Goal: Task Accomplishment & Management: Manage account settings

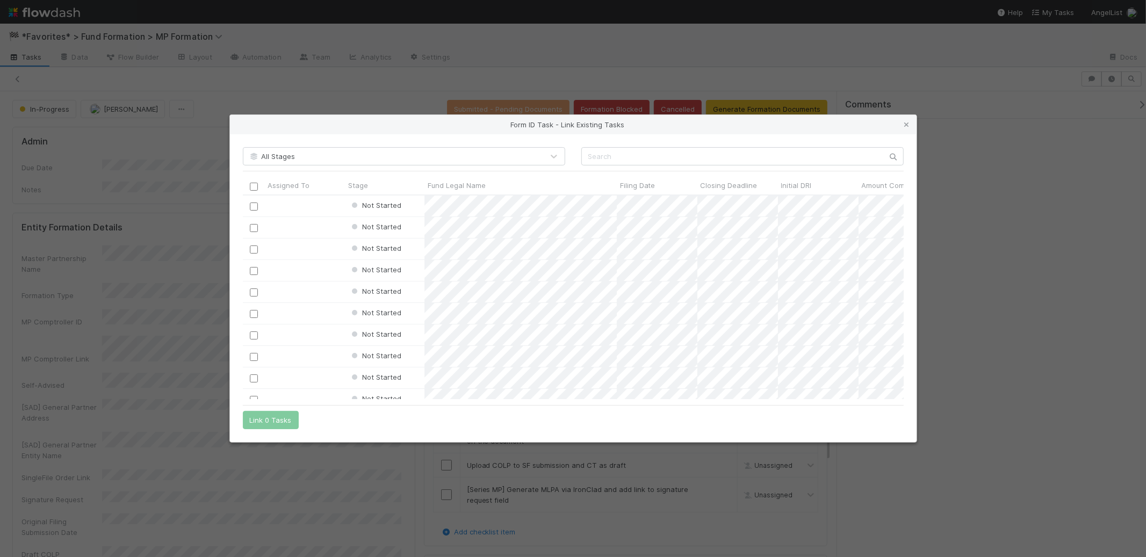
scroll to position [196, 652]
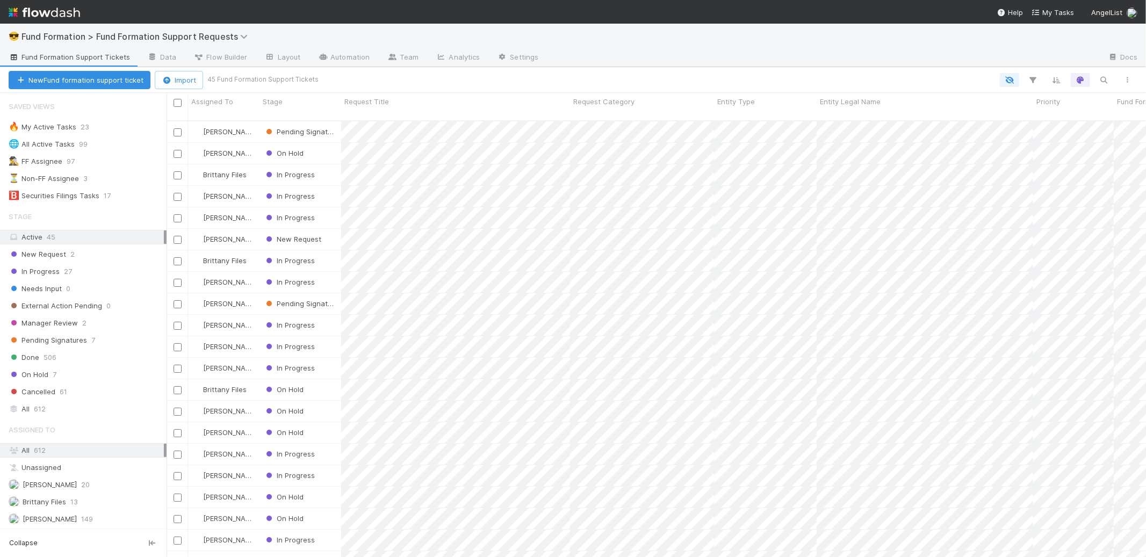
scroll to position [437, 970]
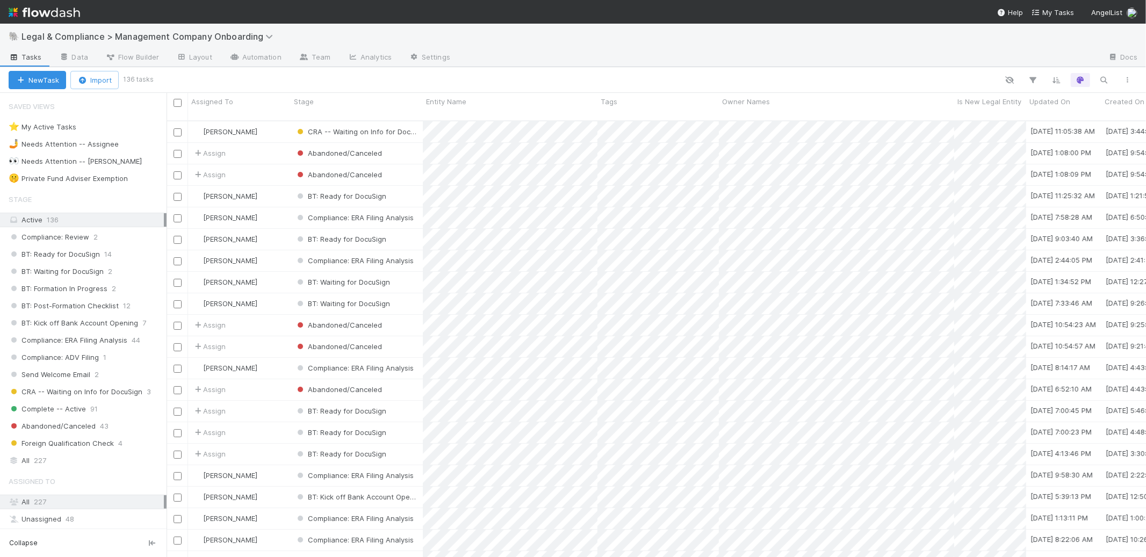
scroll to position [437, 970]
click at [1101, 83] on icon "button" at bounding box center [1103, 80] width 11 height 10
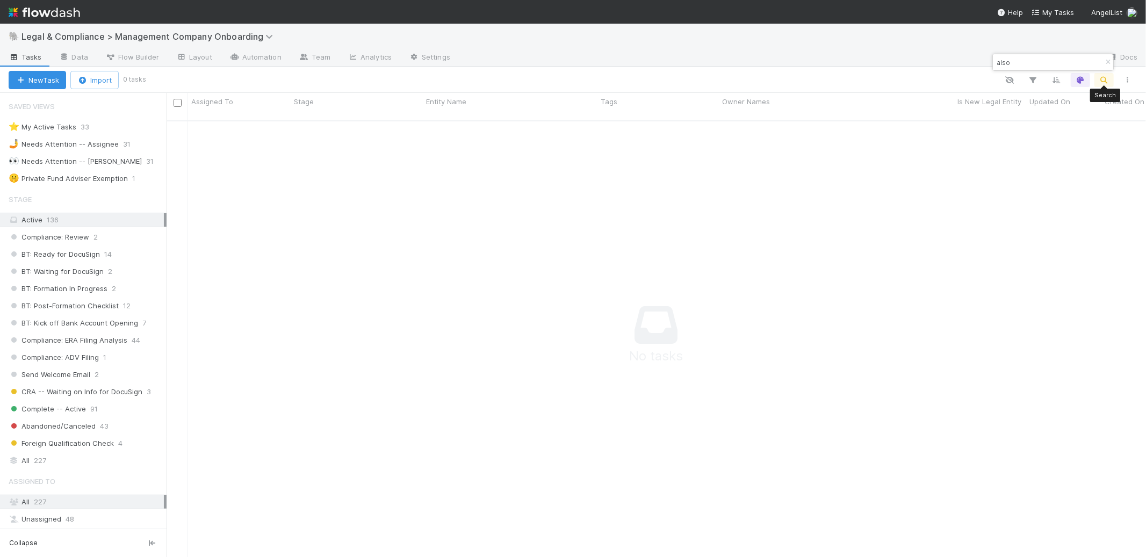
scroll to position [428, 961]
type input "also"
click at [93, 461] on div "All 227" at bounding box center [86, 460] width 155 height 13
click at [1057, 61] on input "also" at bounding box center [1047, 62] width 107 height 13
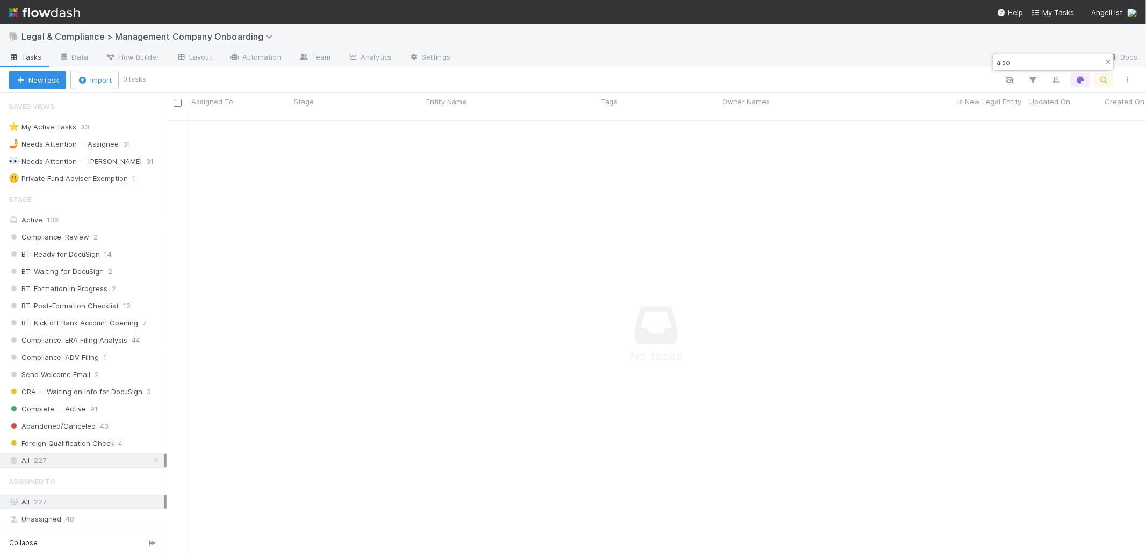
click at [1103, 57] on button "button" at bounding box center [1108, 62] width 12 height 13
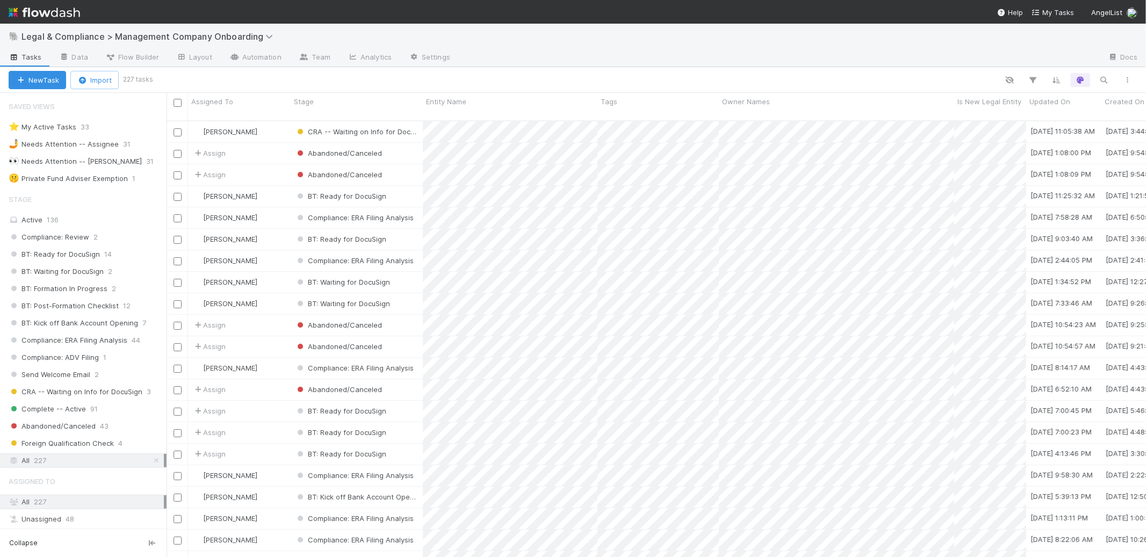
scroll to position [437, 970]
click at [436, 78] on div at bounding box center [645, 80] width 988 height 14
click at [52, 56] on link "Data" at bounding box center [73, 57] width 46 height 17
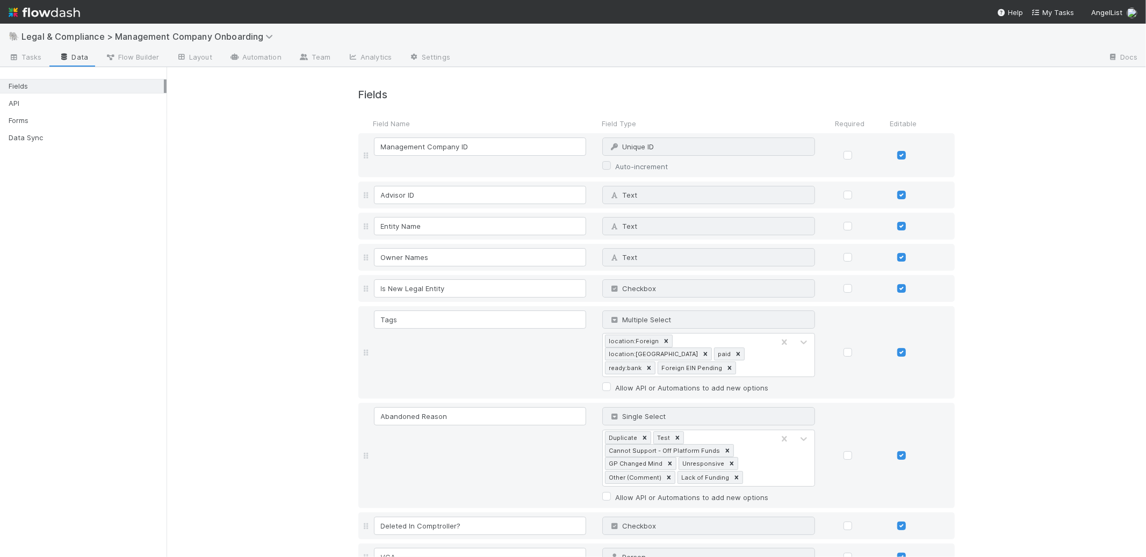
click at [35, 57] on span "Tasks" at bounding box center [25, 57] width 33 height 11
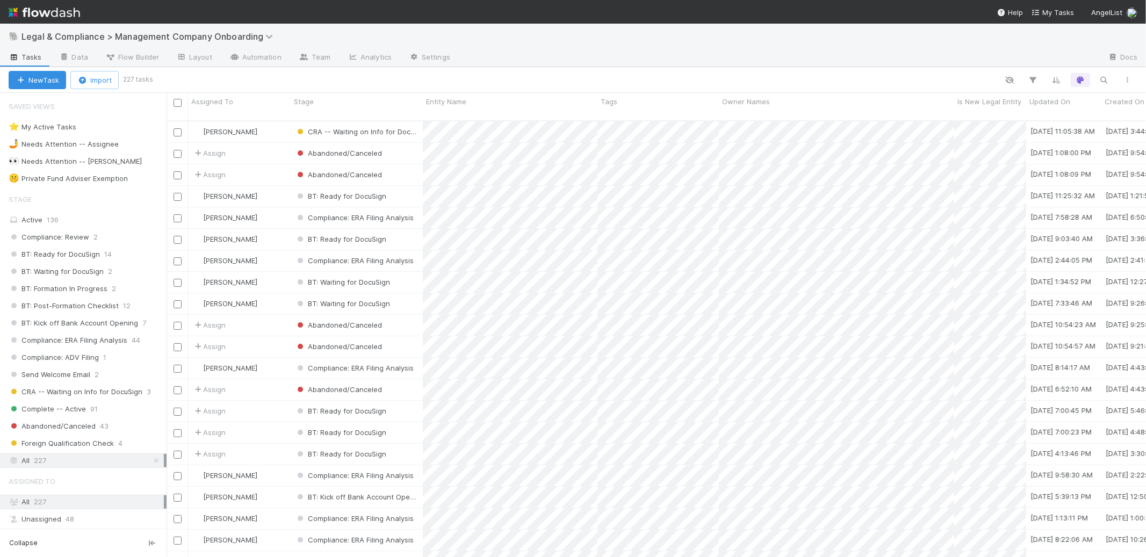
scroll to position [437, 970]
click at [590, 71] on div "New Task Import 227 tasks" at bounding box center [573, 80] width 1146 height 26
click at [526, 63] on div at bounding box center [779, 57] width 640 height 17
click at [1108, 77] on icon "button" at bounding box center [1103, 80] width 11 height 10
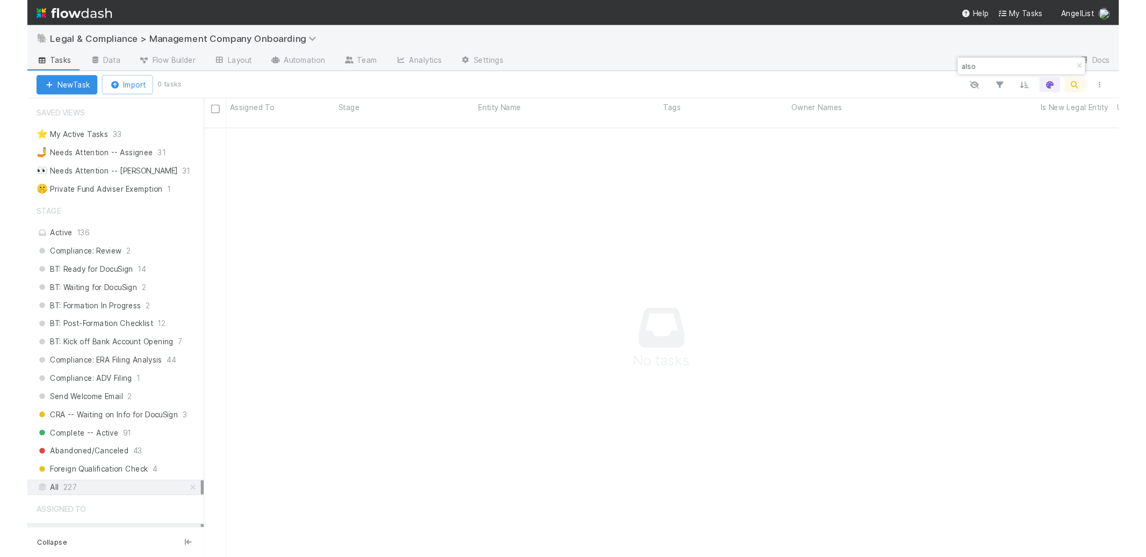
scroll to position [397, 847]
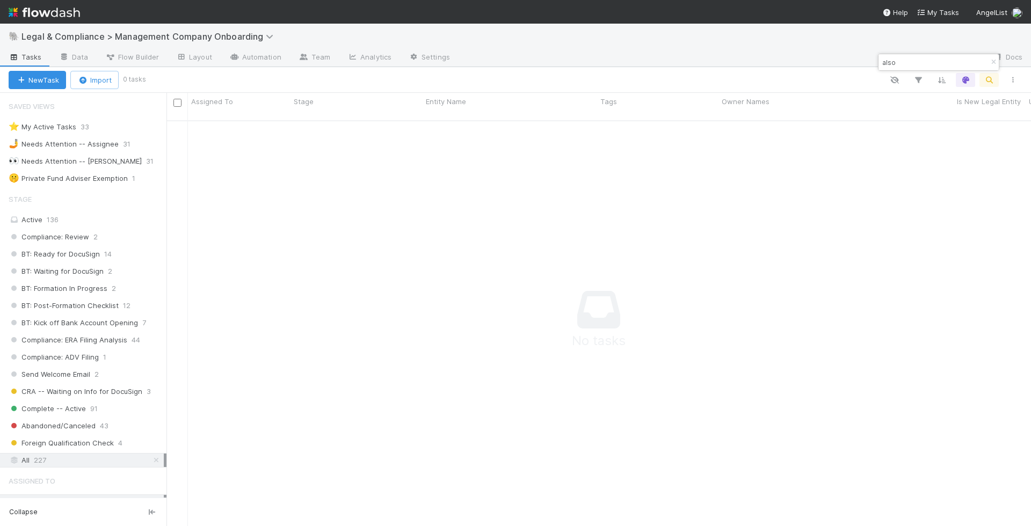
type input "also"
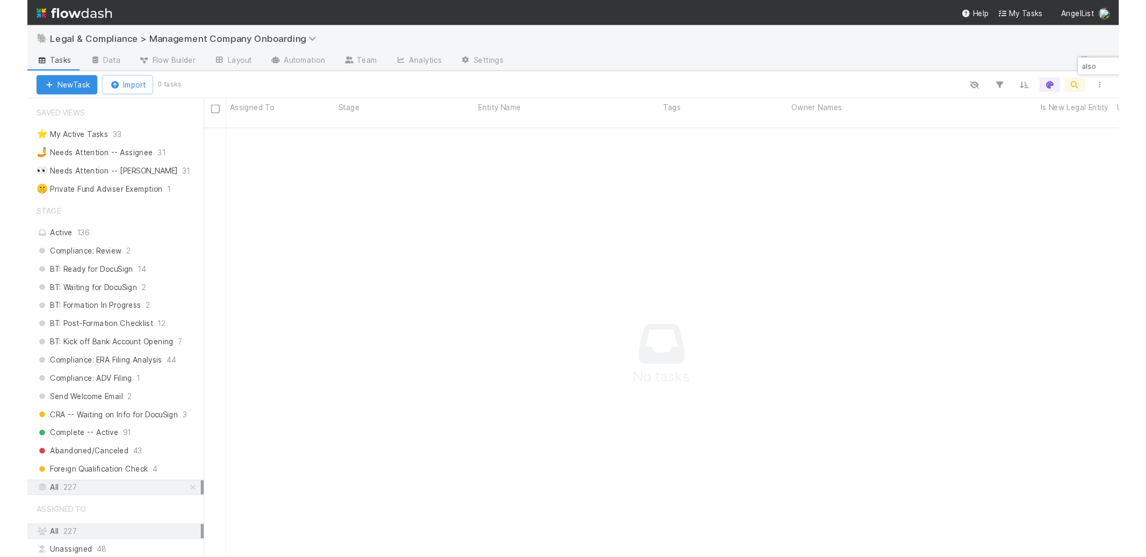
scroll to position [428, 961]
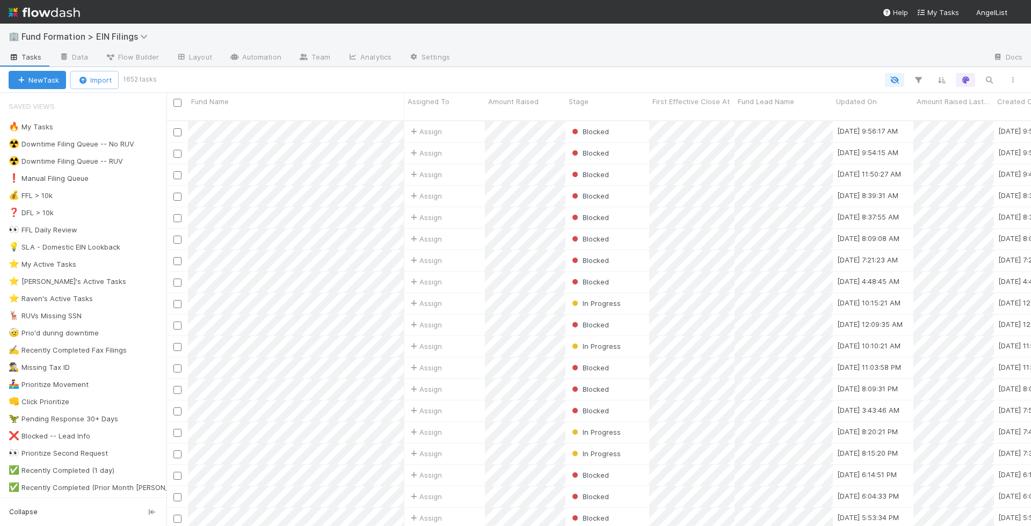
scroll to position [406, 856]
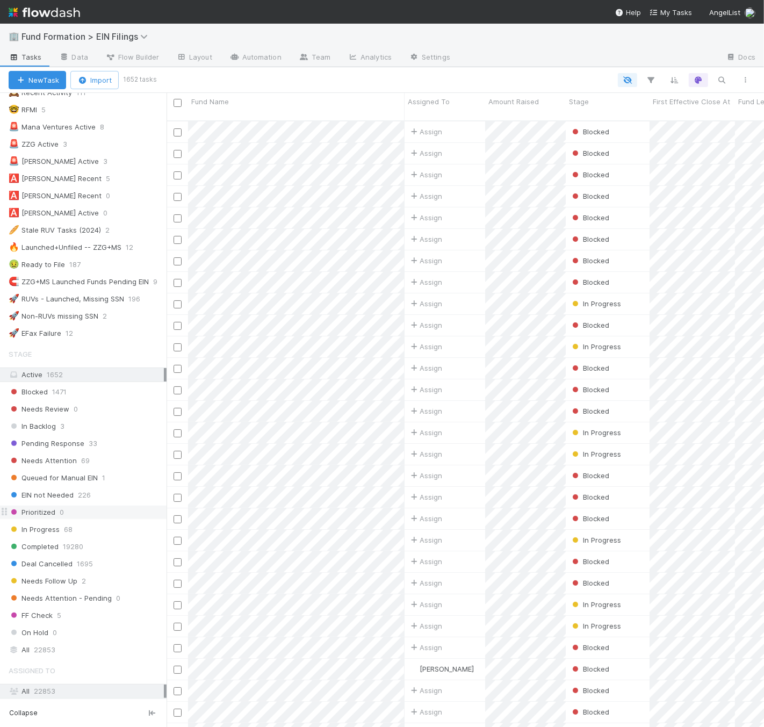
scroll to position [490, 0]
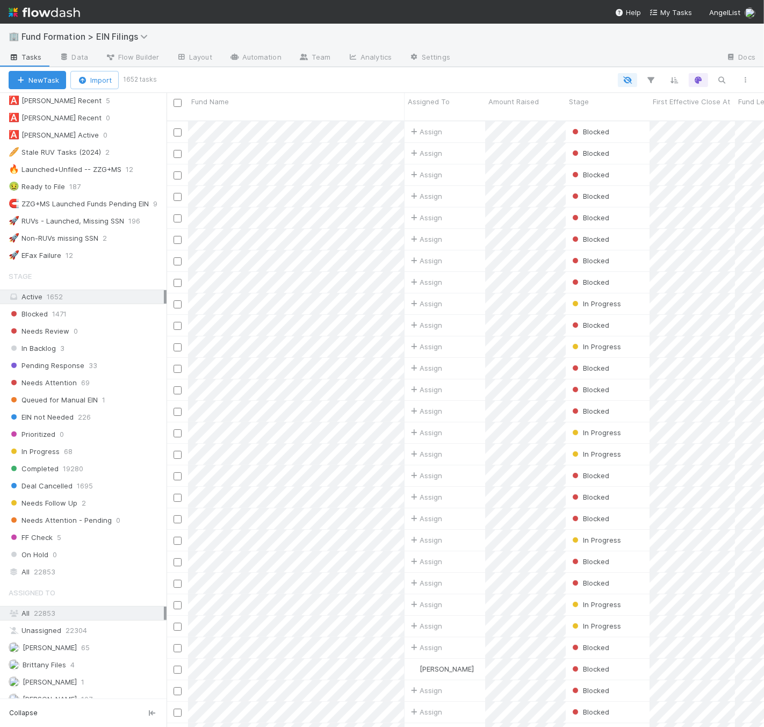
click at [112, 395] on div "Blocked 1471 Needs Review 0 In Backlog 3 Pending Response 33 Needs Attention 69…" at bounding box center [83, 434] width 167 height 255
click at [113, 389] on div "Needs Attention 69" at bounding box center [88, 382] width 158 height 13
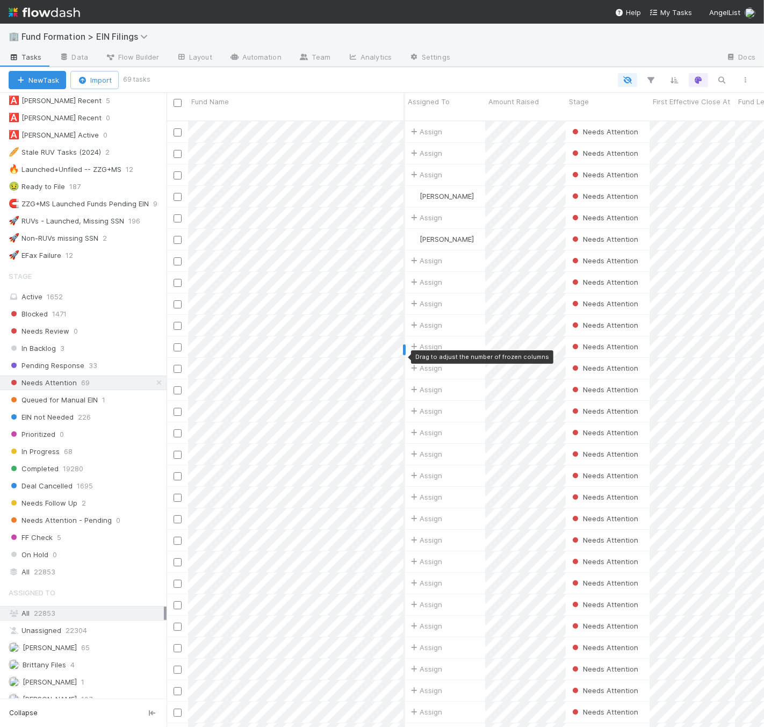
scroll to position [606, 588]
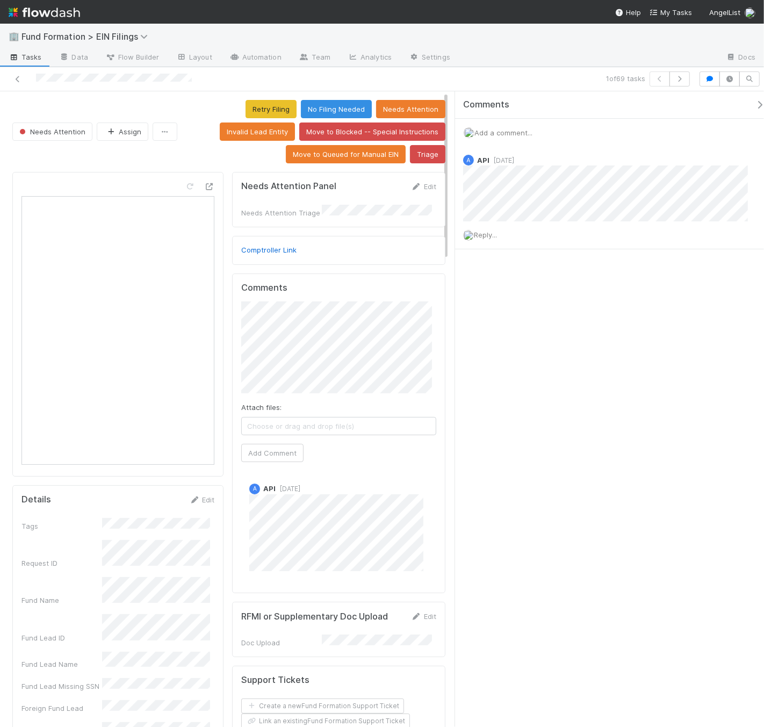
click at [211, 183] on div "Open in [GEOGRAPHIC_DATA]" at bounding box center [117, 324] width 211 height 305
click at [204, 189] on icon at bounding box center [209, 186] width 11 height 7
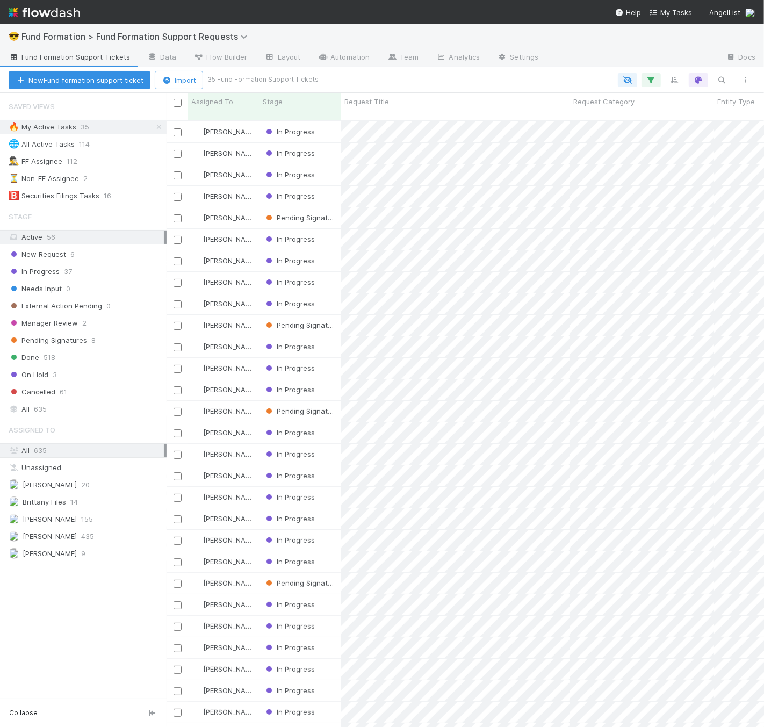
scroll to position [606, 588]
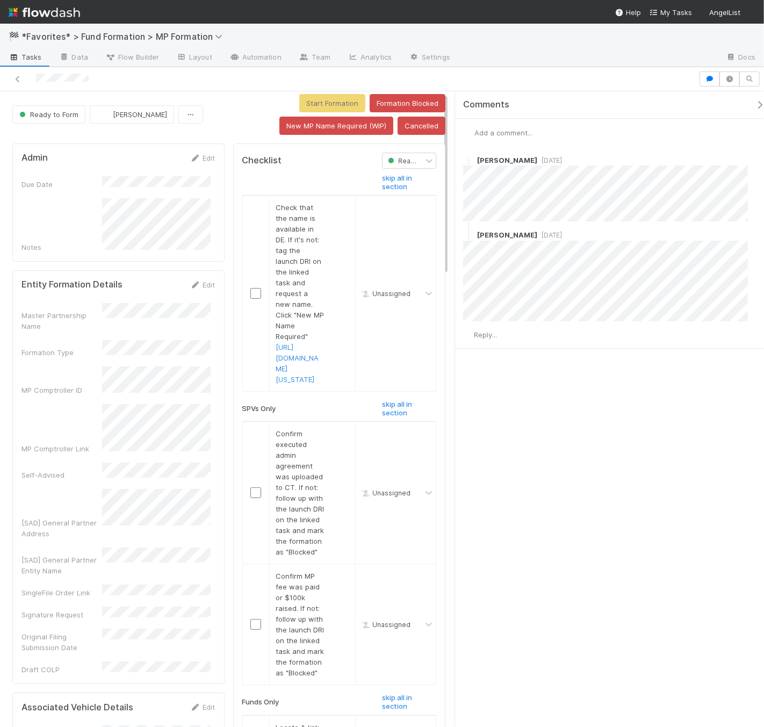
scroll to position [3, 0]
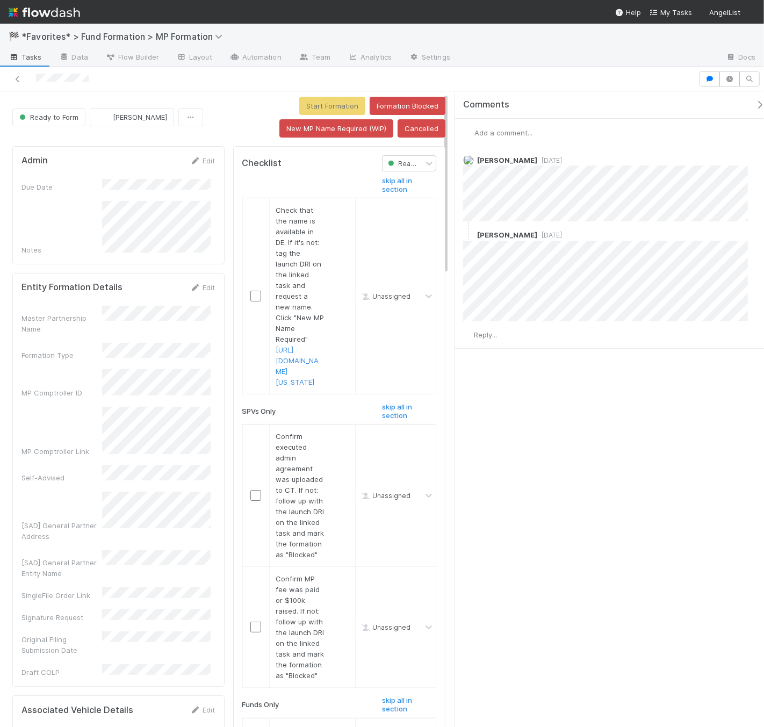
click at [533, 460] on div "Comments Add a comment... [PERSON_NAME] [DATE] [PERSON_NAME] [DATE] Reply..." at bounding box center [609, 408] width 309 height 635
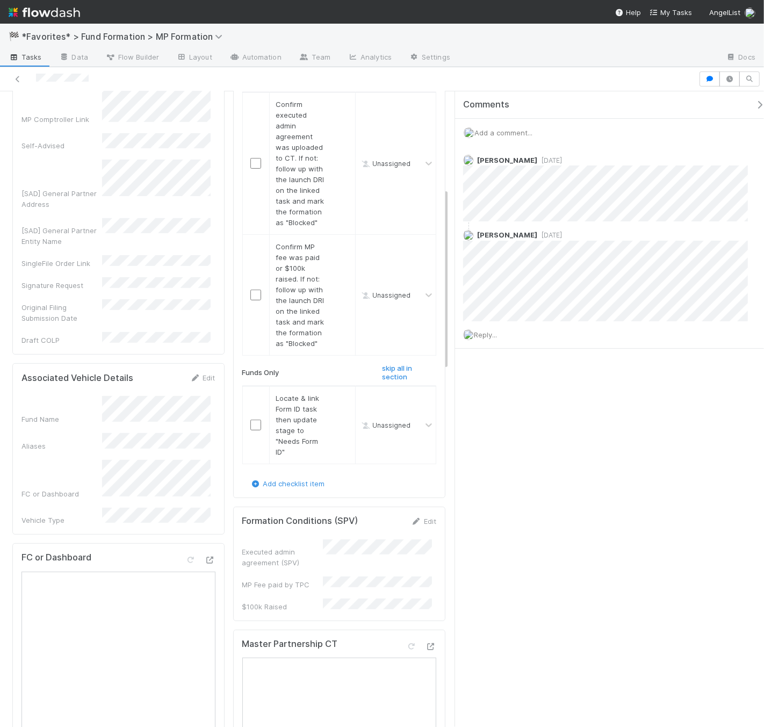
scroll to position [339, 0]
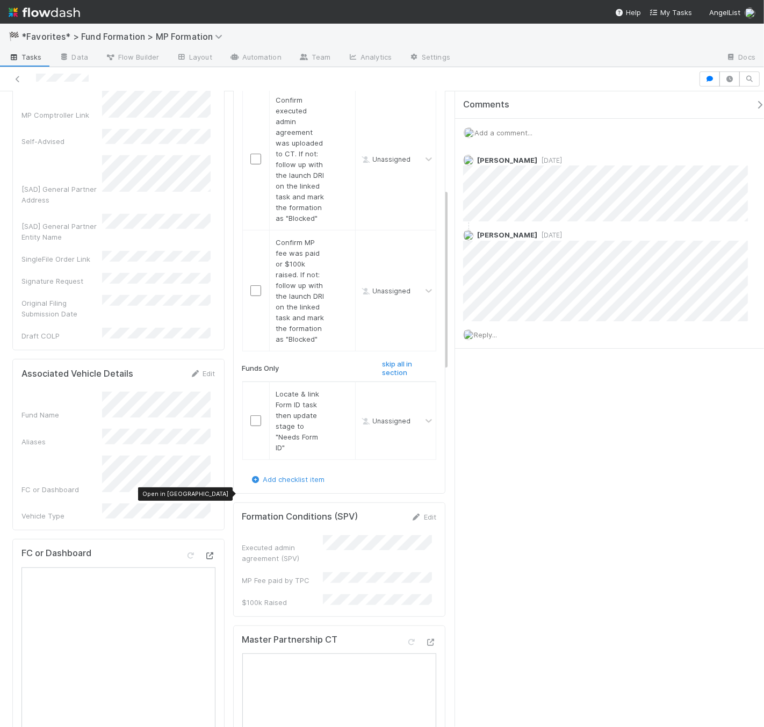
click at [205, 552] on icon at bounding box center [210, 555] width 11 height 7
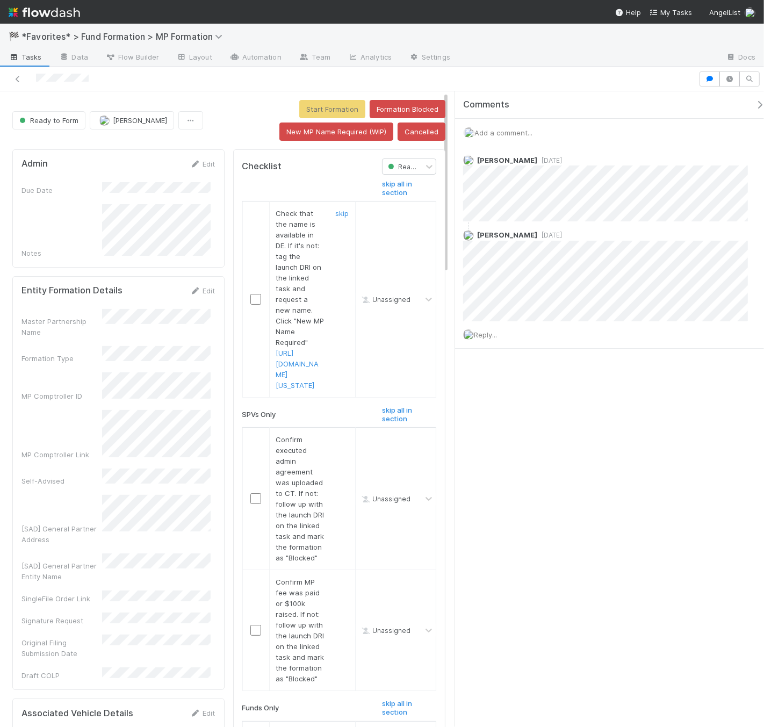
click at [259, 298] on td at bounding box center [255, 299] width 27 height 196
click at [254, 304] on td at bounding box center [255, 299] width 27 height 196
click at [253, 305] on input "checkbox" at bounding box center [255, 299] width 11 height 11
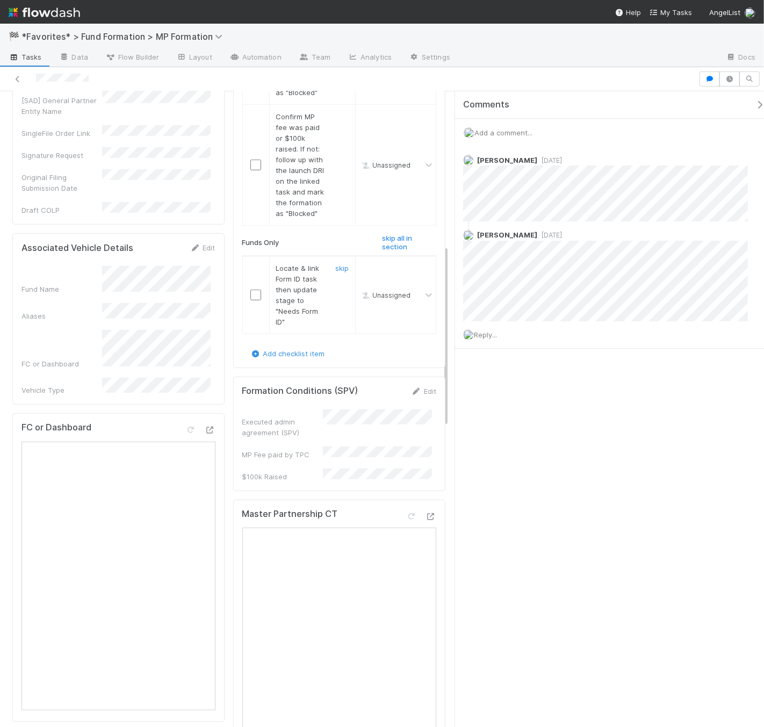
scroll to position [348, 0]
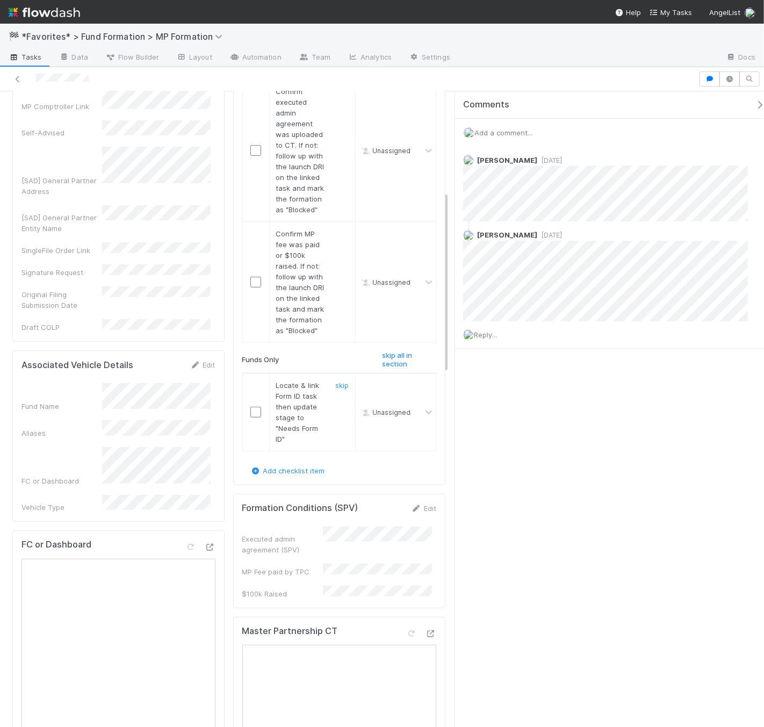
click at [250, 417] on input "checkbox" at bounding box center [255, 412] width 11 height 11
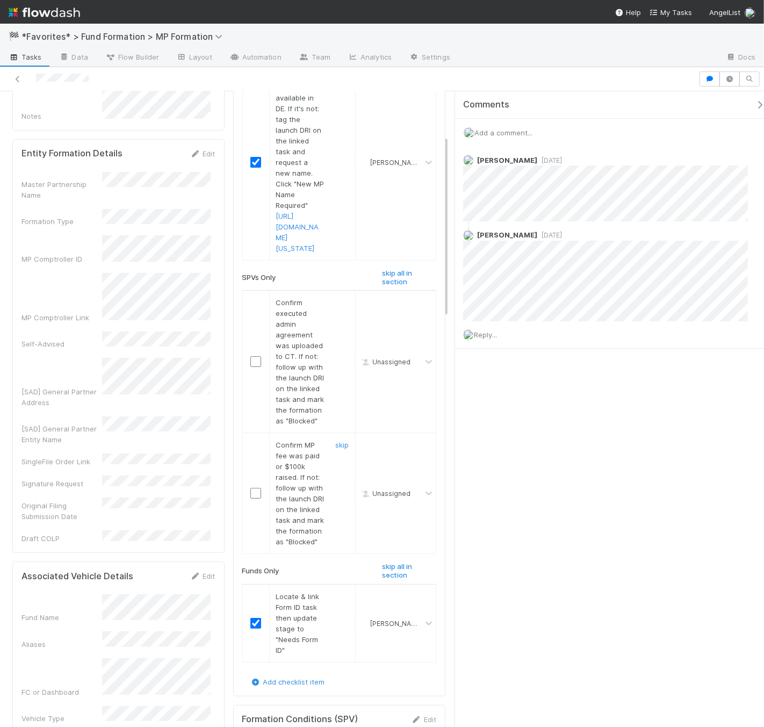
scroll to position [168, 0]
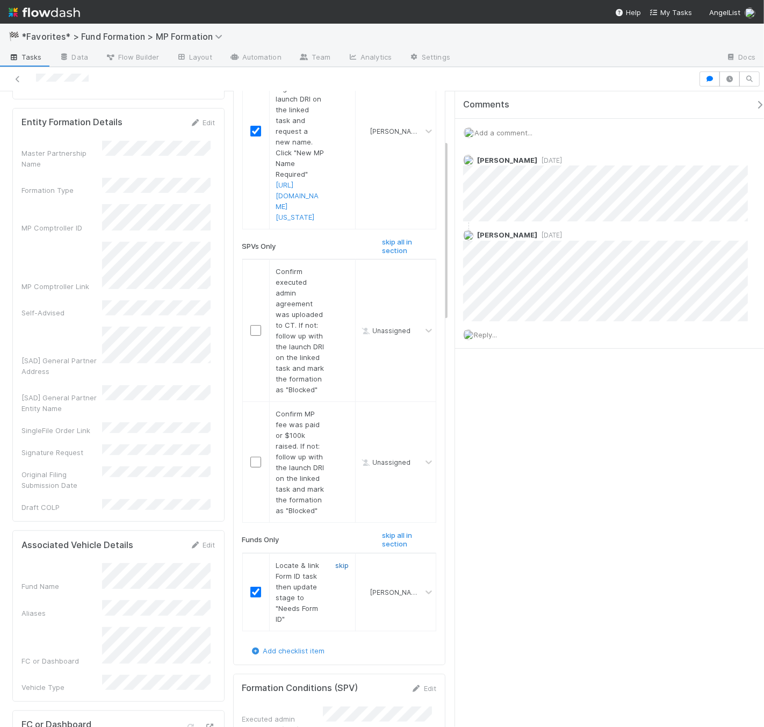
click at [335, 569] on link "skip" at bounding box center [341, 565] width 13 height 9
click at [255, 467] on input "checkbox" at bounding box center [255, 462] width 11 height 11
click at [254, 336] on input "checkbox" at bounding box center [255, 330] width 11 height 11
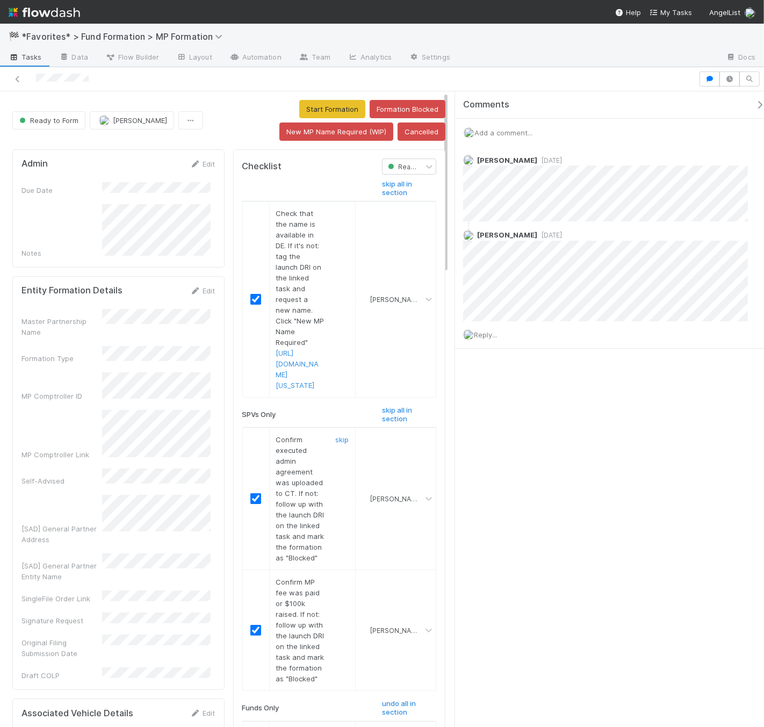
click at [250, 504] on input "checkbox" at bounding box center [255, 498] width 11 height 11
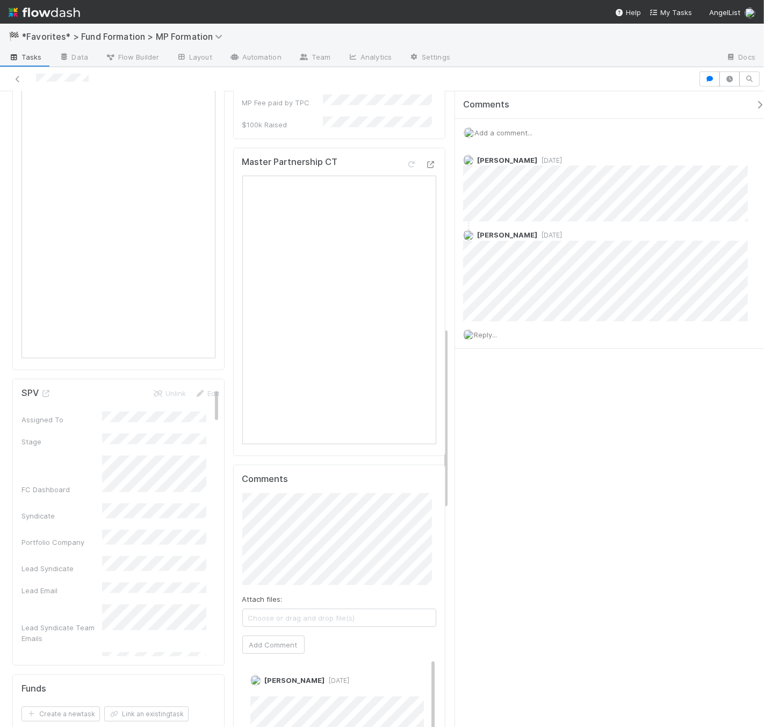
scroll to position [824, 0]
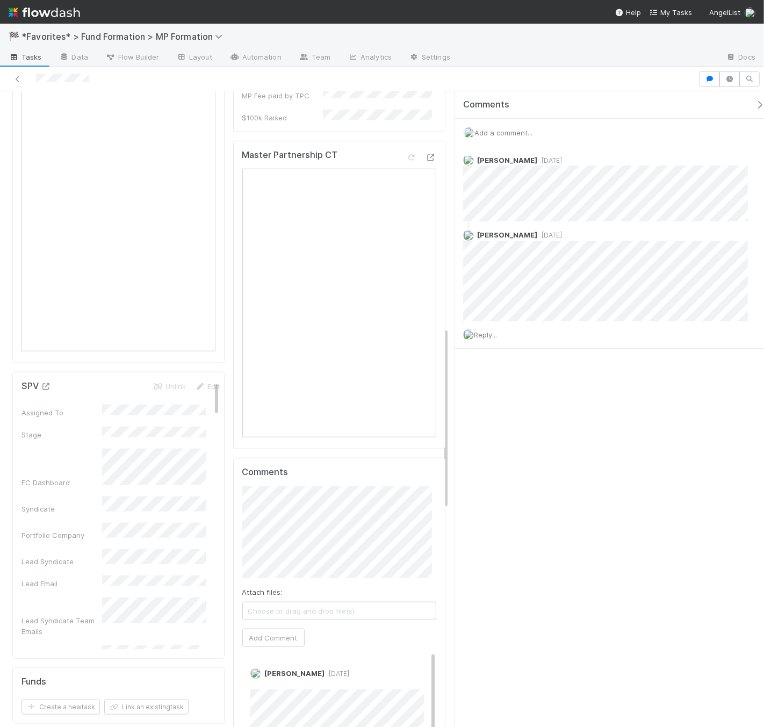
click at [48, 383] on icon at bounding box center [46, 386] width 11 height 7
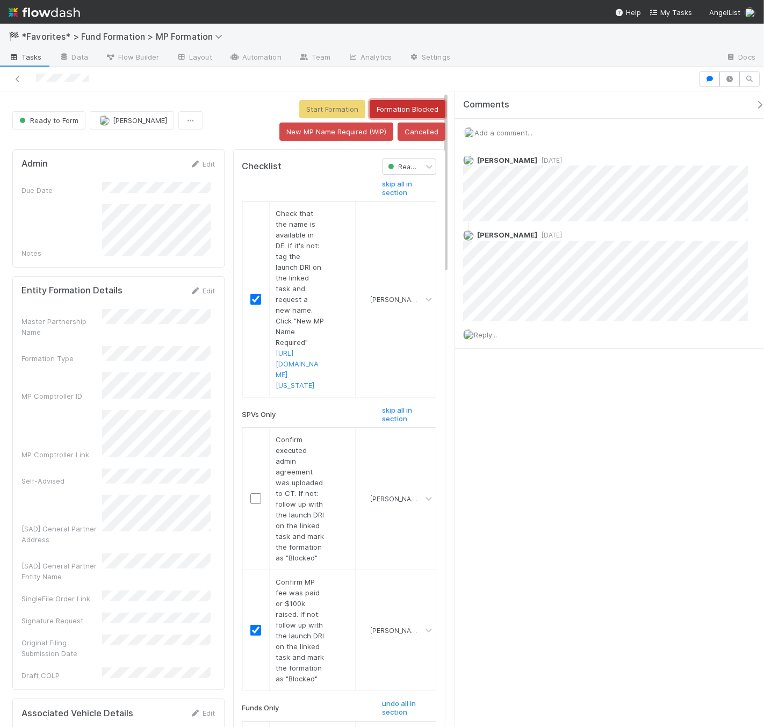
click at [412, 108] on button "Formation Blocked" at bounding box center [408, 109] width 76 height 18
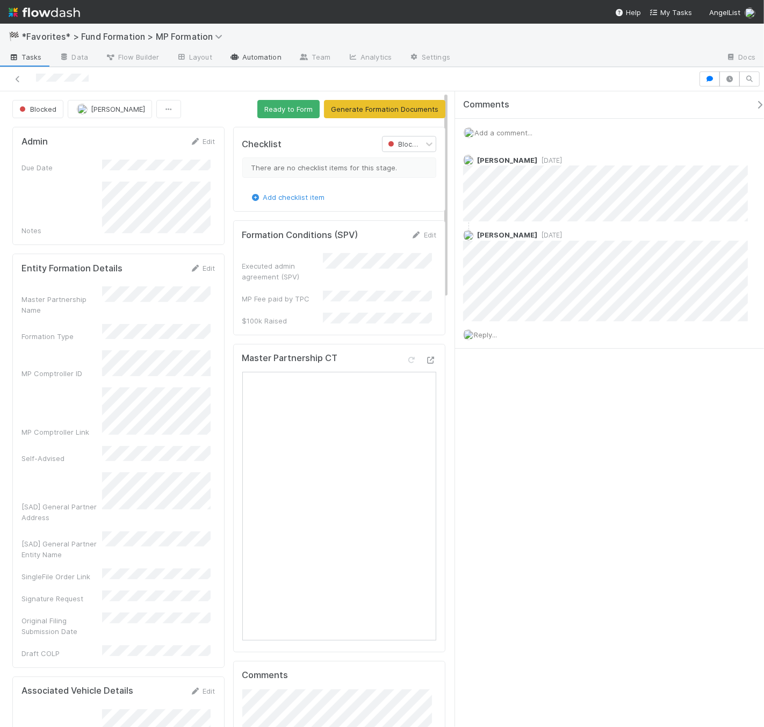
click at [236, 66] on link "Automation" at bounding box center [255, 57] width 69 height 17
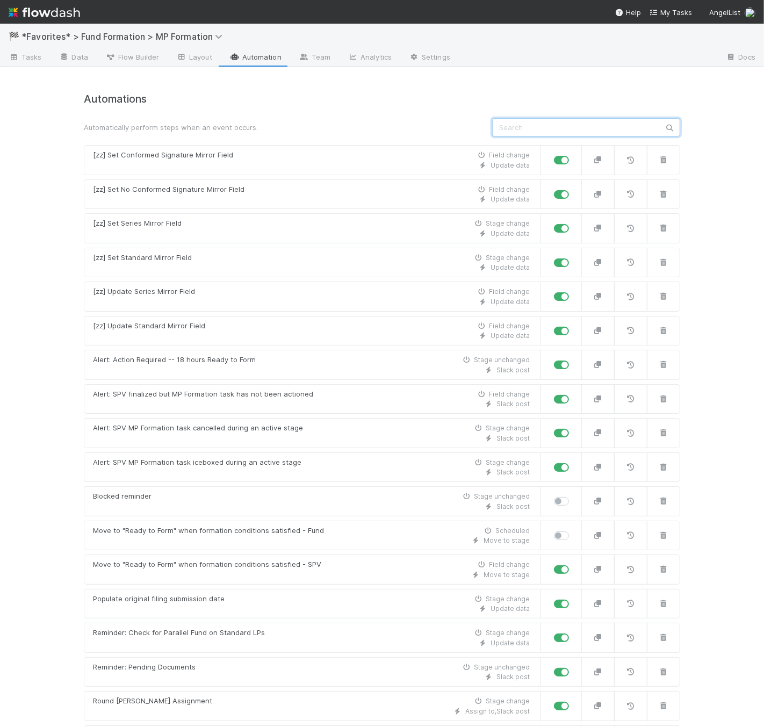
click at [557, 135] on input "text" at bounding box center [586, 127] width 188 height 18
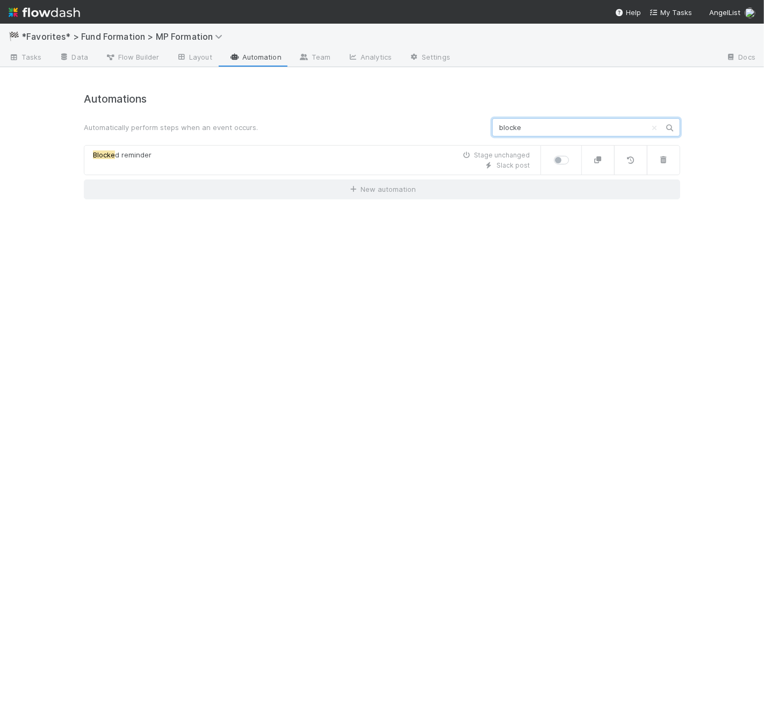
type input "blocked"
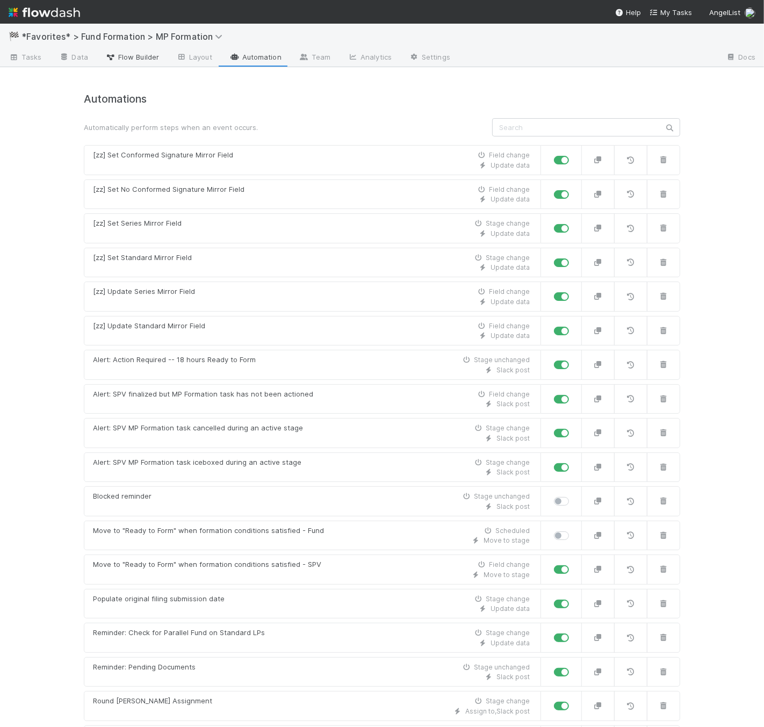
click at [130, 55] on span "Flow Builder" at bounding box center [132, 57] width 54 height 11
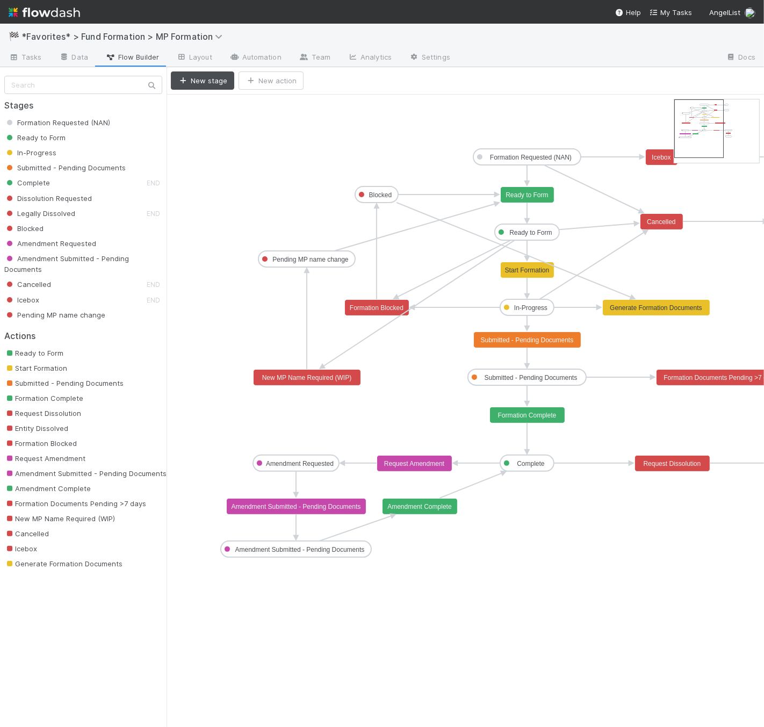
click at [384, 307] on text "Formation Blocked" at bounding box center [377, 308] width 54 height 8
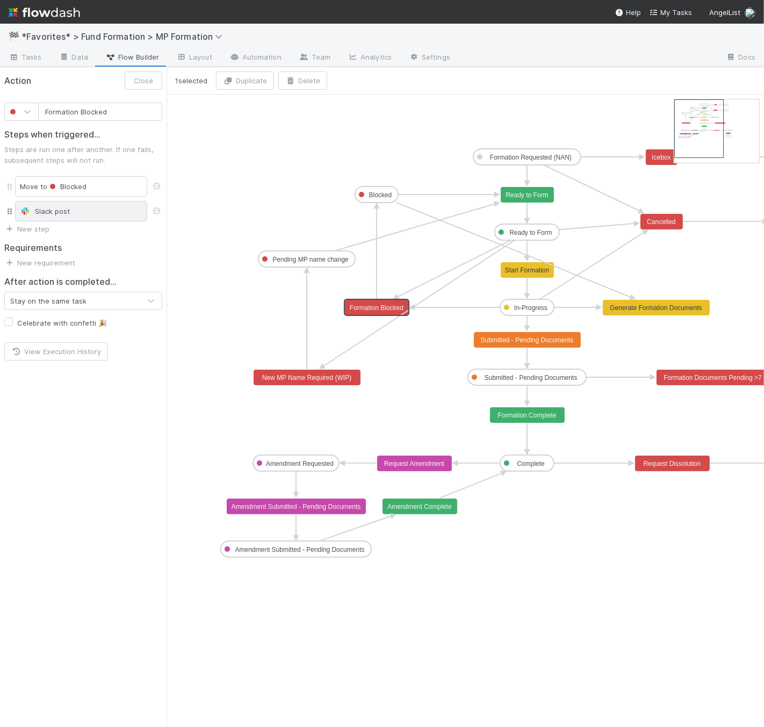
click at [55, 218] on div "Slack post" at bounding box center [81, 211] width 132 height 20
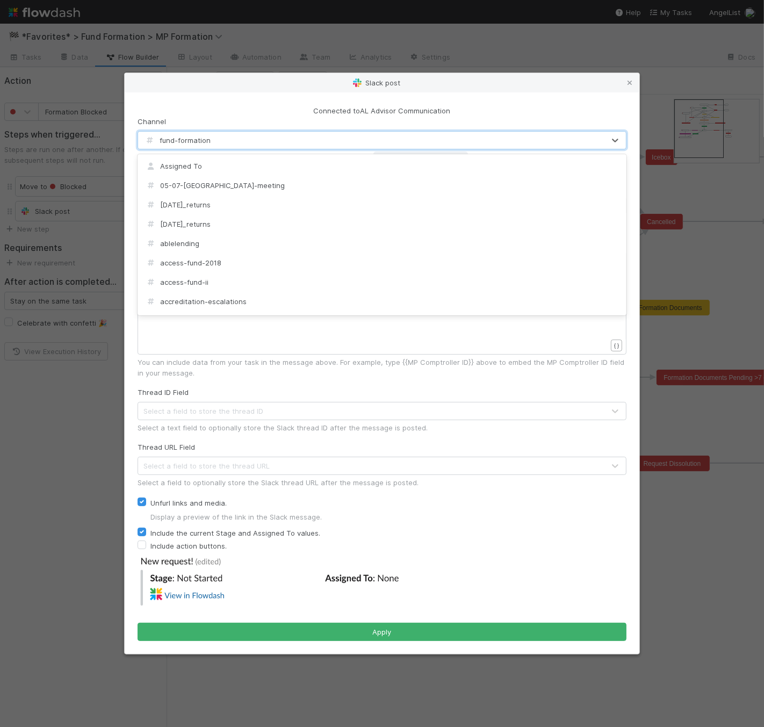
click at [368, 138] on div "fund-formation" at bounding box center [371, 140] width 466 height 17
type input "a"
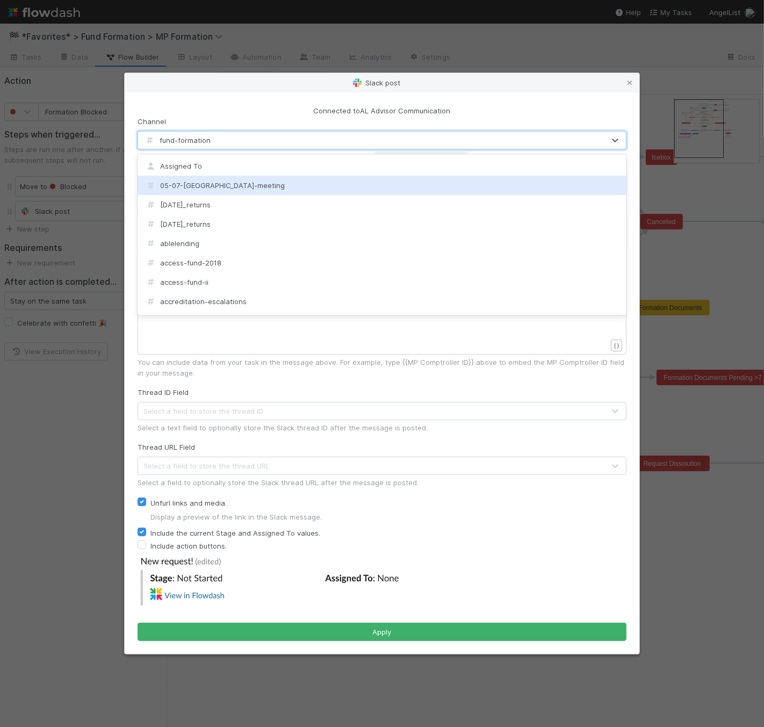
click at [301, 179] on div "05-07-lionpoint-meeting" at bounding box center [382, 185] width 489 height 19
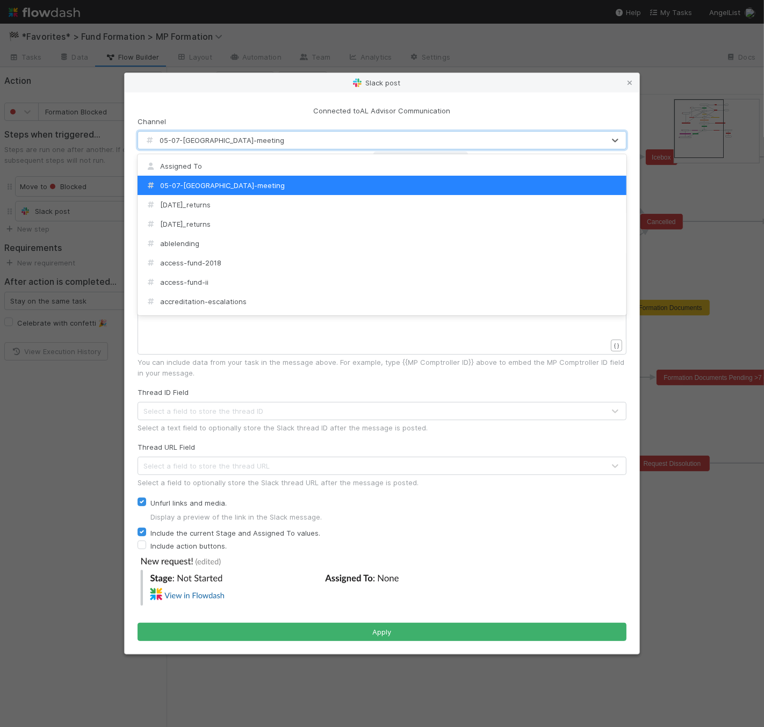
click at [300, 139] on div "05-07-lionpoint-meeting" at bounding box center [371, 140] width 466 height 17
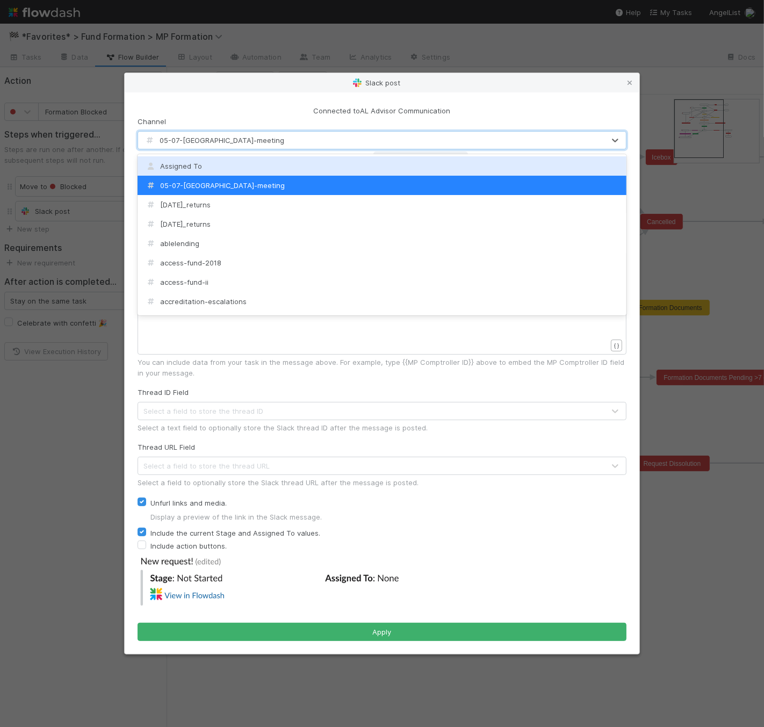
click at [240, 170] on div "Assigned To" at bounding box center [382, 165] width 489 height 19
checkbox input "false"
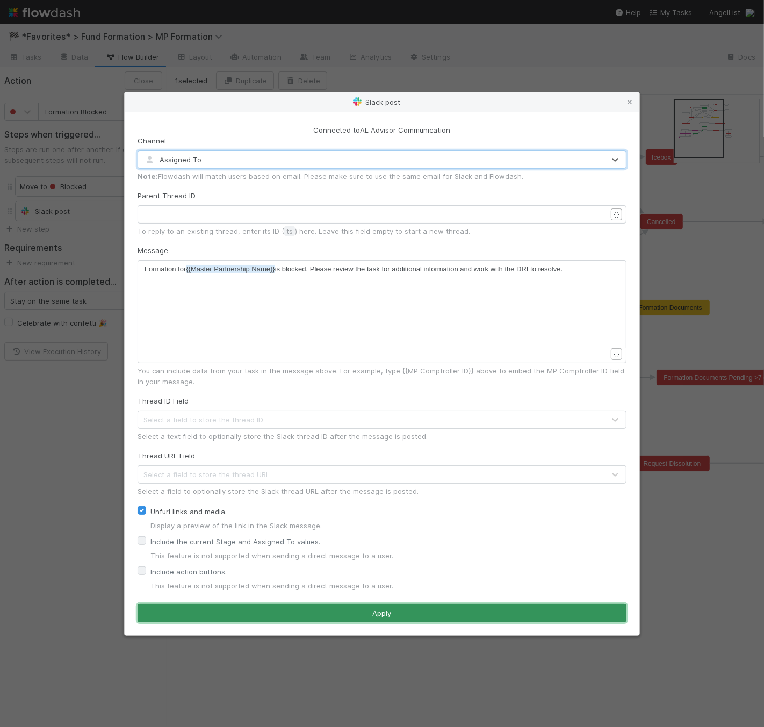
click at [339, 613] on button "Apply" at bounding box center [382, 613] width 489 height 18
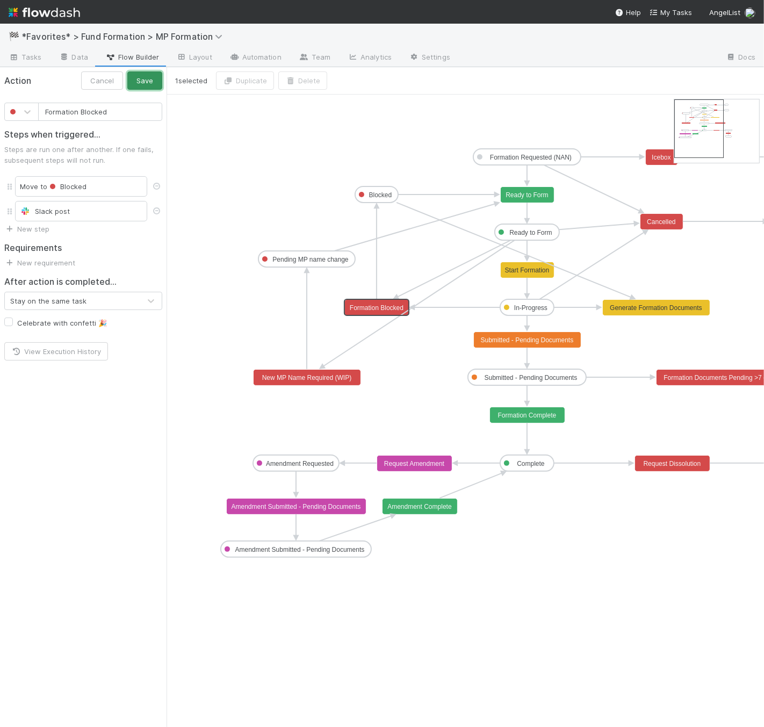
click at [155, 86] on button "Save" at bounding box center [144, 80] width 35 height 18
click at [133, 83] on button "Close" at bounding box center [144, 80] width 38 height 18
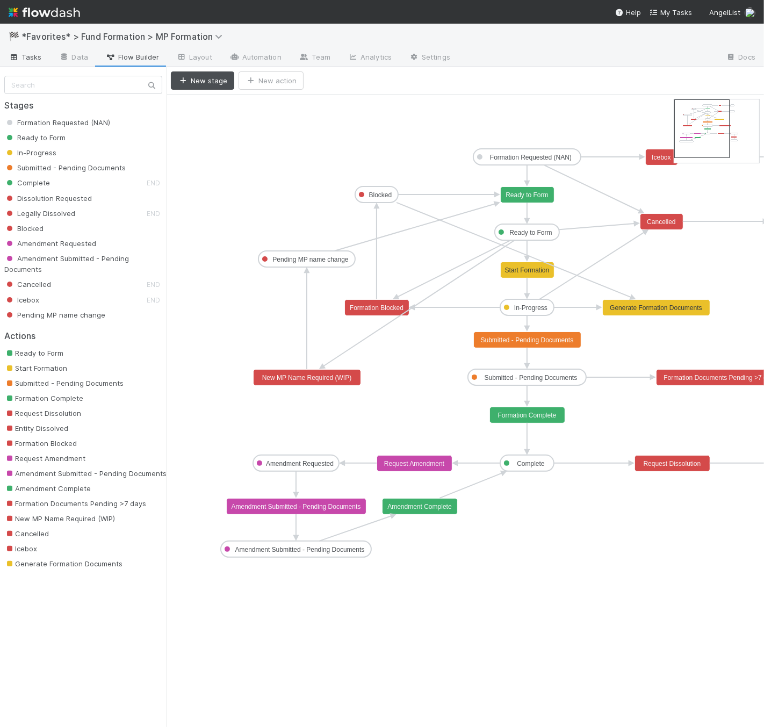
click at [44, 55] on link "Tasks" at bounding box center [25, 57] width 50 height 17
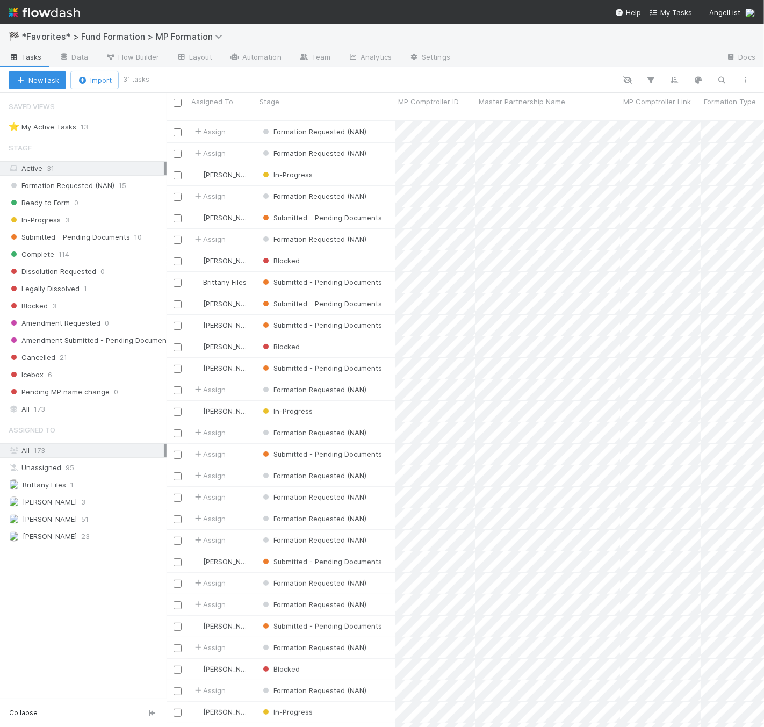
scroll to position [606, 588]
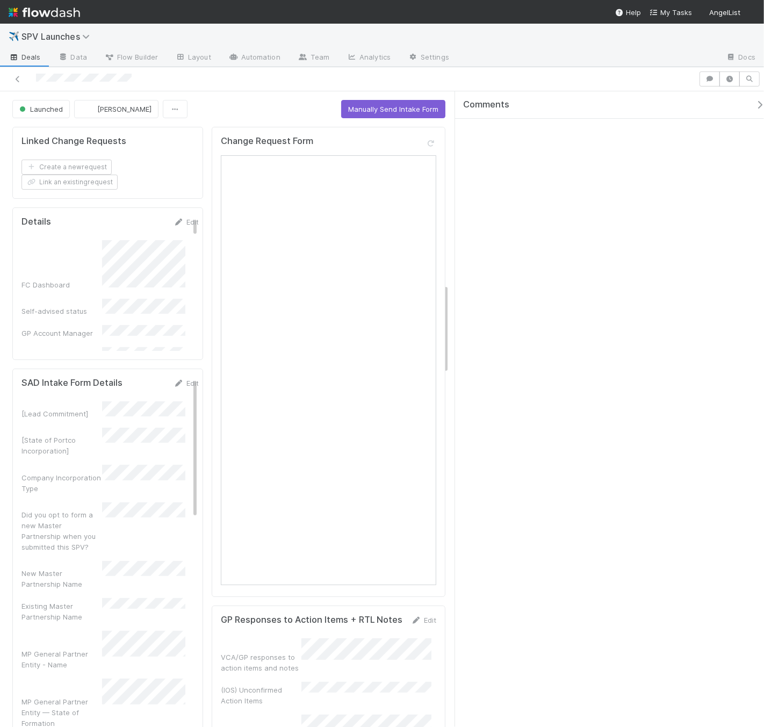
scroll to position [1349, 0]
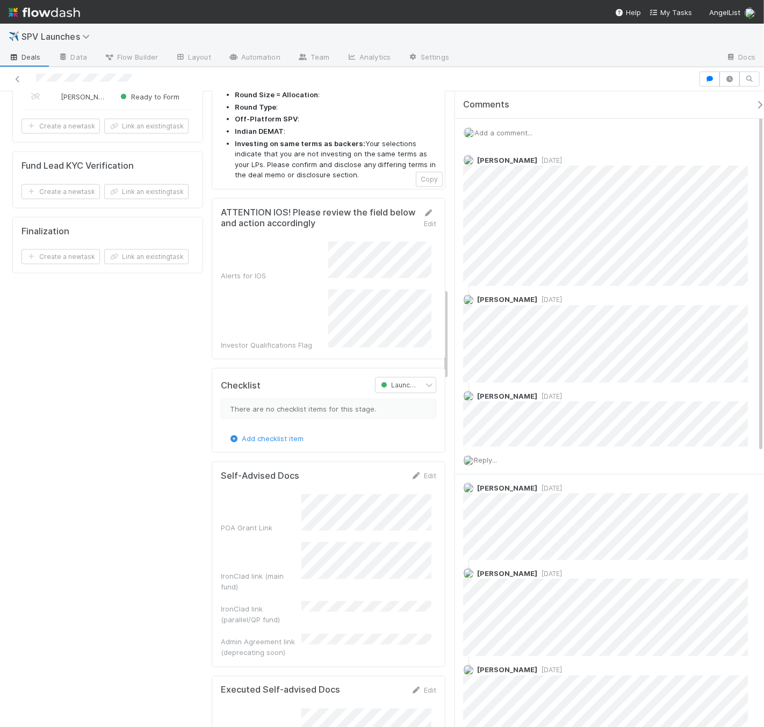
click at [518, 138] on div "Add a comment..." at bounding box center [614, 133] width 318 height 28
click at [520, 132] on span "Add a comment..." at bounding box center [503, 132] width 58 height 9
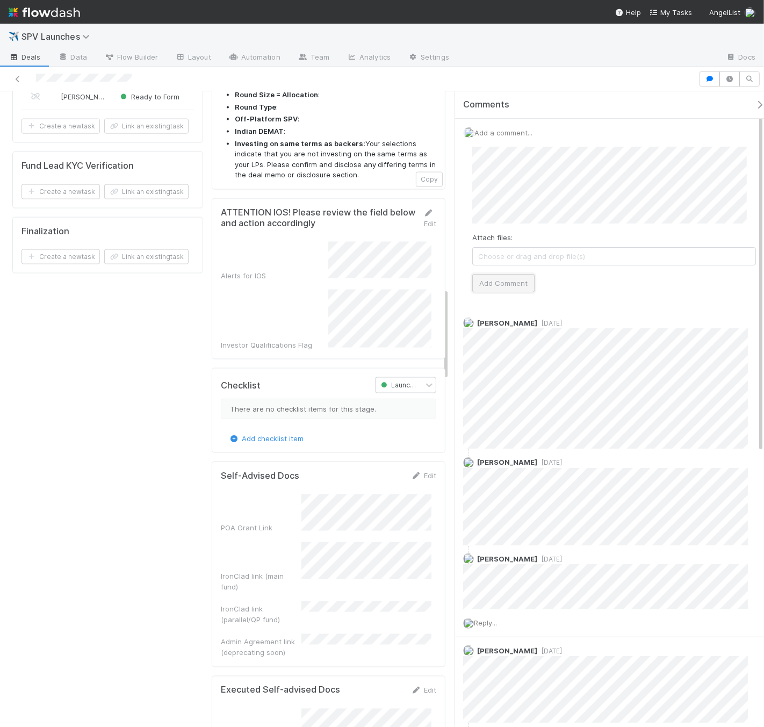
click at [517, 289] on button "Add Comment" at bounding box center [503, 283] width 62 height 18
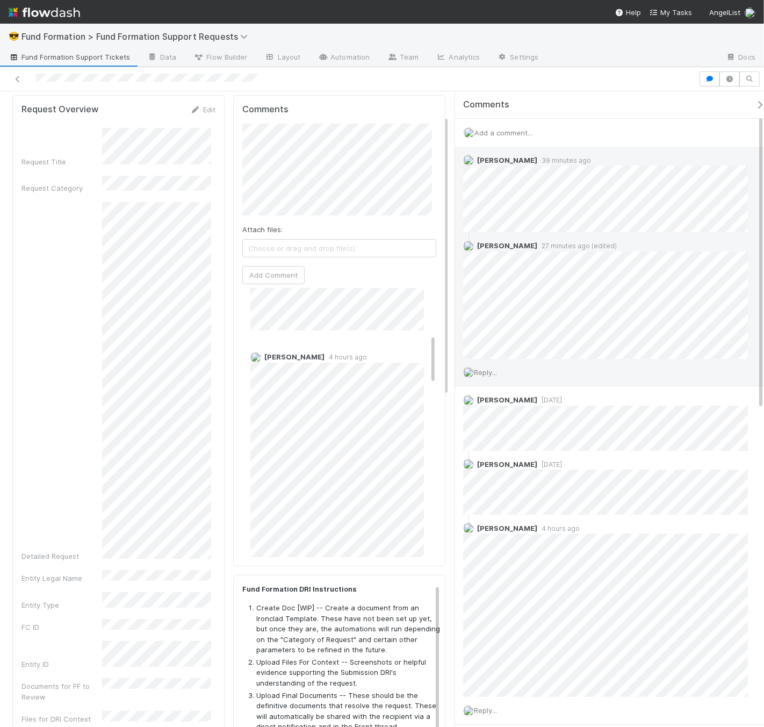
click at [495, 371] on span "Reply..." at bounding box center [485, 372] width 23 height 9
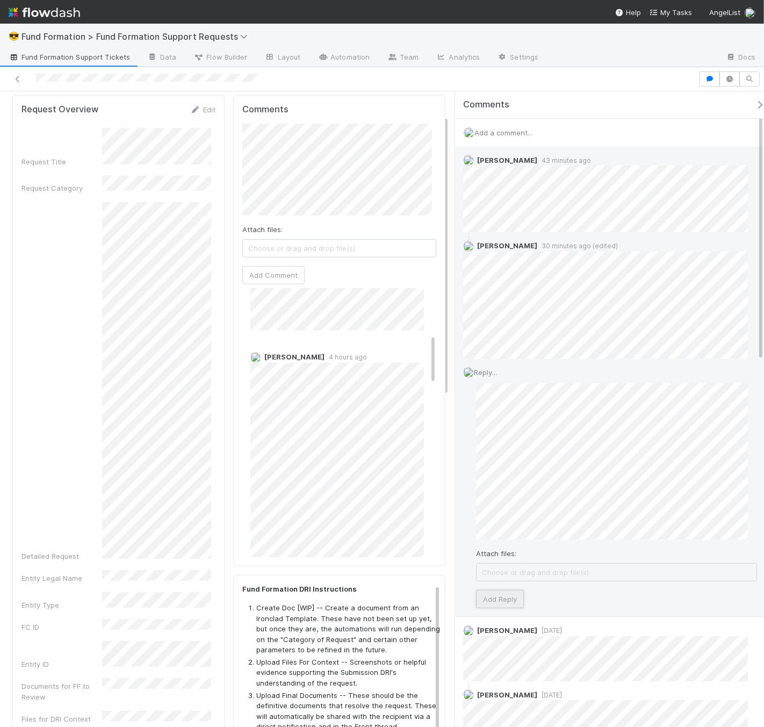
click at [503, 598] on button "Add Reply" at bounding box center [500, 599] width 48 height 18
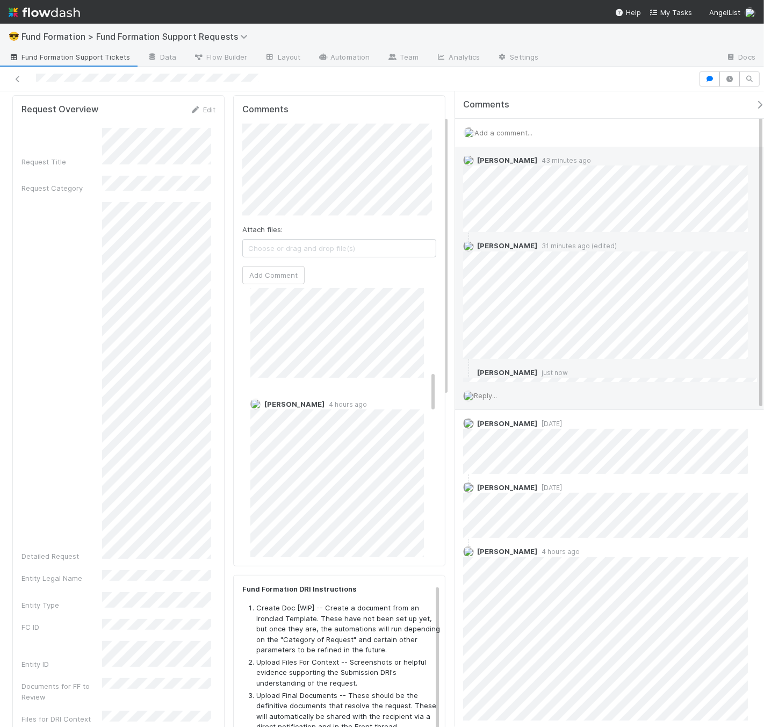
scroll to position [531, 0]
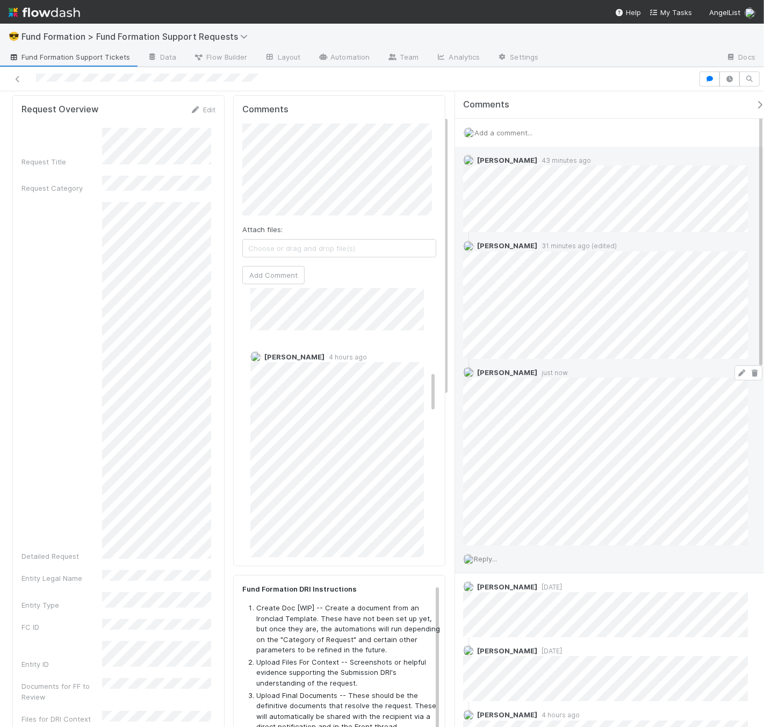
click at [736, 371] on icon at bounding box center [741, 373] width 11 height 7
click at [488, 557] on span "Reply..." at bounding box center [485, 558] width 23 height 9
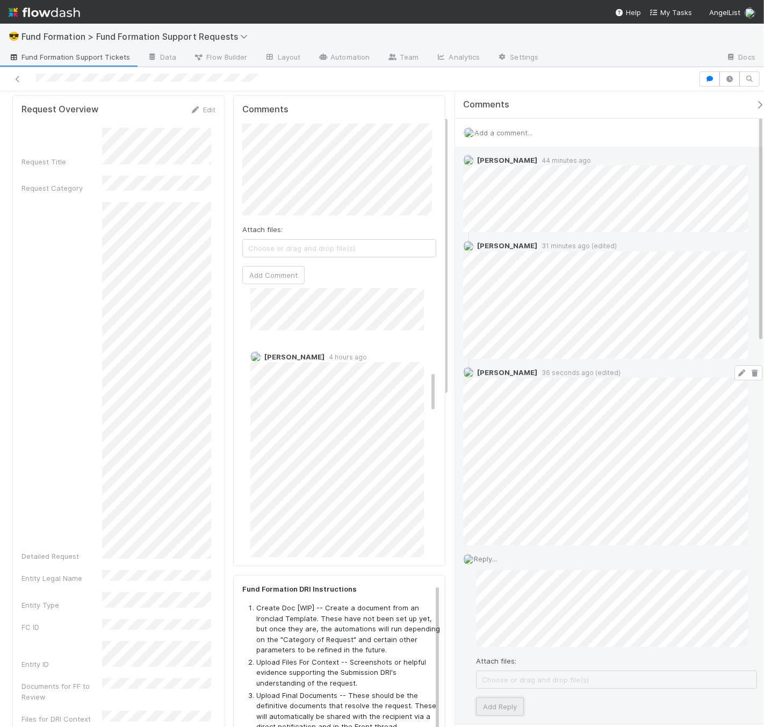
click at [517, 704] on button "Add Reply" at bounding box center [500, 706] width 48 height 18
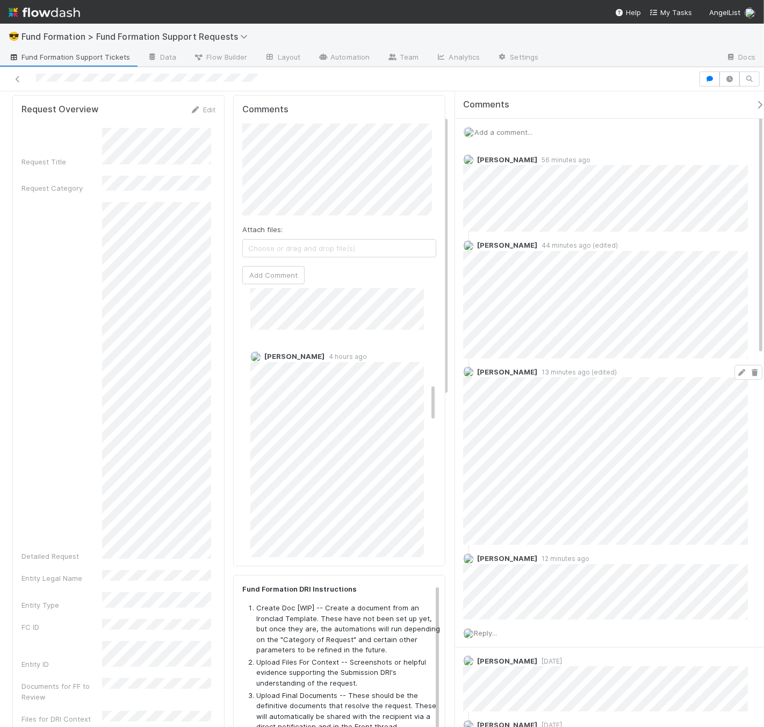
scroll to position [0, 0]
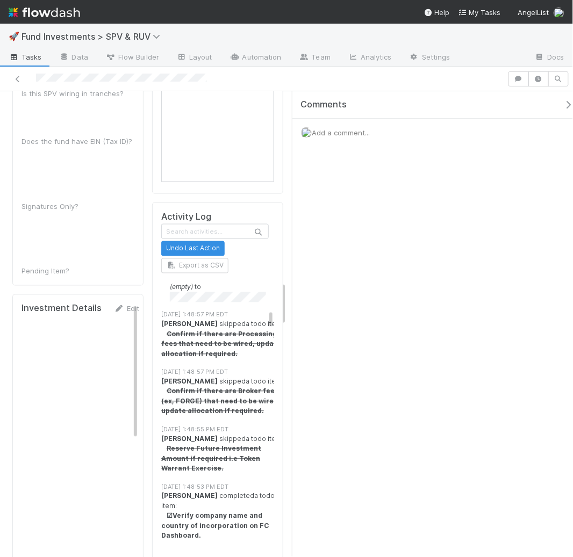
scroll to position [415, 0]
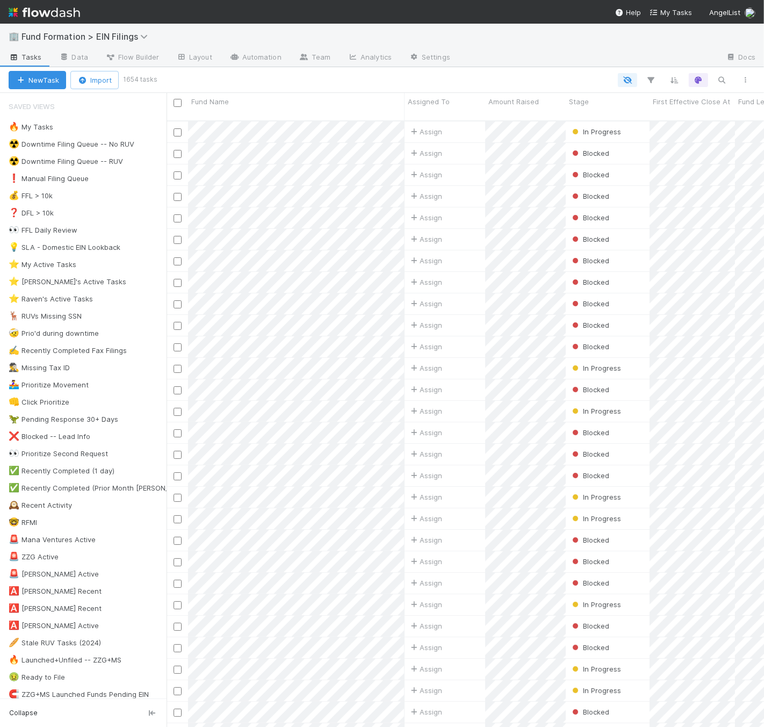
scroll to position [606, 588]
click at [91, 125] on div "🔥 My Tasks 49" at bounding box center [88, 126] width 158 height 13
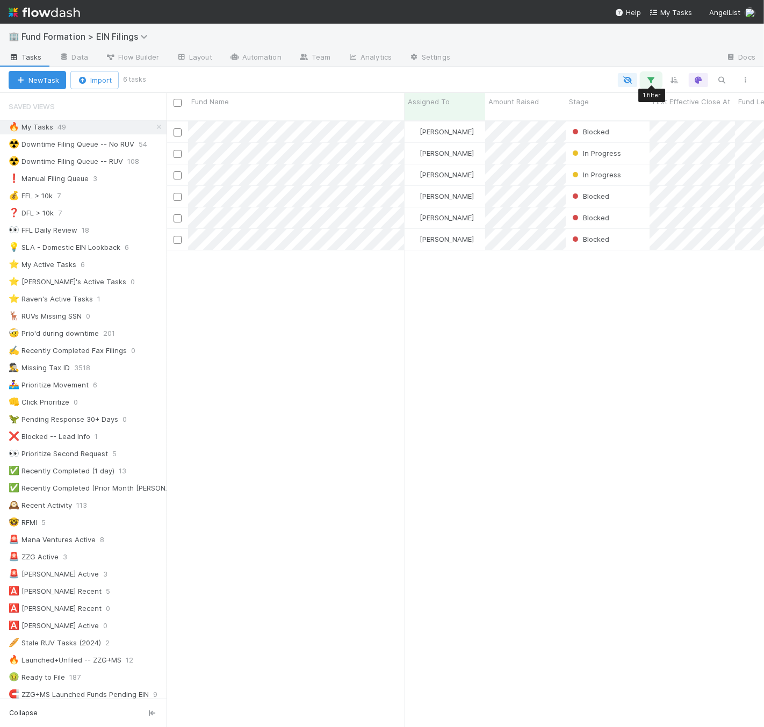
click at [653, 78] on icon "button" at bounding box center [651, 80] width 11 height 10
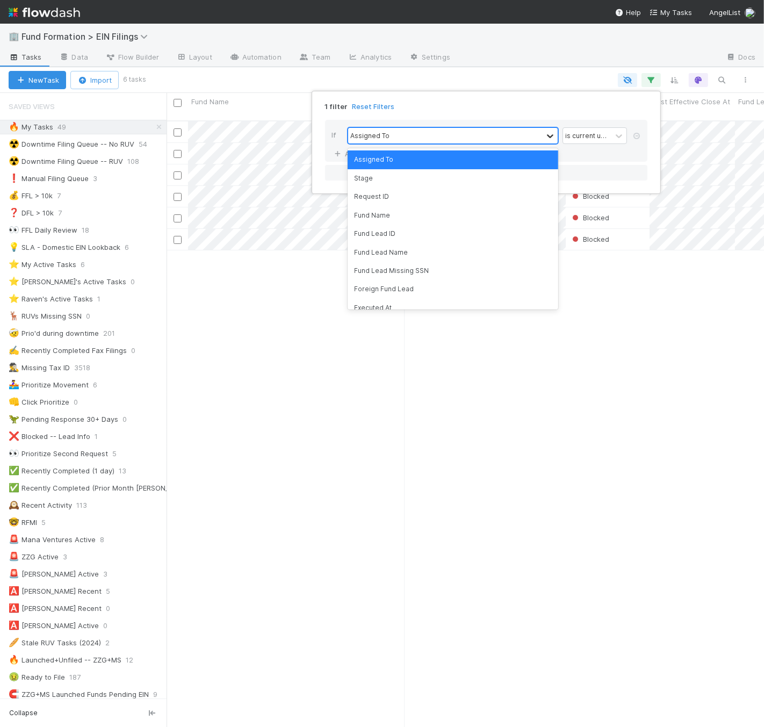
click at [544, 137] on div at bounding box center [550, 136] width 13 height 11
click at [587, 139] on div "is current user" at bounding box center [587, 136] width 44 height 10
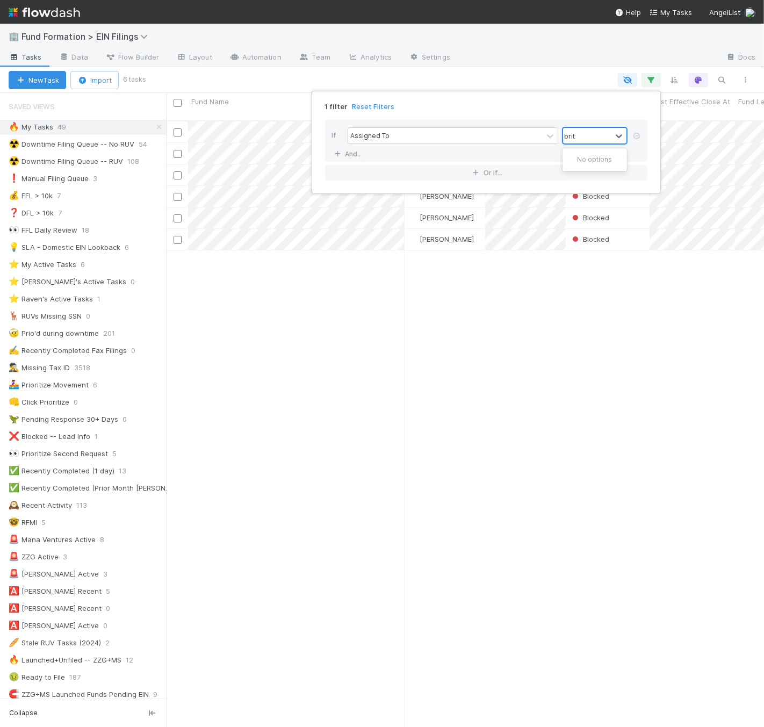
type input "brittan"
click at [592, 165] on div "is" at bounding box center [594, 159] width 64 height 18
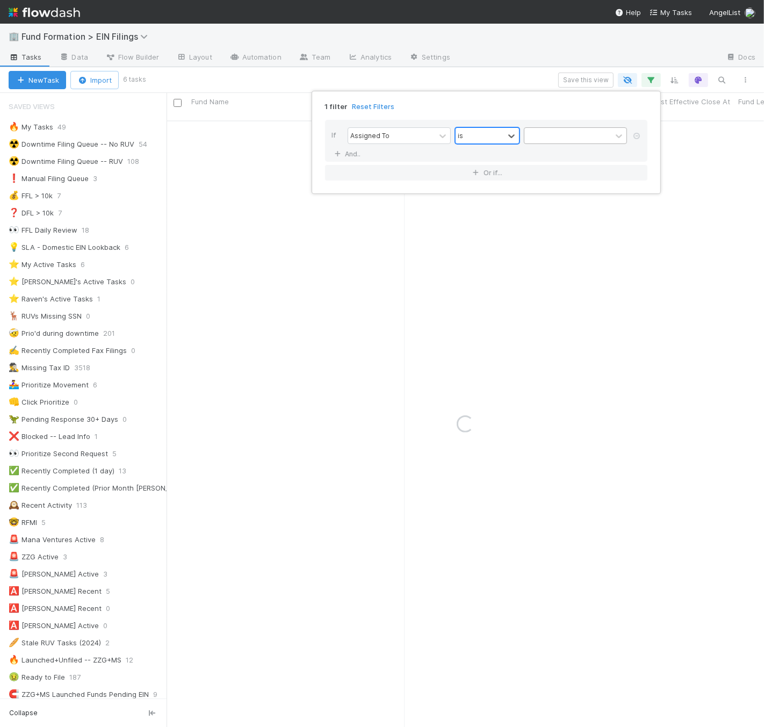
click at [577, 135] on div at bounding box center [567, 136] width 87 height 16
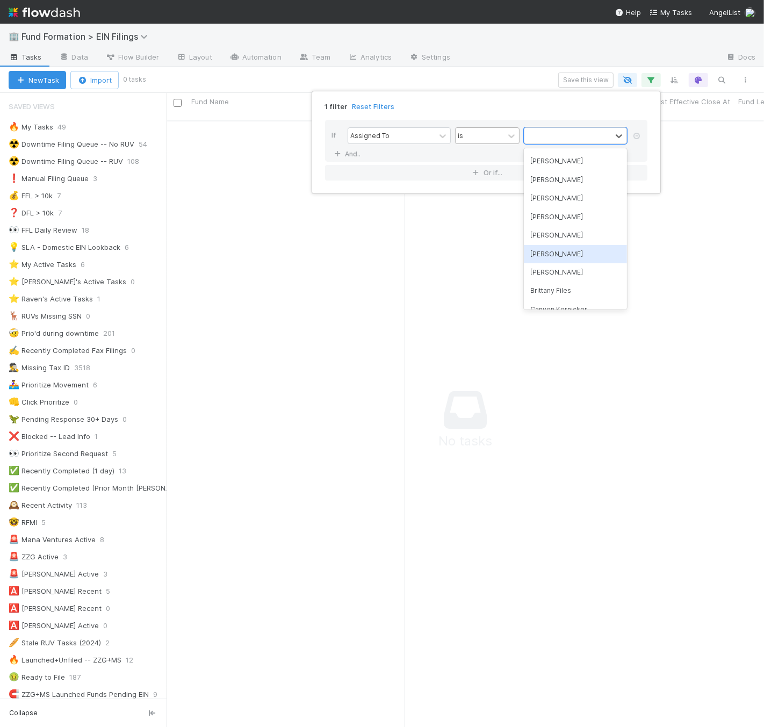
scroll to position [224, 0]
click at [573, 270] on div "Brittany Files" at bounding box center [575, 268] width 103 height 18
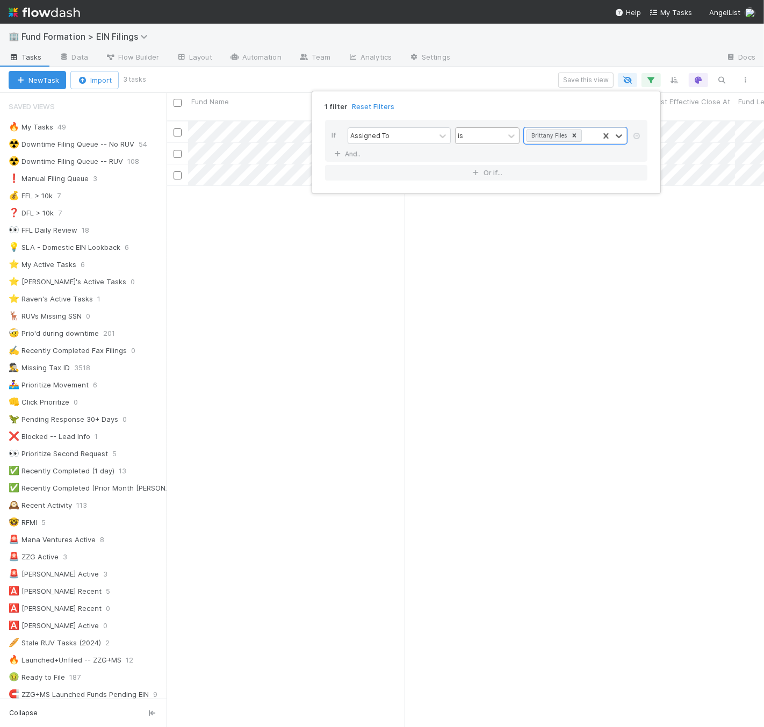
scroll to position [606, 588]
click at [505, 57] on div "1 filter Reset Filters If Assigned To is Brittany Files And.. Or if..." at bounding box center [382, 363] width 764 height 727
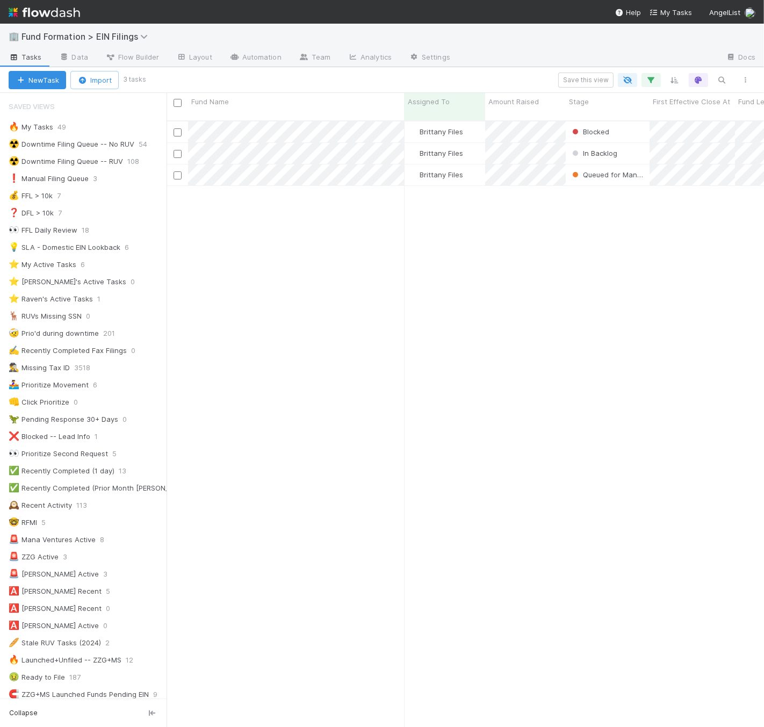
click at [442, 257] on div "Brittany Files Blocked 8/21/25, 2:55:22 PM 8/20/25, 12:45:37 PM 0 Brittany File…" at bounding box center [465, 428] width 597 height 614
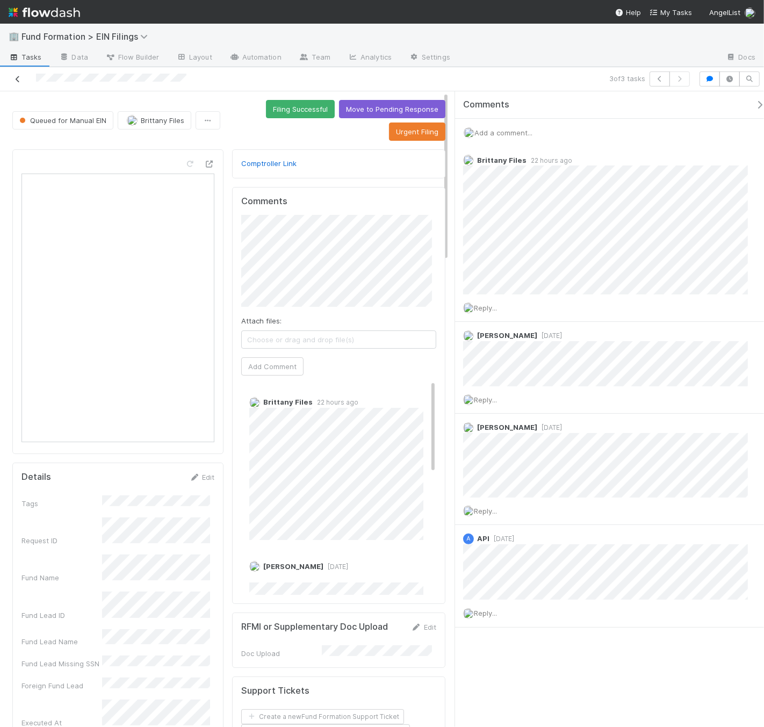
click at [17, 83] on link at bounding box center [17, 79] width 11 height 11
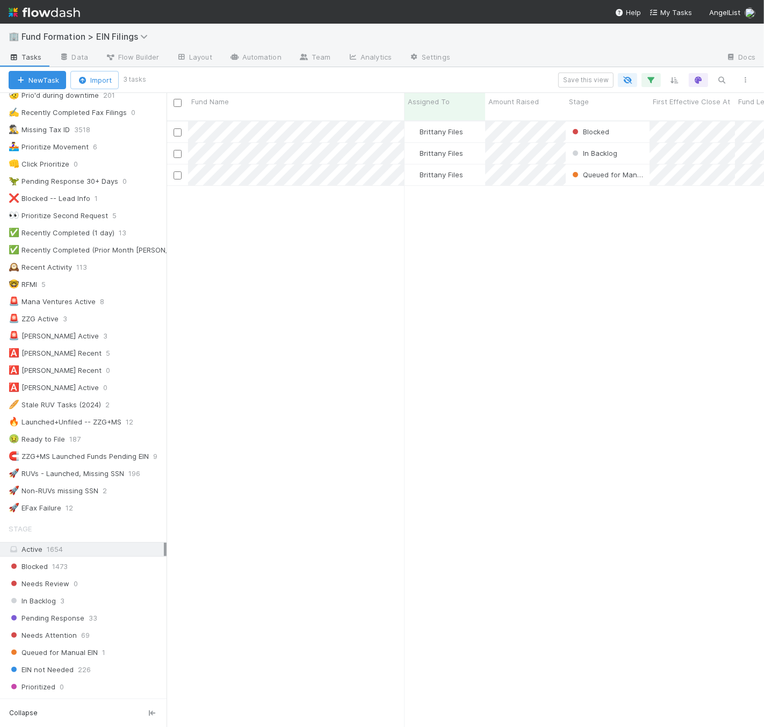
scroll to position [319, 0]
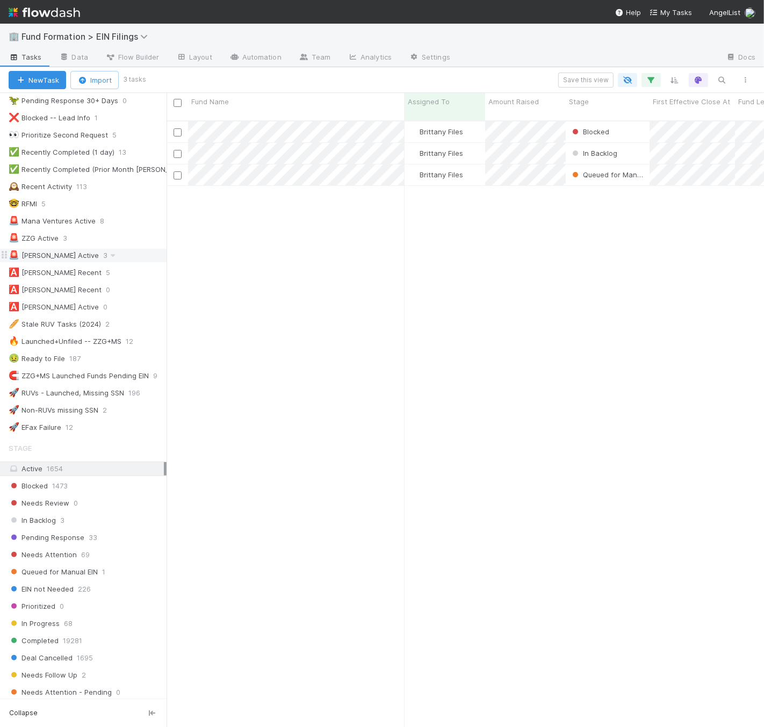
click at [124, 259] on div "🚨 Alex Pattis Active 3" at bounding box center [88, 255] width 158 height 13
click at [178, 171] on input "checkbox" at bounding box center [177, 175] width 8 height 8
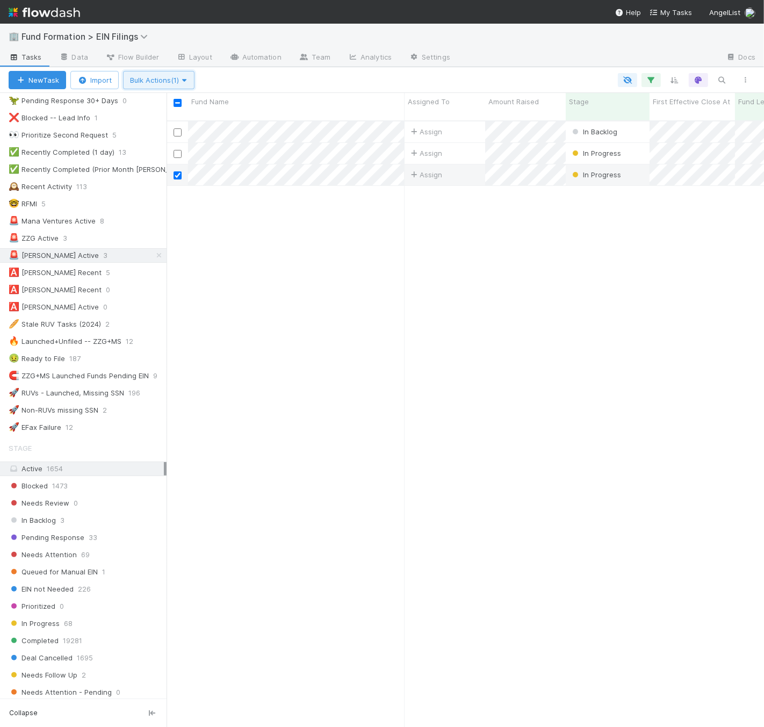
click at [182, 74] on button "Bulk Actions (1)" at bounding box center [158, 80] width 71 height 18
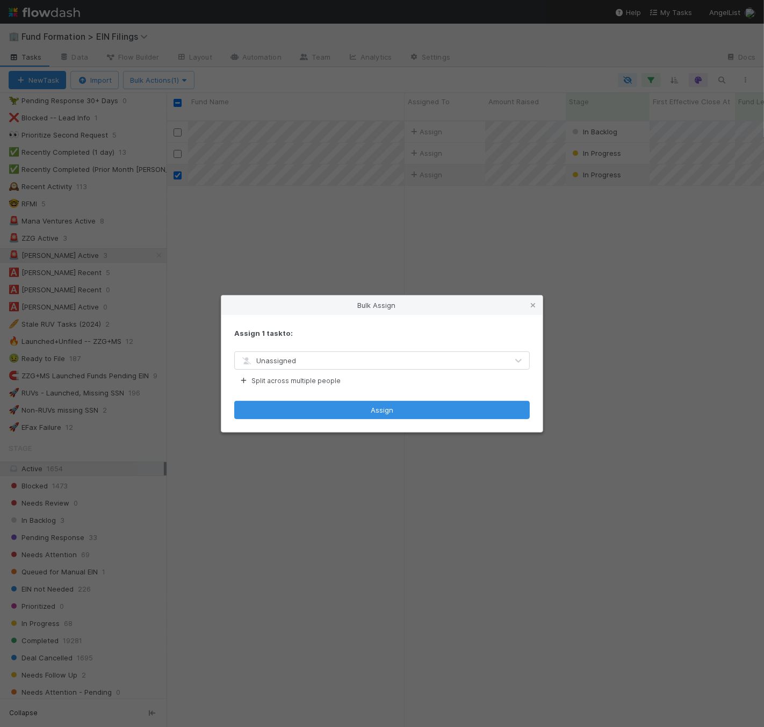
click at [388, 355] on div "Unassigned" at bounding box center [371, 360] width 273 height 17
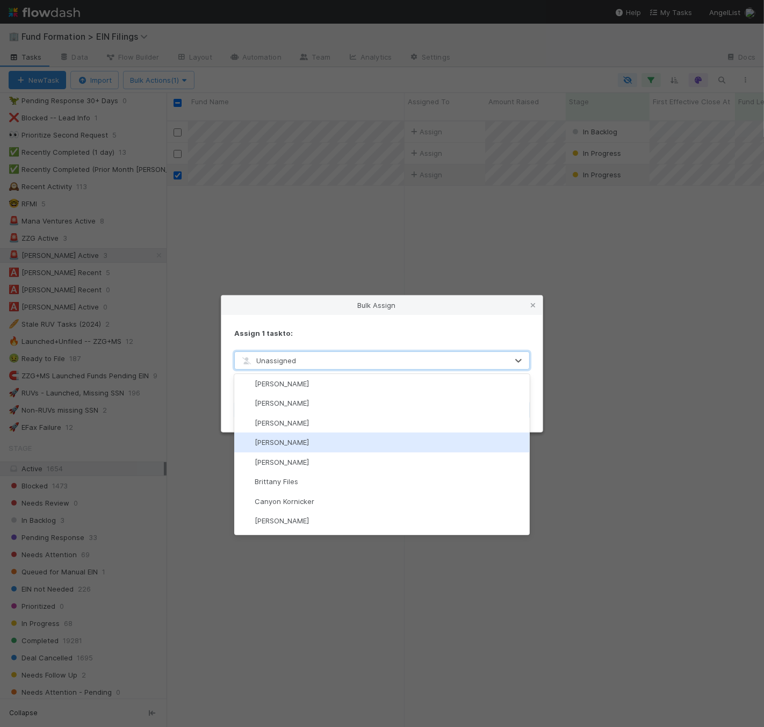
scroll to position [262, 0]
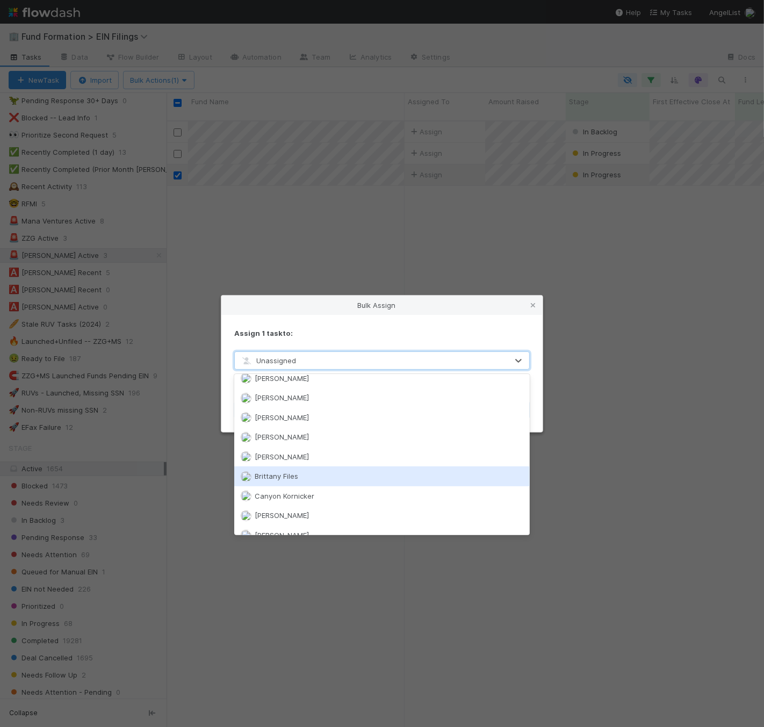
click at [355, 468] on div "Brittany Files" at bounding box center [381, 475] width 295 height 19
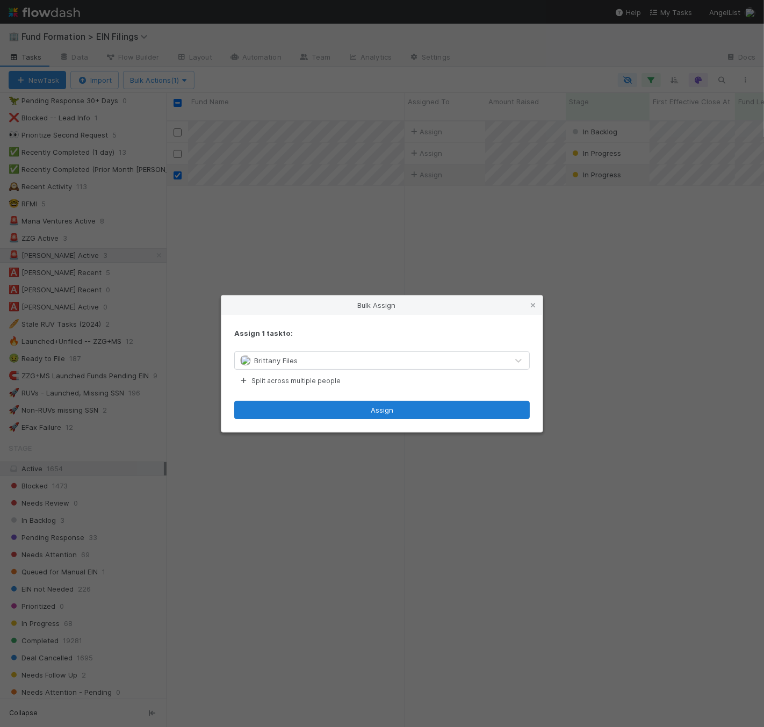
drag, startPoint x: 371, startPoint y: 396, endPoint x: 373, endPoint y: 403, distance: 7.3
click at [371, 399] on div "Assign 1 task to: Brittany Files Split across multiple people Assign" at bounding box center [381, 373] width 321 height 117
click at [374, 409] on button "Assign" at bounding box center [381, 410] width 295 height 18
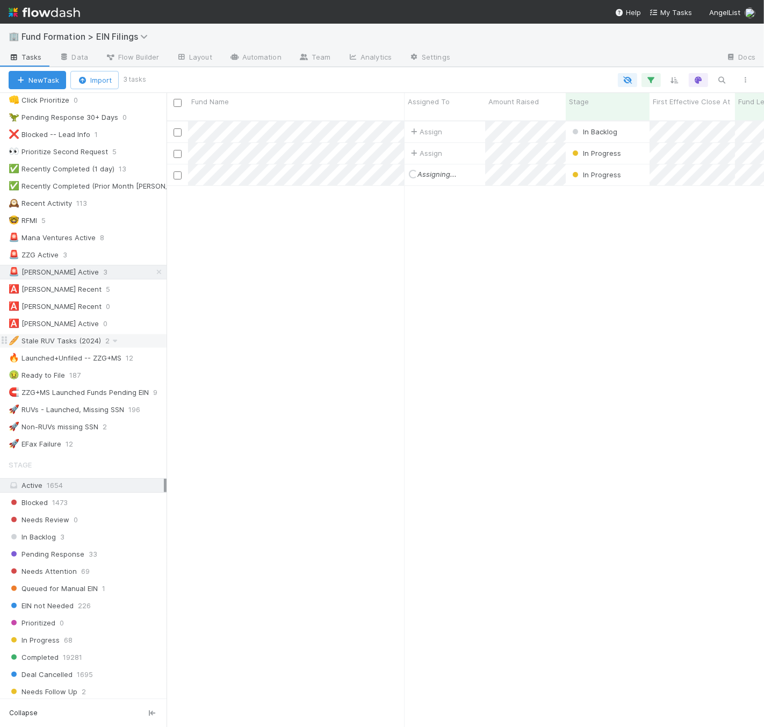
scroll to position [310, 0]
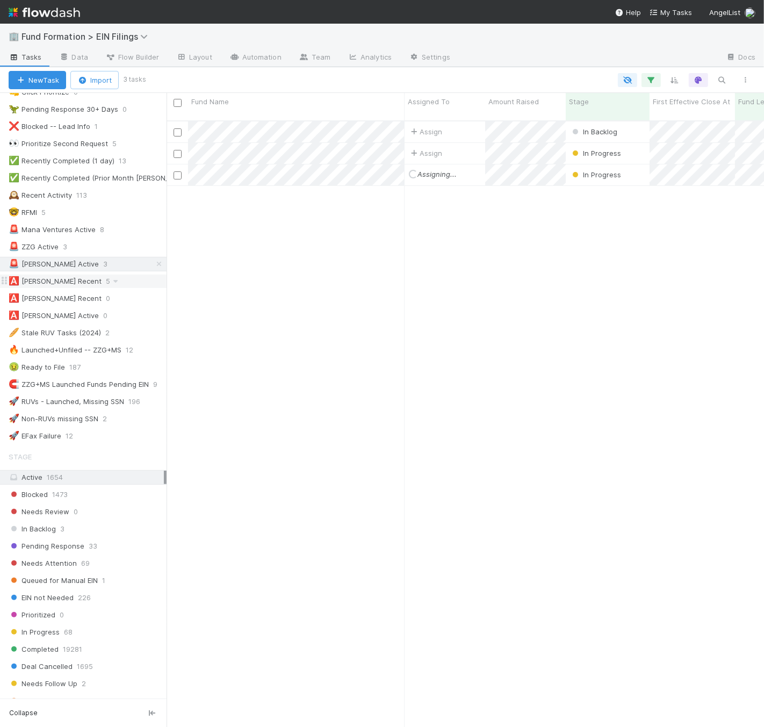
click at [107, 286] on span "5" at bounding box center [113, 280] width 15 height 13
click at [180, 128] on input "checkbox" at bounding box center [177, 132] width 8 height 8
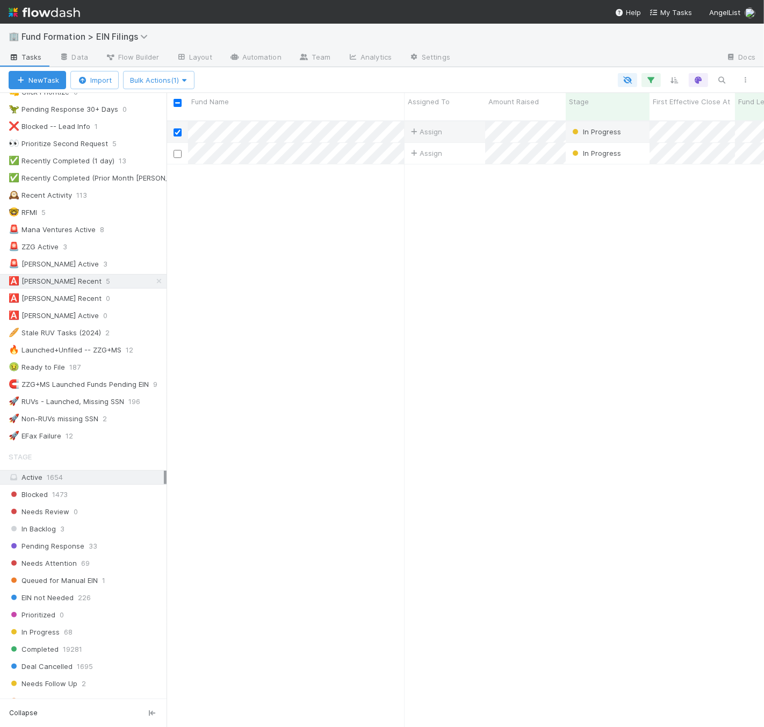
click at [178, 150] on input "checkbox" at bounding box center [177, 154] width 8 height 8
checkbox input "true"
click at [179, 78] on span "Bulk Actions (2)" at bounding box center [159, 80] width 59 height 9
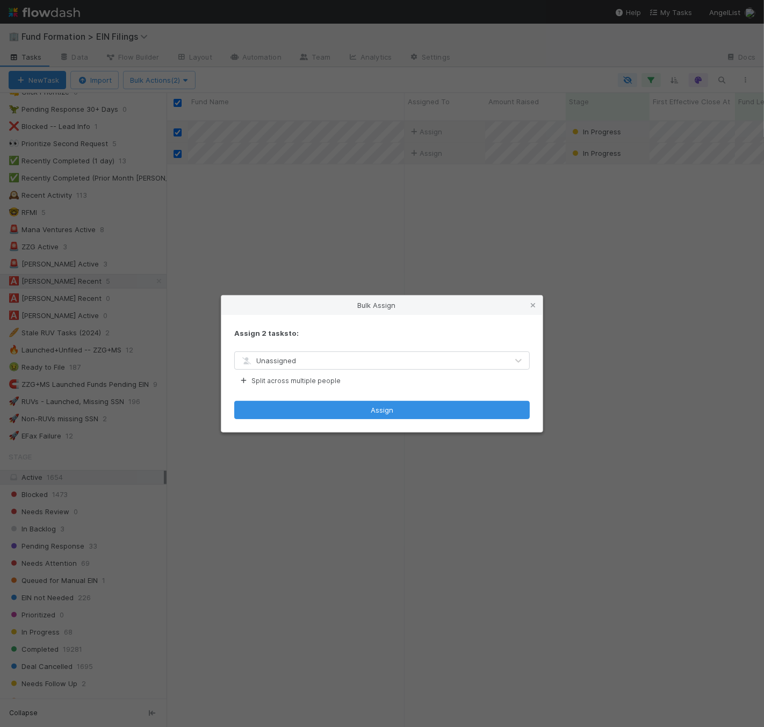
click at [348, 361] on div "Unassigned" at bounding box center [371, 360] width 273 height 17
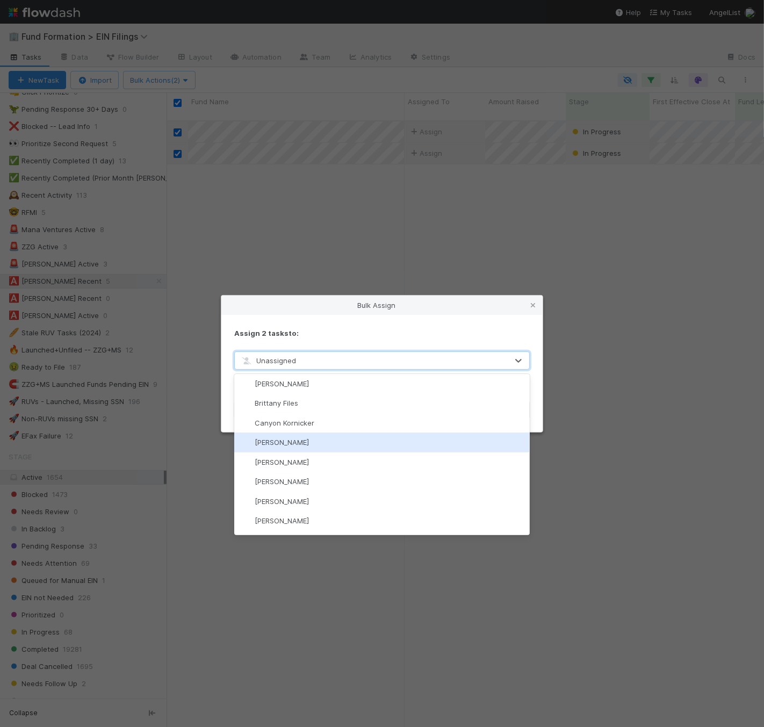
scroll to position [326, 0]
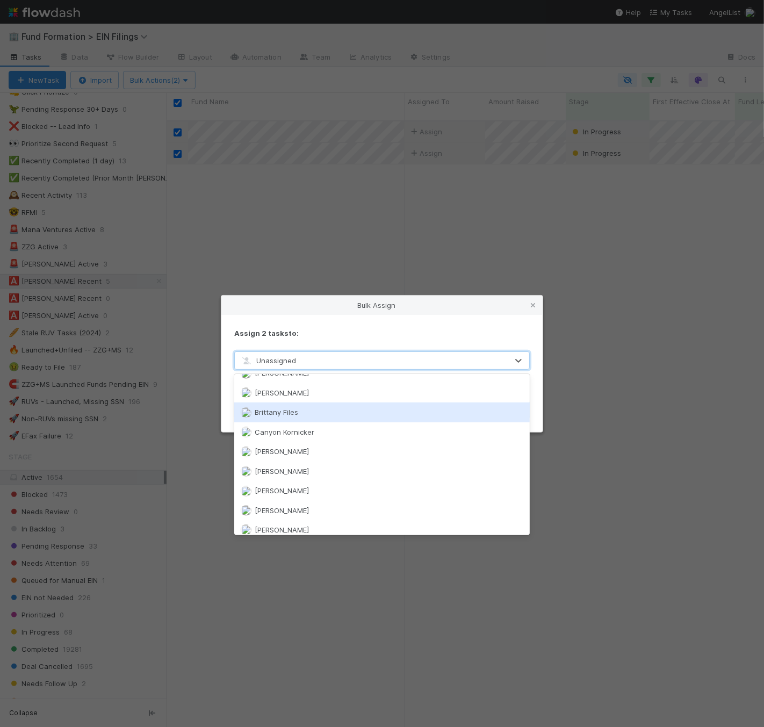
click at [314, 406] on div "Brittany Files" at bounding box center [381, 411] width 295 height 19
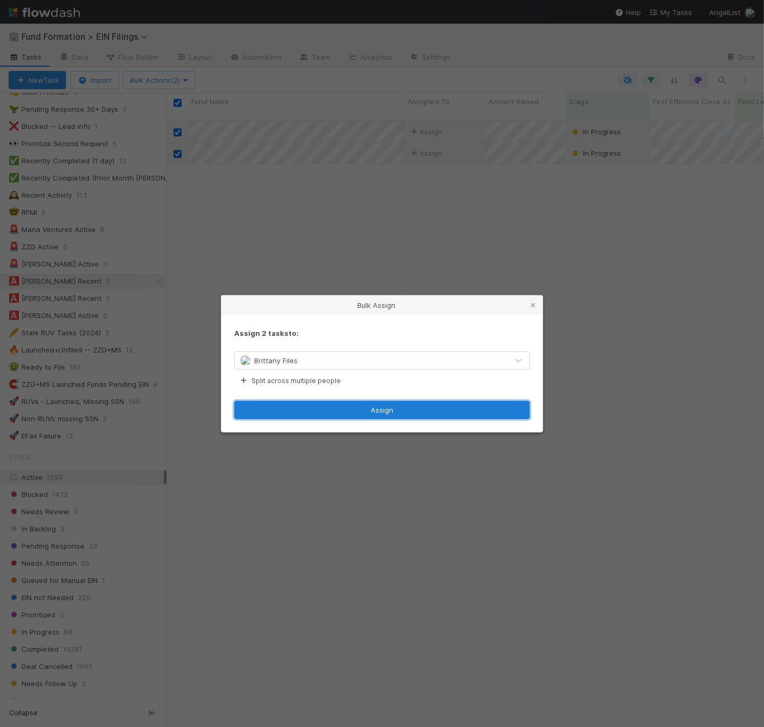
click at [337, 415] on button "Assign" at bounding box center [381, 410] width 295 height 18
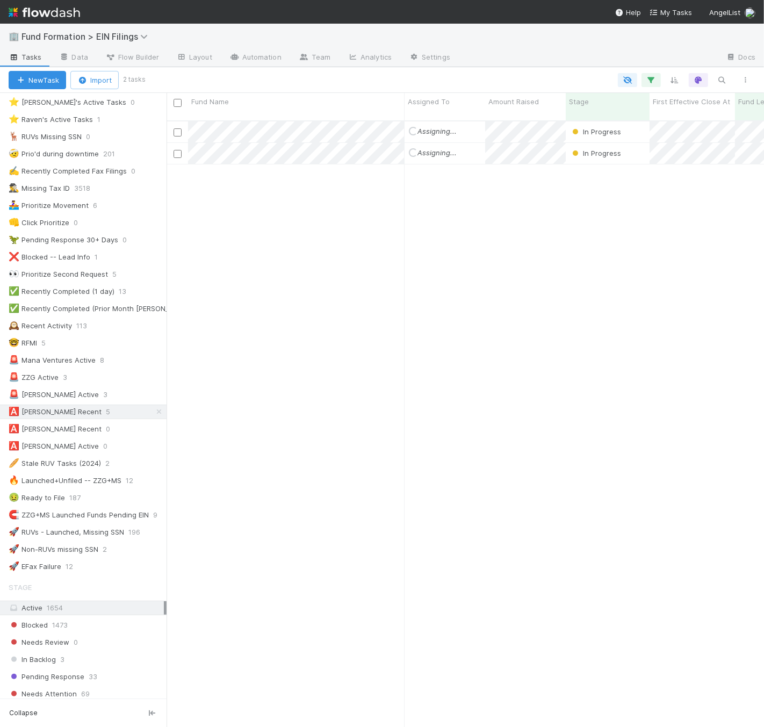
scroll to position [0, 0]
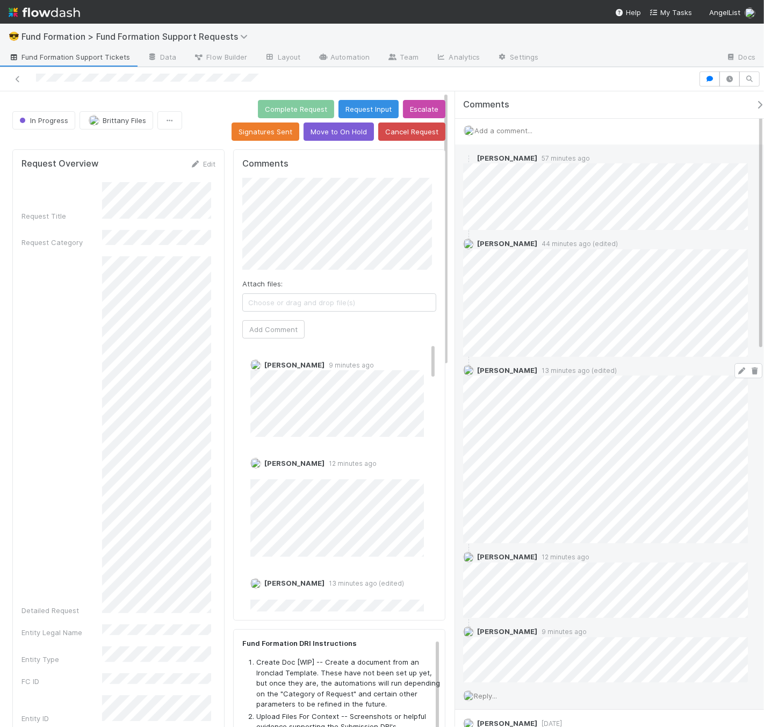
scroll to position [237, 0]
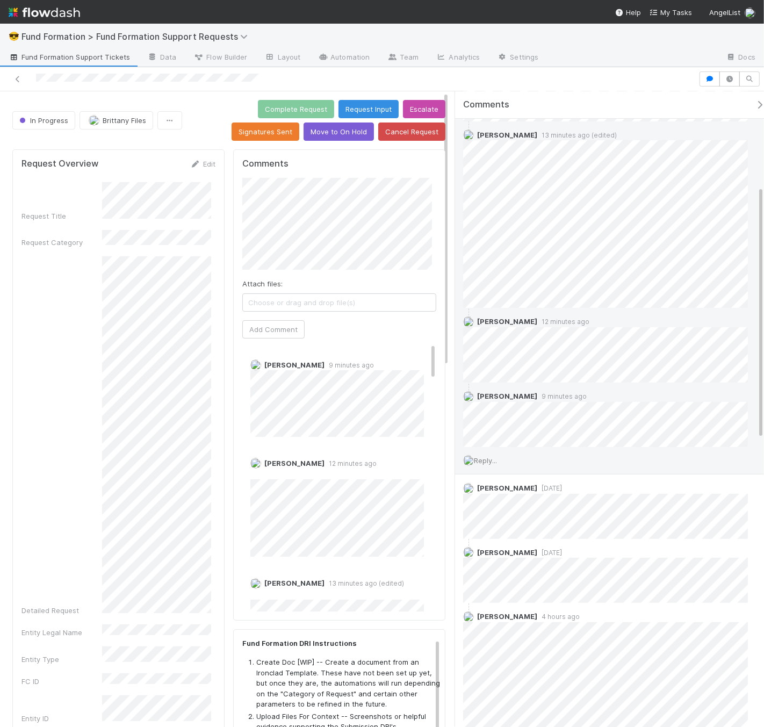
click at [494, 458] on span "Reply..." at bounding box center [485, 460] width 23 height 9
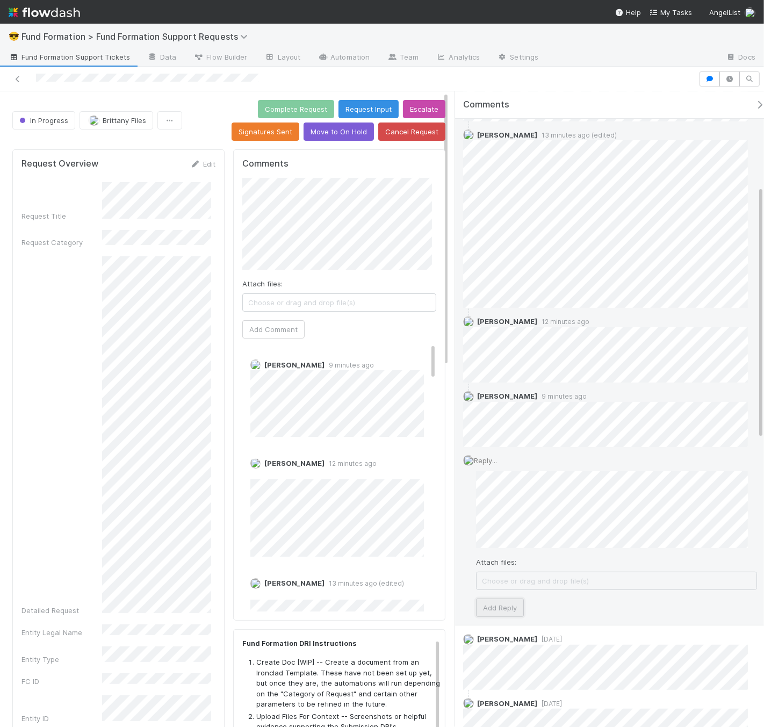
drag, startPoint x: 489, startPoint y: 608, endPoint x: 509, endPoint y: 606, distance: 19.9
click at [488, 608] on button "Add Reply" at bounding box center [500, 607] width 48 height 18
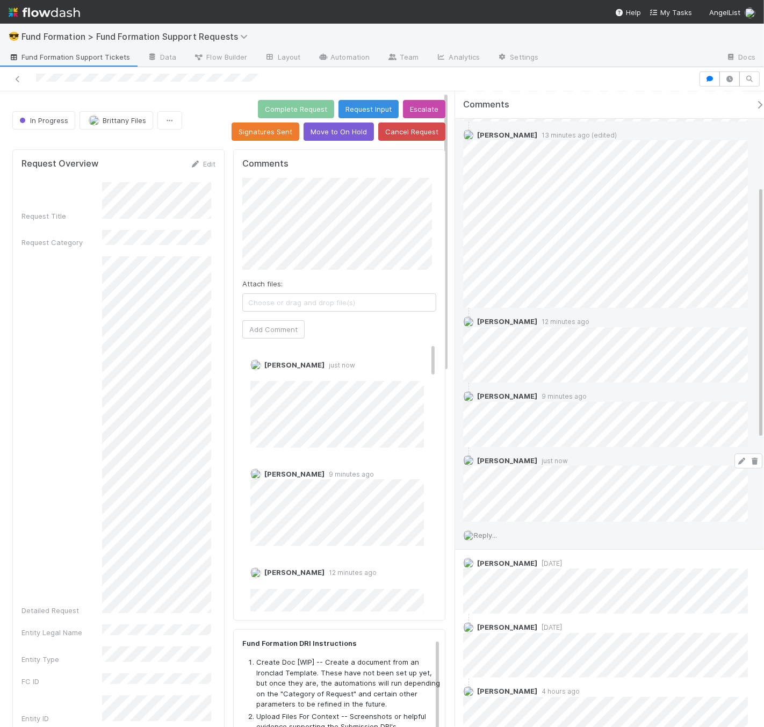
click at [736, 463] on icon at bounding box center [741, 461] width 11 height 7
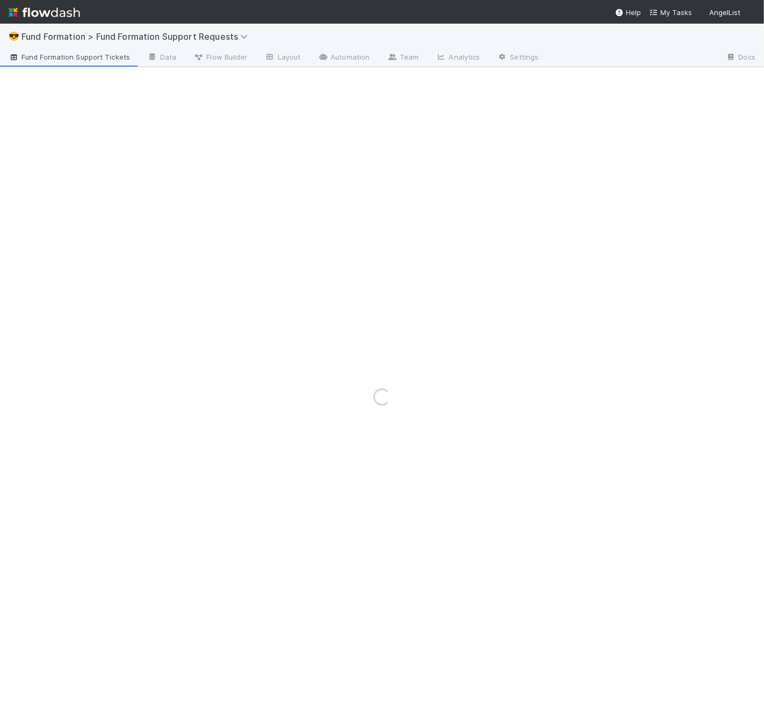
click at [44, 63] on link "Fund Formation Support Tickets" at bounding box center [69, 57] width 139 height 17
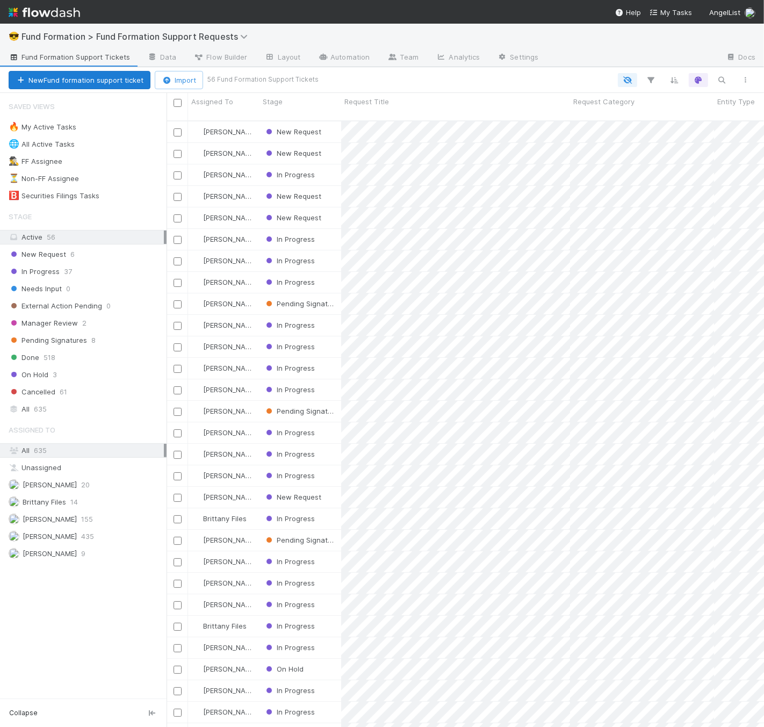
scroll to position [606, 588]
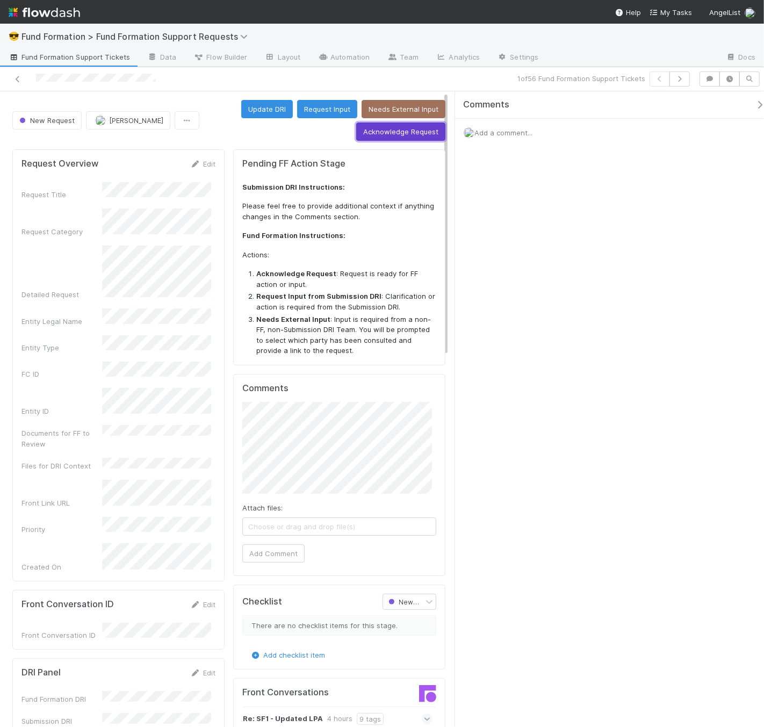
click at [388, 135] on button "Acknowledge Request" at bounding box center [400, 131] width 89 height 18
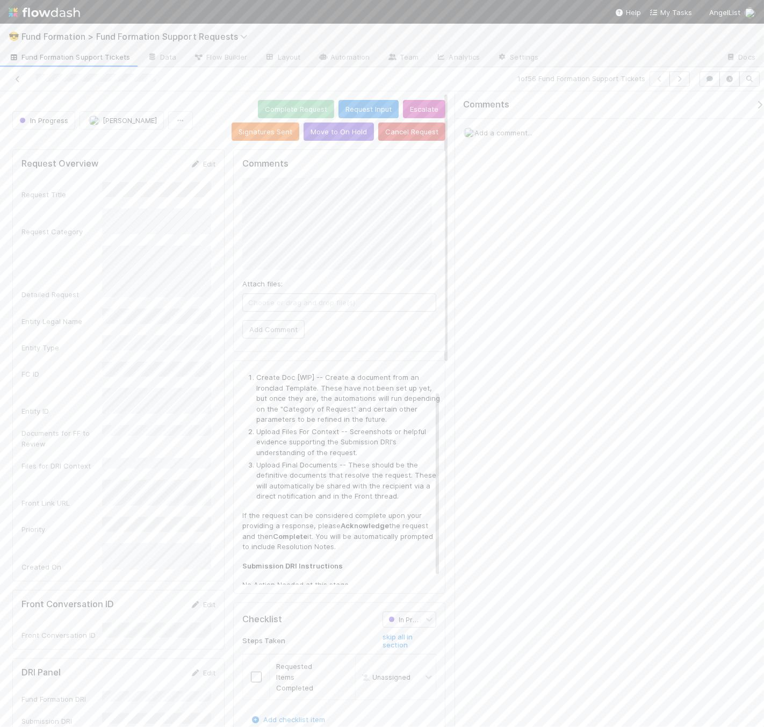
scroll to position [32, 0]
click at [164, 126] on button "[PERSON_NAME]" at bounding box center [121, 120] width 84 height 18
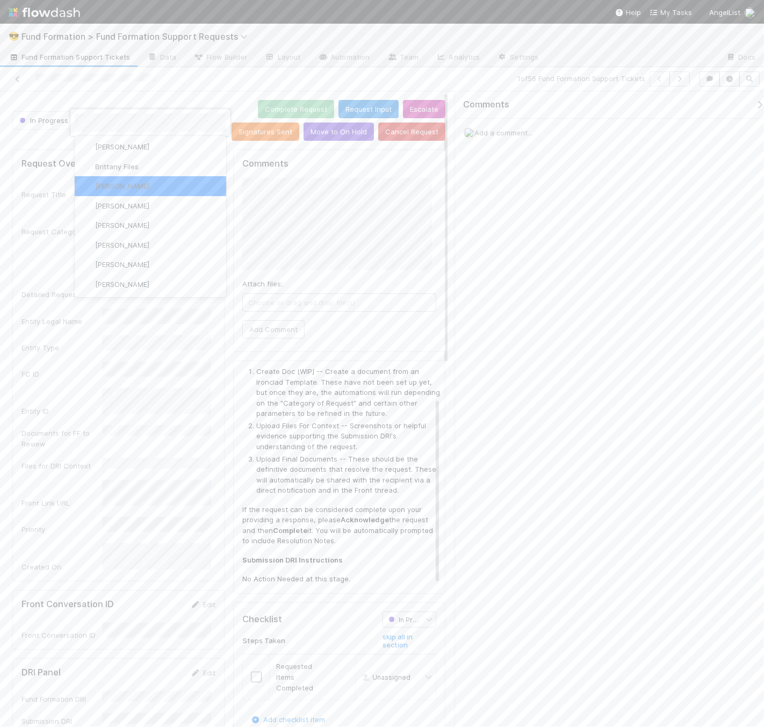
scroll to position [0, 0]
click at [211, 667] on div "DRI Panel Edit" at bounding box center [118, 672] width 210 height 11
click at [197, 668] on link "Edit" at bounding box center [202, 672] width 25 height 9
click at [165, 667] on button "Save" at bounding box center [158, 676] width 31 height 18
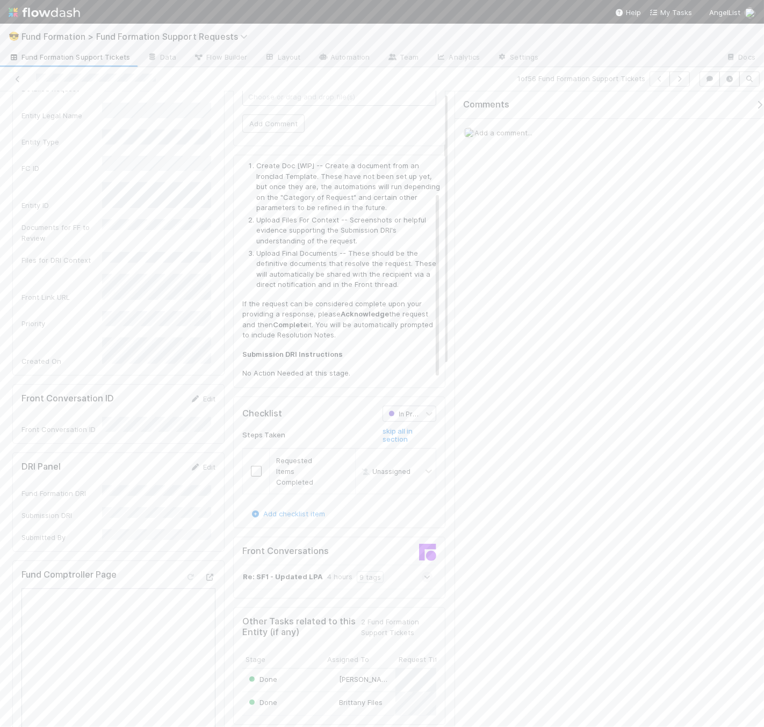
scroll to position [228, 0]
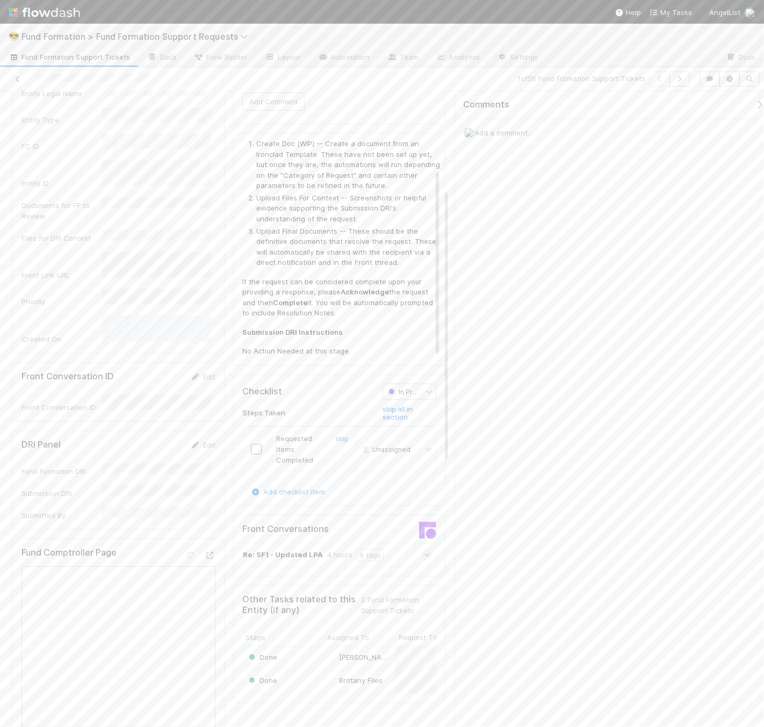
click at [252, 438] on td at bounding box center [256, 449] width 27 height 46
click at [255, 449] on input "checkbox" at bounding box center [256, 449] width 11 height 11
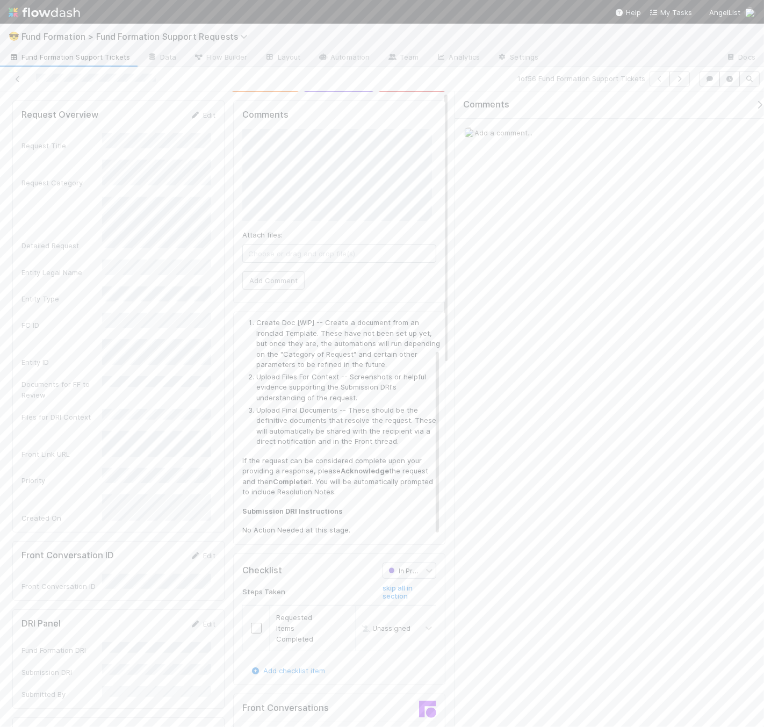
scroll to position [0, 0]
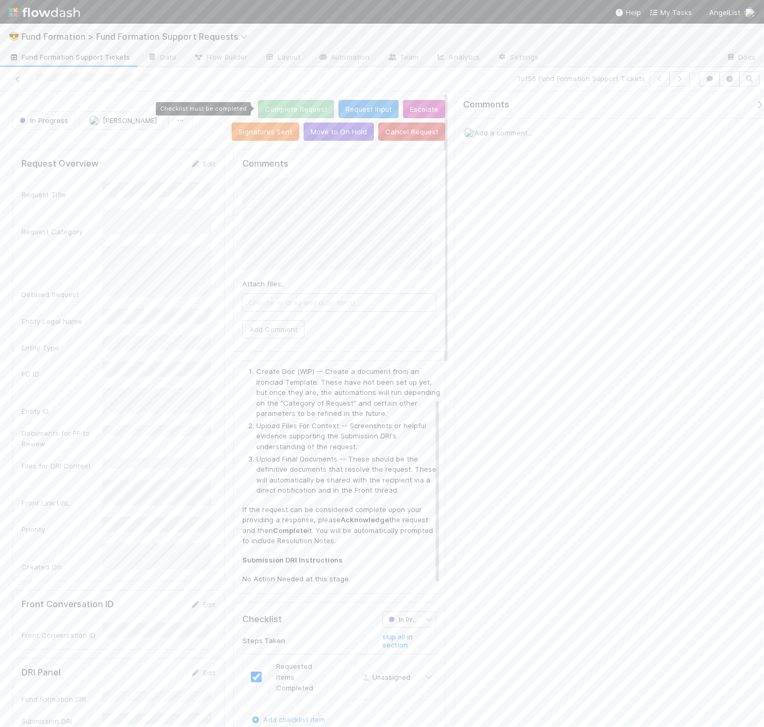
checkbox input "true"
click at [276, 111] on button "Complete Request" at bounding box center [296, 109] width 76 height 18
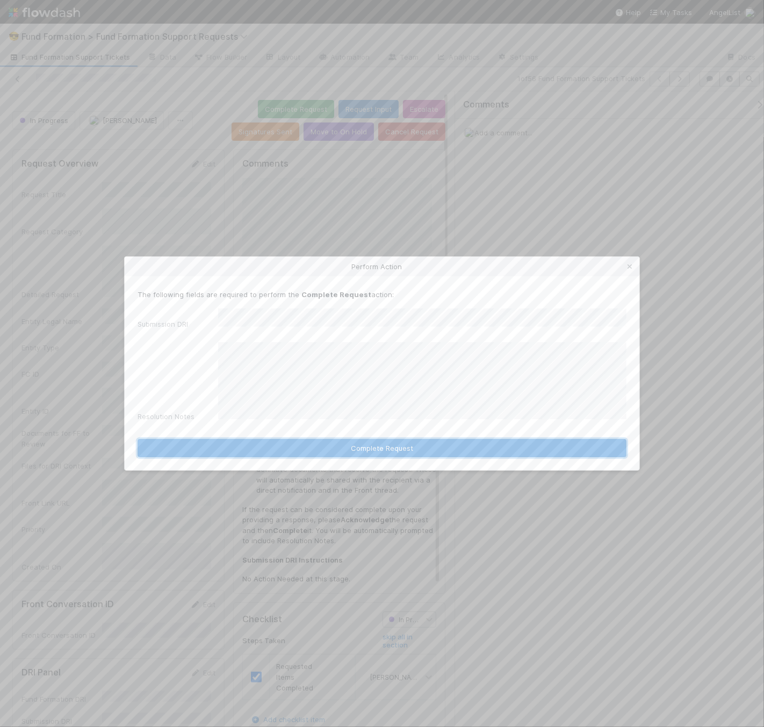
click at [540, 440] on button "Complete Request" at bounding box center [382, 448] width 489 height 18
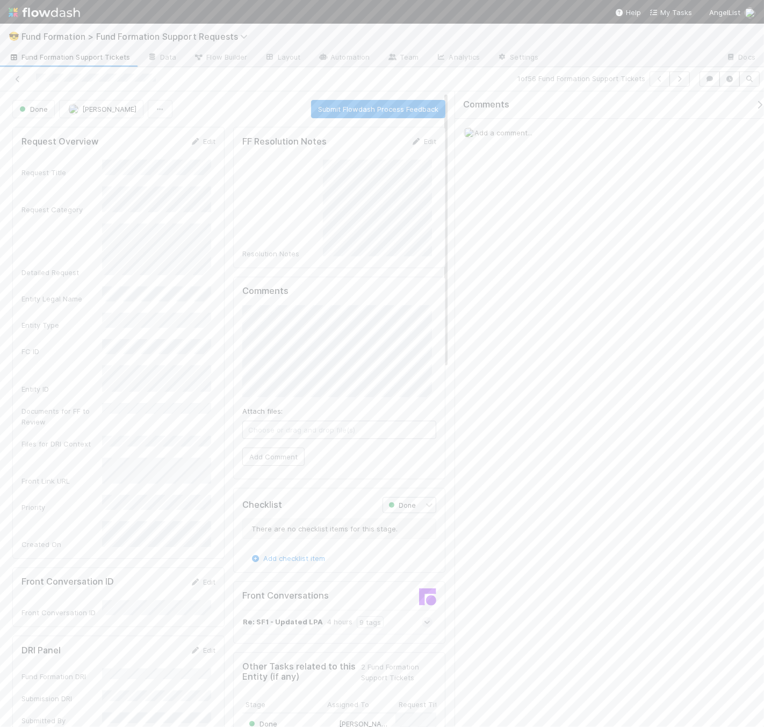
click at [545, 131] on div "Add a comment..." at bounding box center [614, 133] width 318 height 28
click at [500, 137] on div "Add a comment..." at bounding box center [614, 133] width 318 height 28
click at [499, 129] on span "Add a comment..." at bounding box center [503, 132] width 58 height 9
click at [522, 282] on button "Add Comment" at bounding box center [503, 283] width 62 height 18
click at [736, 157] on icon at bounding box center [741, 160] width 11 height 7
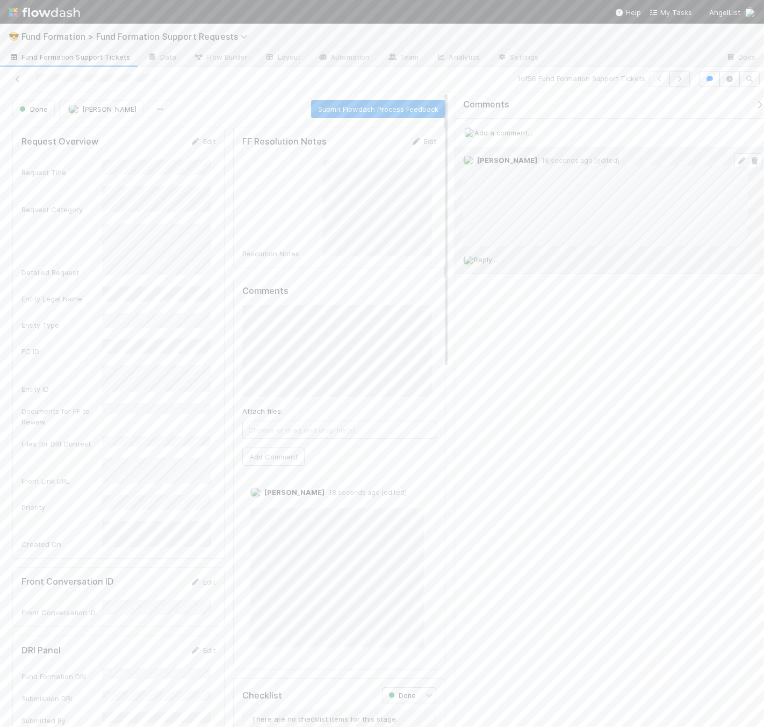
click at [688, 78] on button "button" at bounding box center [679, 78] width 20 height 15
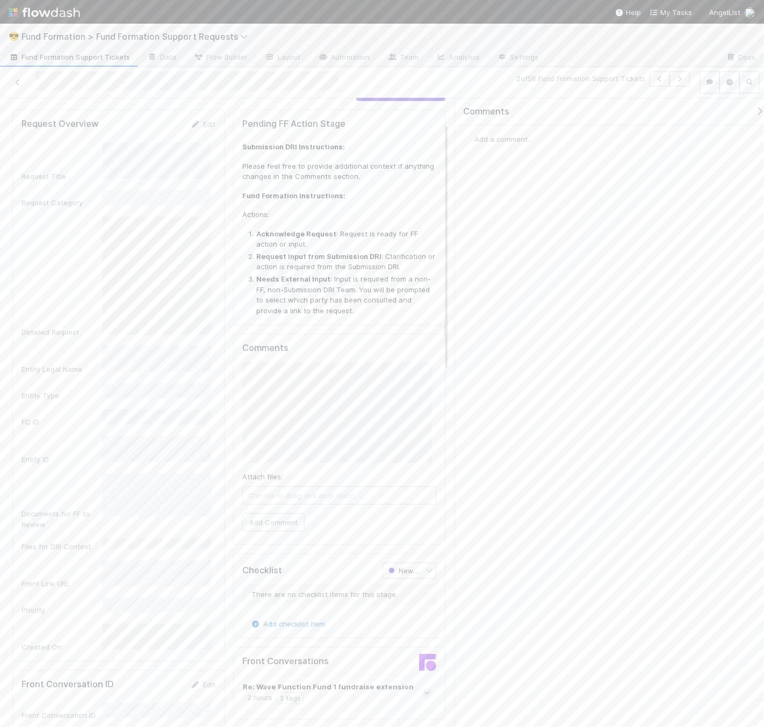
scroll to position [29, 0]
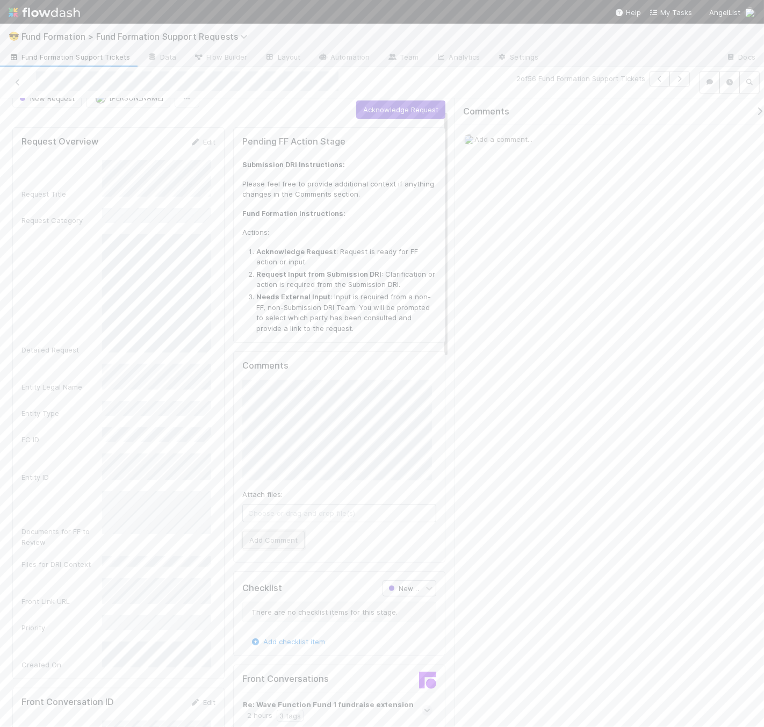
click at [278, 535] on button "Add Comment" at bounding box center [273, 540] width 62 height 18
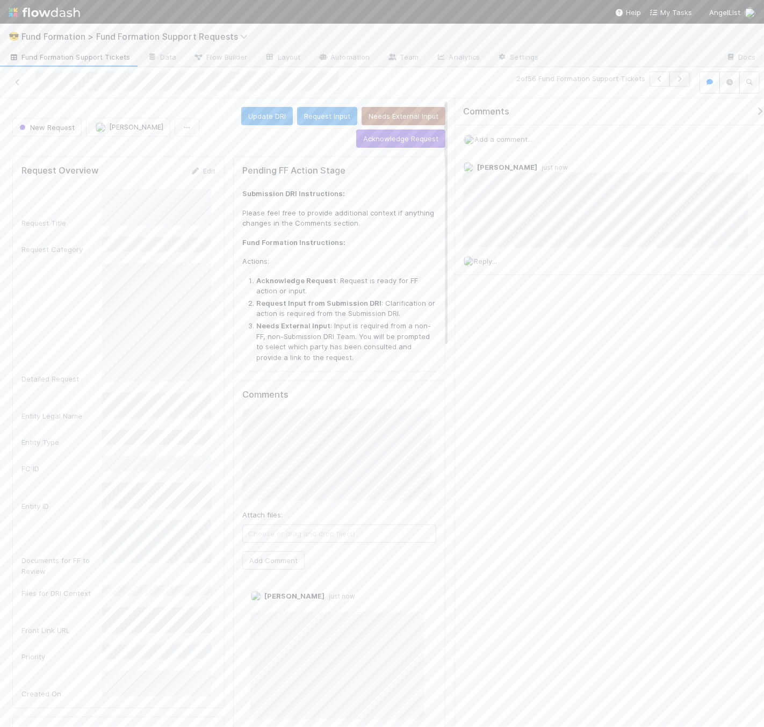
click at [684, 76] on icon "button" at bounding box center [679, 79] width 11 height 6
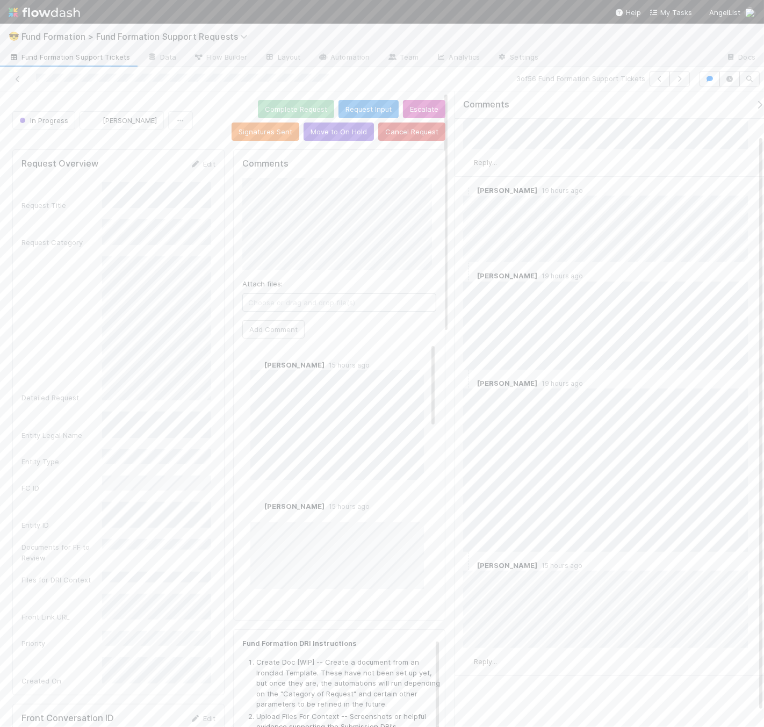
scroll to position [64, 0]
click at [493, 655] on span "Reply..." at bounding box center [485, 658] width 23 height 9
click at [512, 655] on button "Add Reply" at bounding box center [500, 655] width 48 height 18
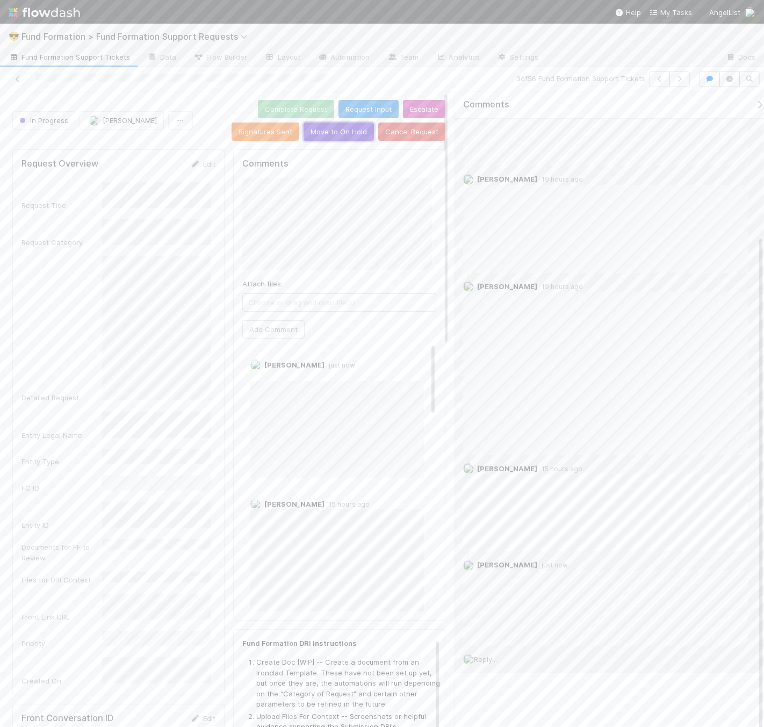
click at [319, 125] on button "Move to On Hold" at bounding box center [338, 131] width 70 height 18
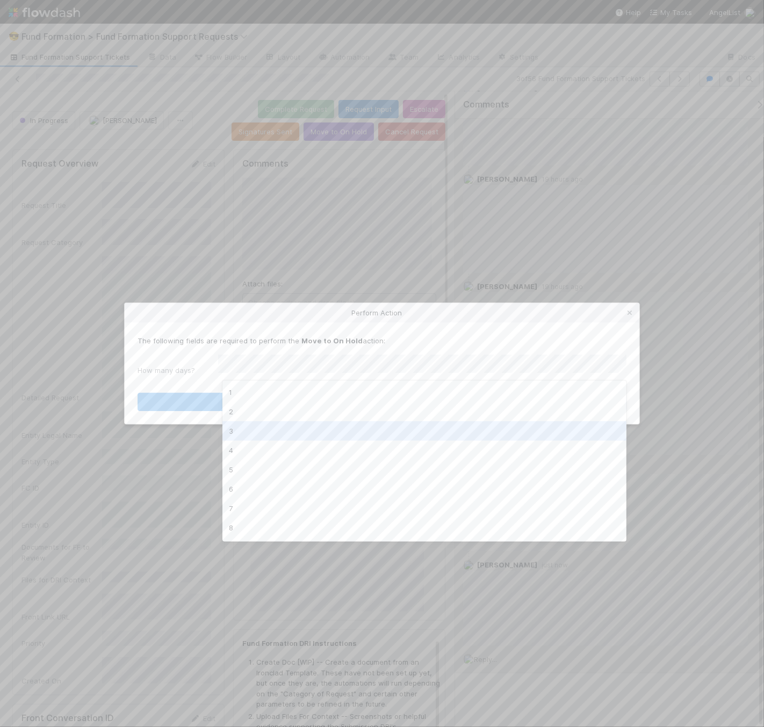
drag, startPoint x: 359, startPoint y: 429, endPoint x: 360, endPoint y: 415, distance: 14.0
click at [359, 429] on div "3" at bounding box center [424, 430] width 404 height 19
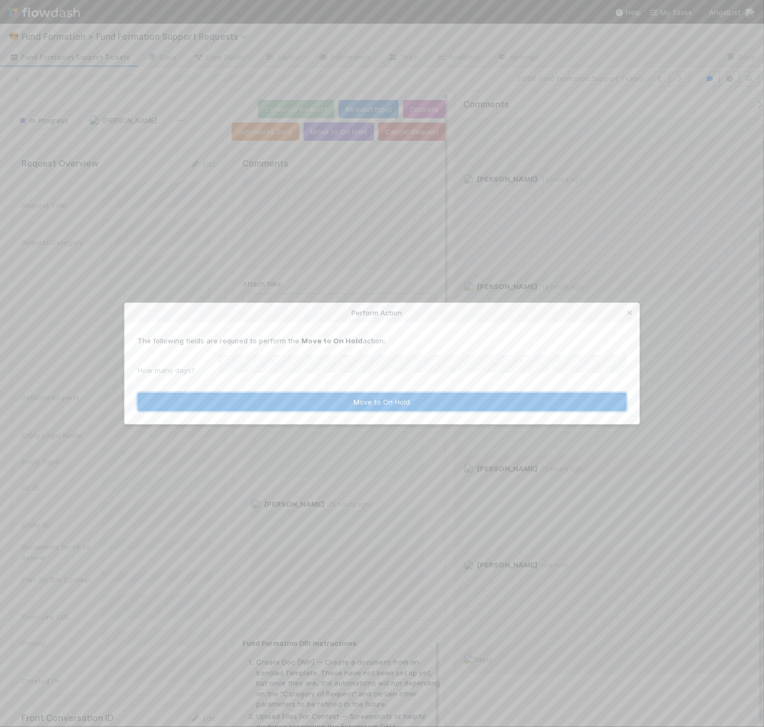
click at [406, 393] on button "Move to On Hold" at bounding box center [382, 402] width 489 height 18
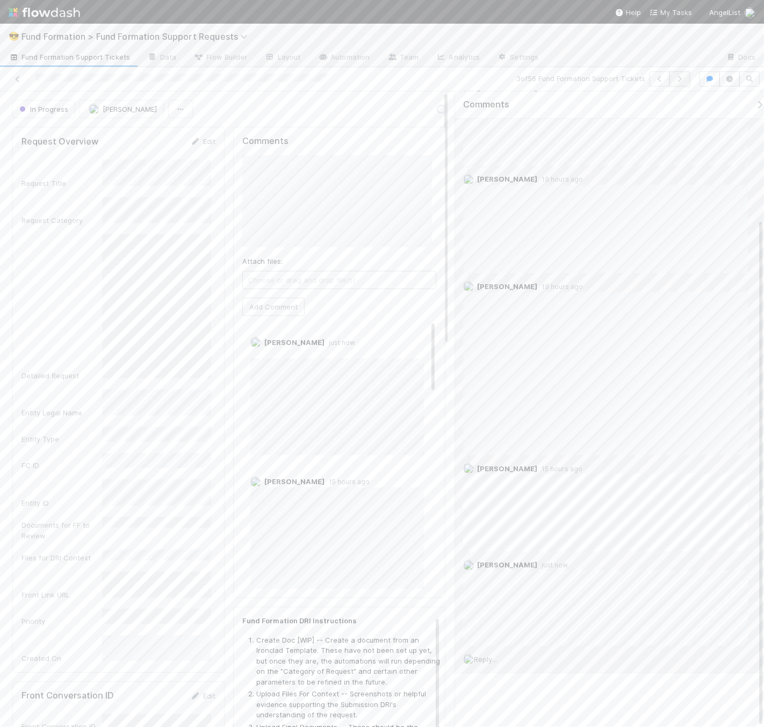
click at [683, 76] on icon "button" at bounding box center [679, 79] width 11 height 6
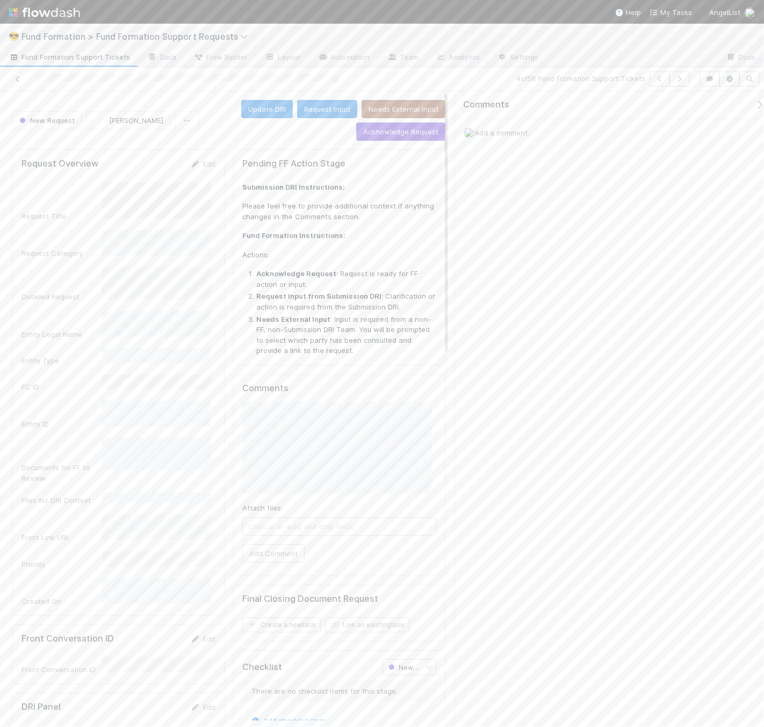
copy div
click at [271, 554] on button "Add Comment" at bounding box center [273, 553] width 62 height 18
click at [508, 126] on div "Add a comment..." at bounding box center [614, 133] width 318 height 28
click at [524, 132] on span "Add a comment..." at bounding box center [503, 132] width 58 height 9
click at [205, 170] on button "Cancel" at bounding box center [197, 167] width 38 height 18
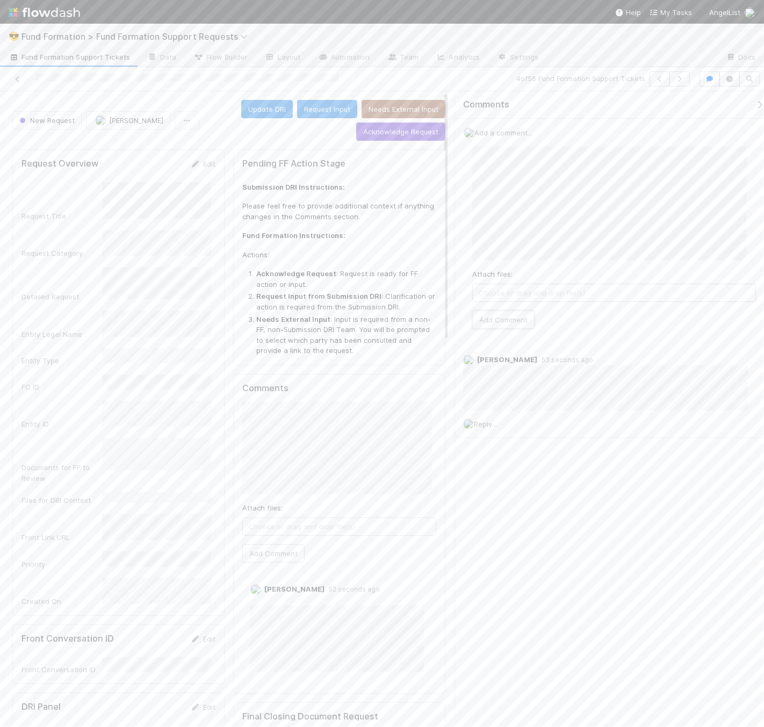
drag, startPoint x: 507, startPoint y: 319, endPoint x: 546, endPoint y: 276, distance: 58.2
click at [507, 319] on button "Add Comment" at bounding box center [503, 319] width 62 height 18
click at [688, 81] on button "button" at bounding box center [679, 78] width 20 height 15
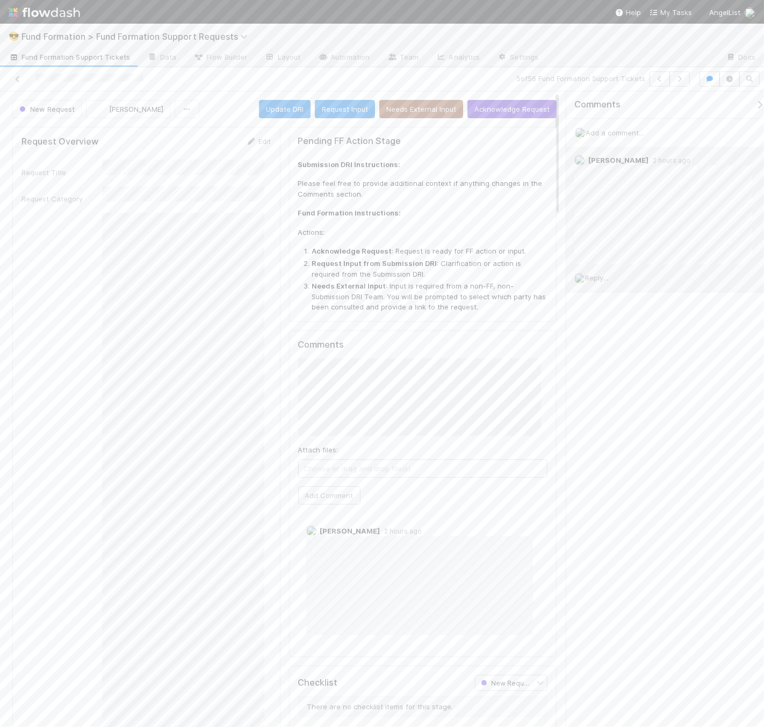
drag, startPoint x: 454, startPoint y: 259, endPoint x: 580, endPoint y: 256, distance: 125.7
click at [580, 256] on div "Comments Add a comment... Tarina Touret 2 hours ago Reply..." at bounding box center [662, 408] width 204 height 635
click at [623, 290] on span "Reply..." at bounding box center [615, 288] width 23 height 9
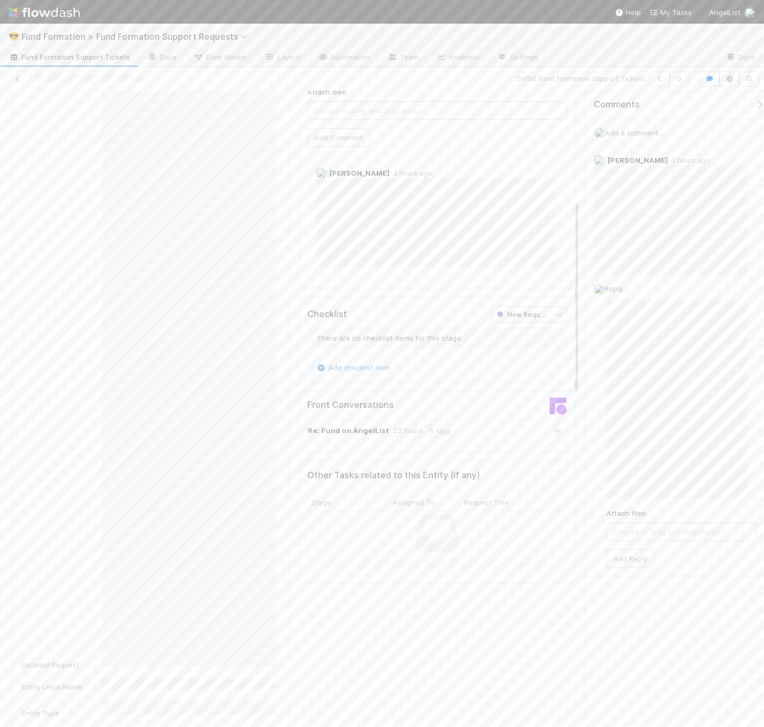
scroll to position [360, 0]
click at [640, 498] on div "Attach files: Choose or drag and drop file(s) Add Reply" at bounding box center [681, 434] width 150 height 268
click at [598, 371] on div "Reply... Attach files: Choose or drag and drop file(s) Add Reply" at bounding box center [674, 425] width 179 height 301
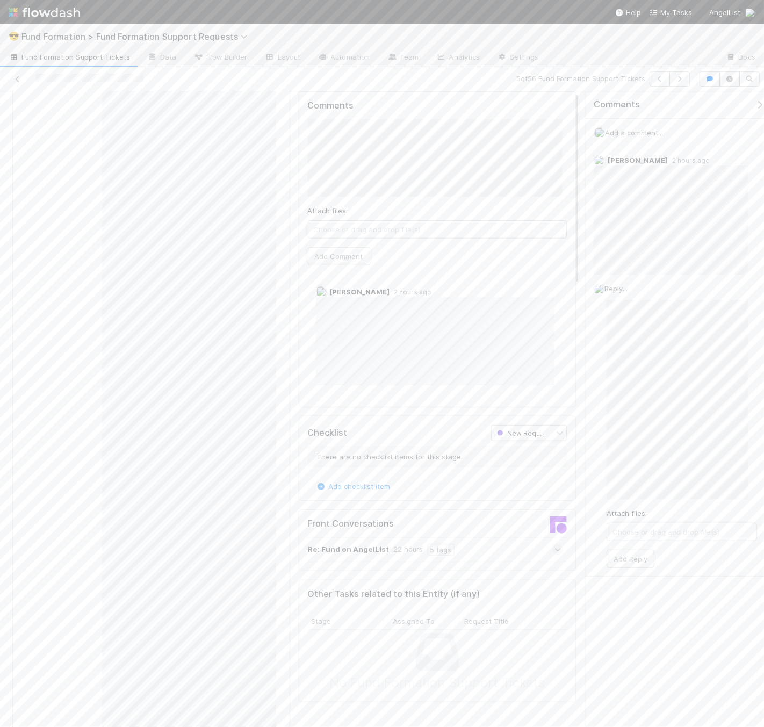
scroll to position [0, 0]
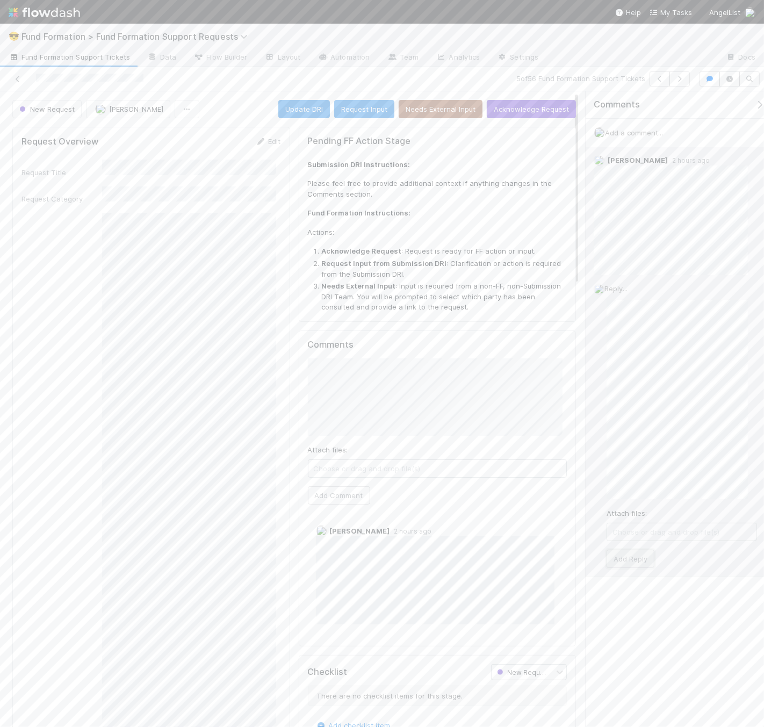
click at [641, 561] on button "Add Reply" at bounding box center [630, 558] width 48 height 18
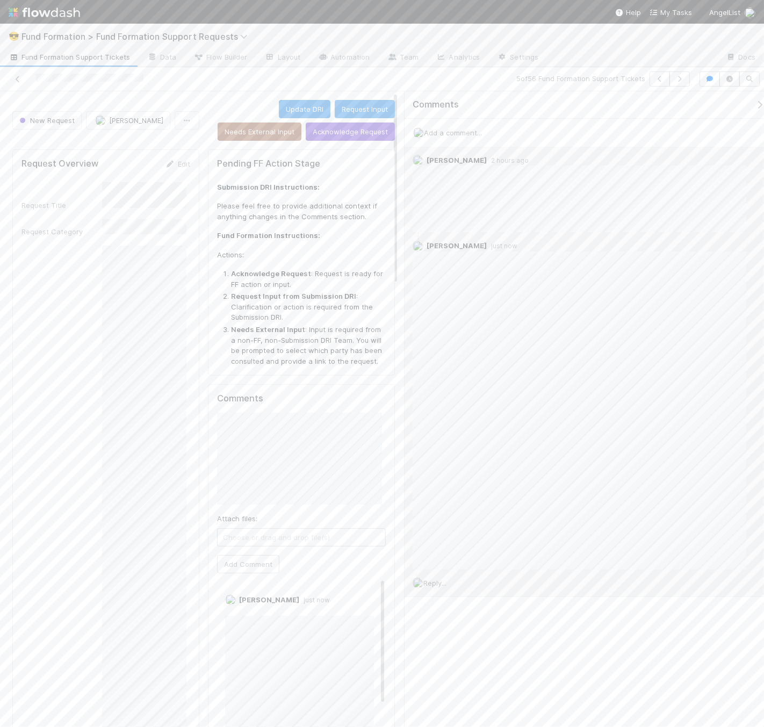
drag, startPoint x: 583, startPoint y: 558, endPoint x: 391, endPoint y: 559, distance: 192.3
click at [391, 560] on div "New Request Catherine Lambright Update DRI Request Input Needs External Input A…" at bounding box center [382, 408] width 764 height 635
click at [736, 244] on icon at bounding box center [741, 246] width 11 height 7
click at [438, 583] on span "Reply..." at bounding box center [427, 583] width 23 height 9
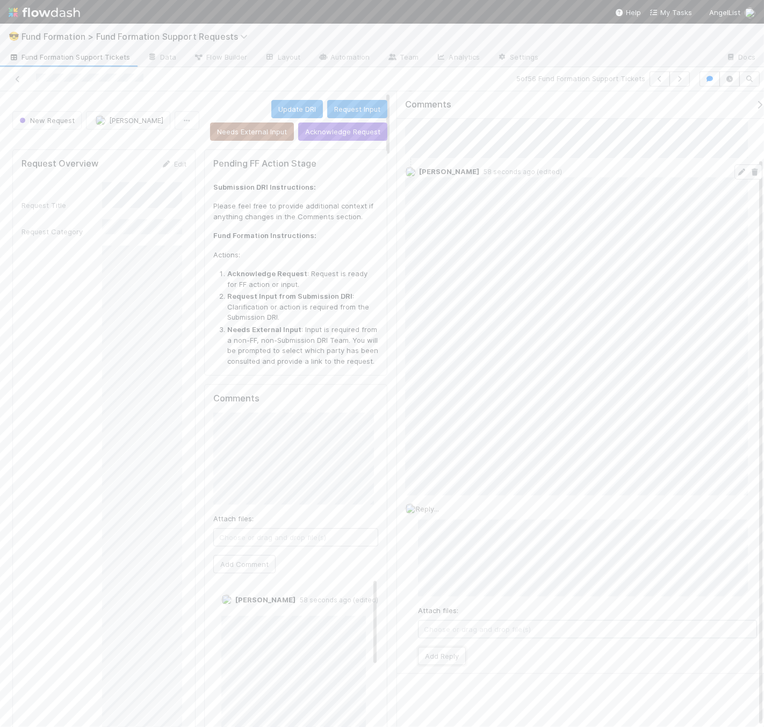
drag, startPoint x: 433, startPoint y: 655, endPoint x: 473, endPoint y: 688, distance: 50.8
click at [433, 655] on button "Add Reply" at bounding box center [442, 656] width 48 height 18
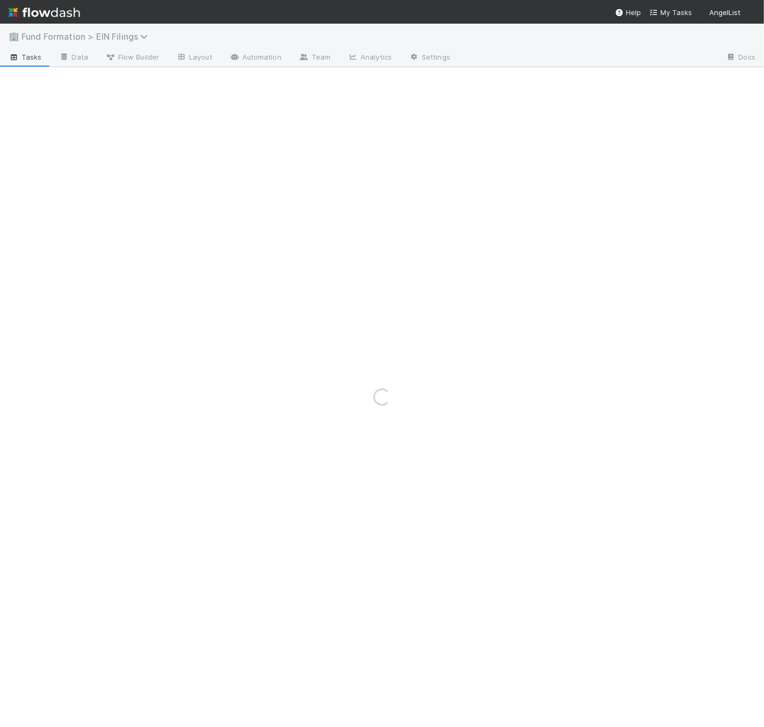
click at [121, 35] on span "Fund Formation > EIN Filings" at bounding box center [87, 36] width 132 height 11
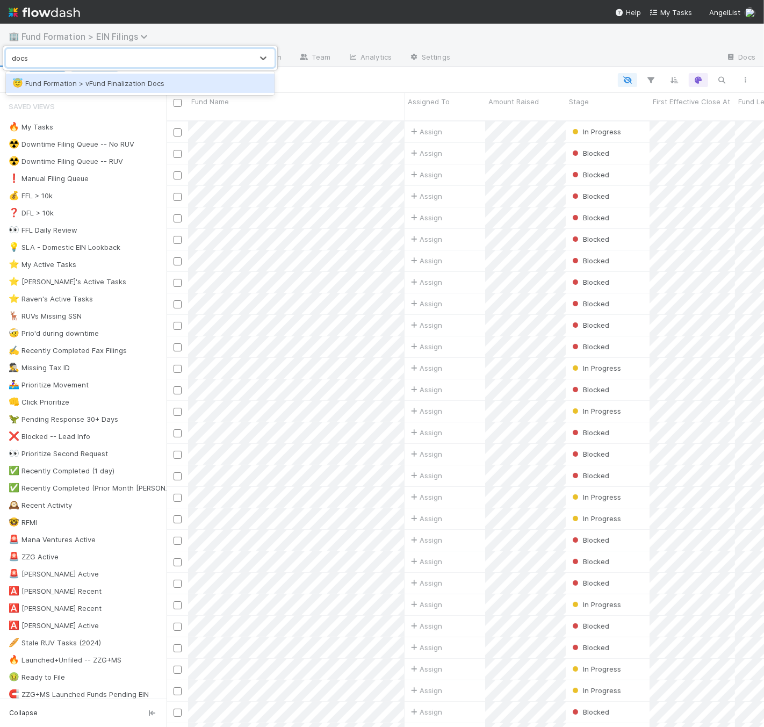
scroll to position [606, 588]
type input "signature"
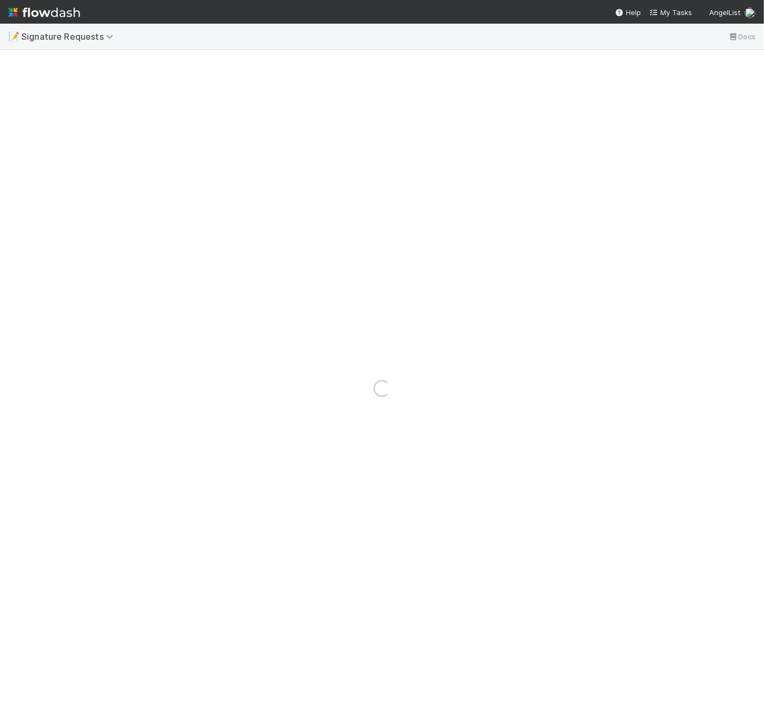
click at [62, 29] on div "📝 Signature Requests Docs" at bounding box center [382, 37] width 764 height 26
click at [52, 29] on div "📝 Signature Requests Docs" at bounding box center [382, 37] width 764 height 26
click at [57, 37] on span "Signature Requests" at bounding box center [69, 36] width 97 height 11
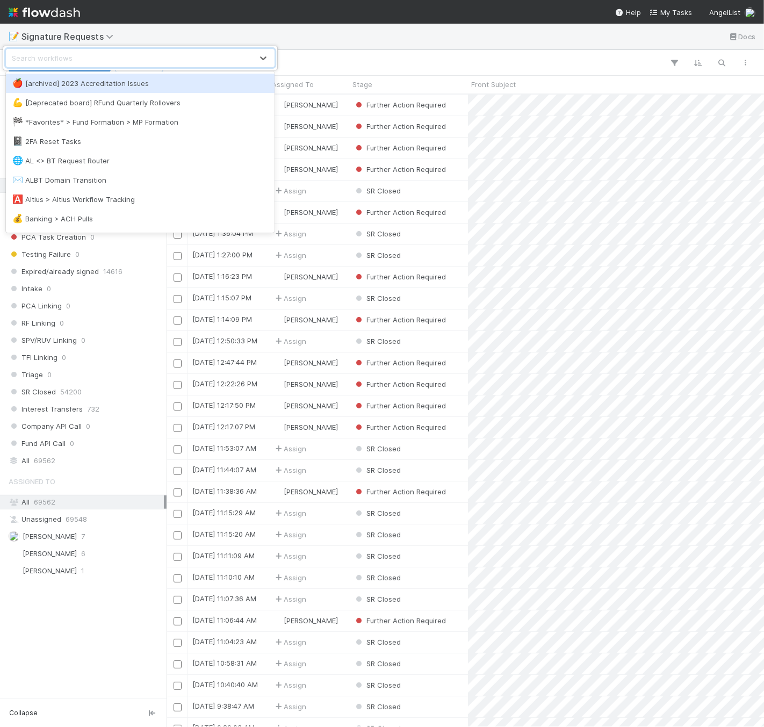
scroll to position [623, 588]
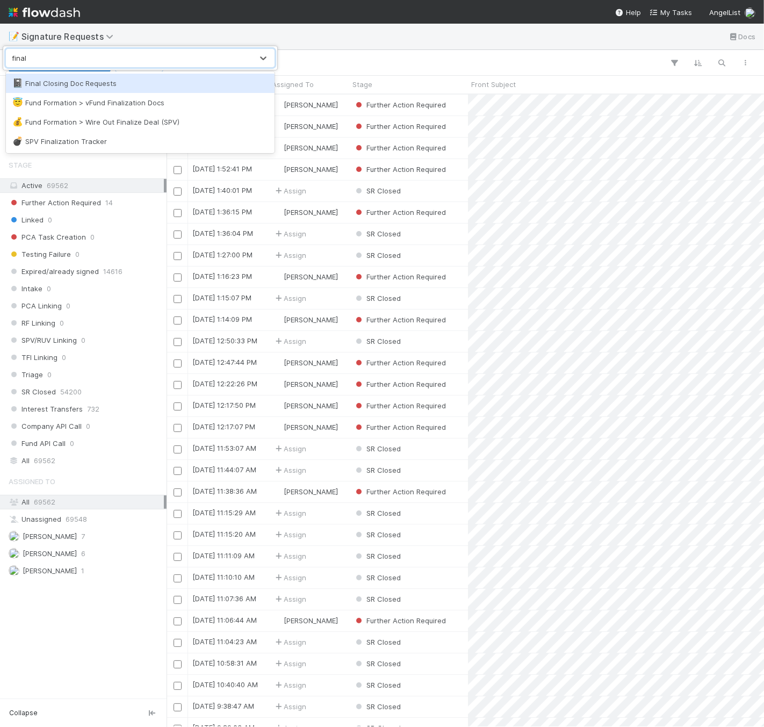
type input "final cl"
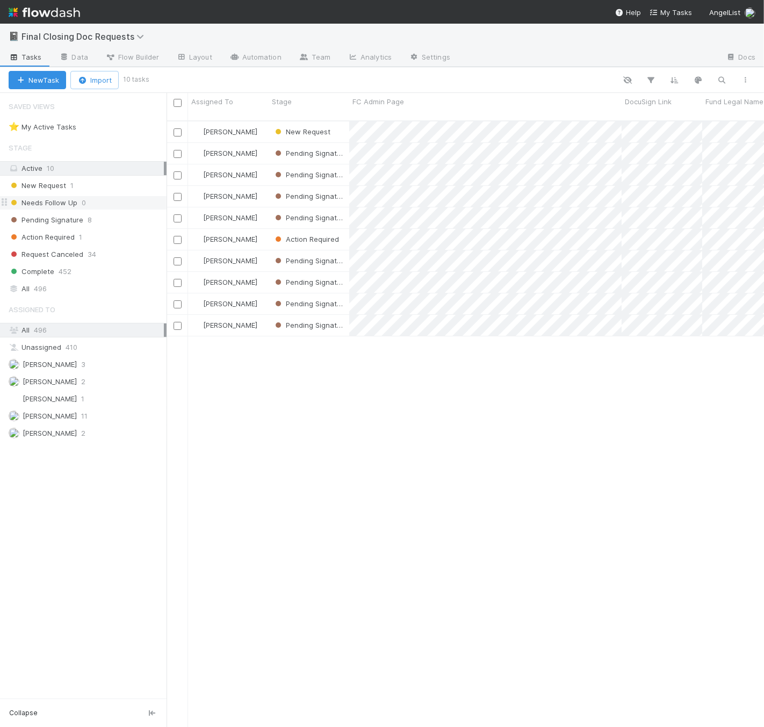
scroll to position [606, 588]
click at [266, 126] on div "[PERSON_NAME]" at bounding box center [228, 131] width 81 height 21
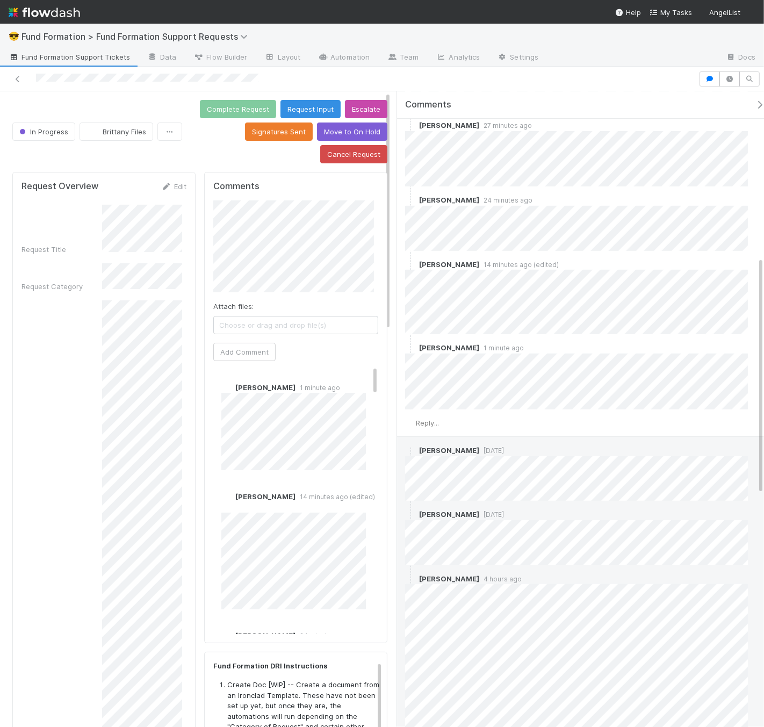
scroll to position [474, 0]
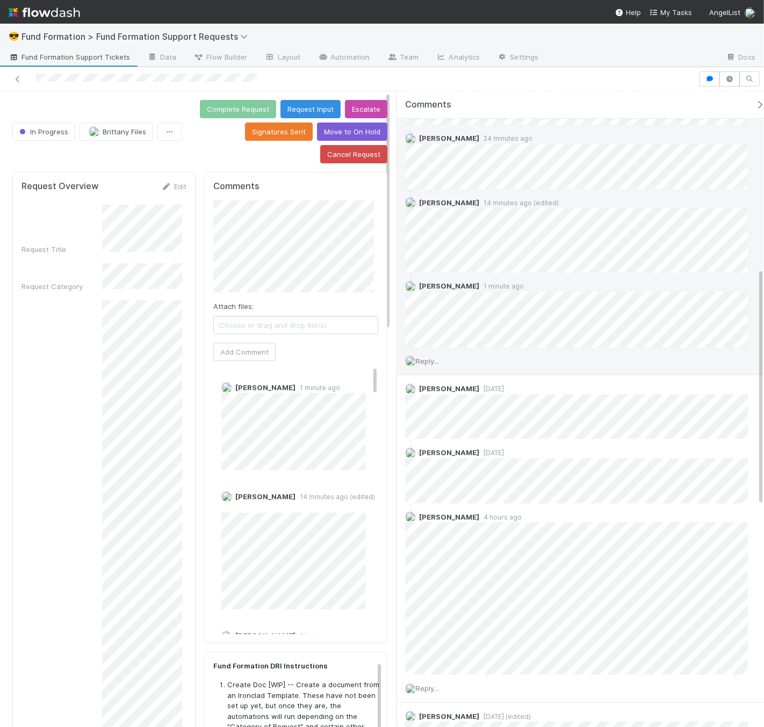
click at [439, 364] on span "Reply..." at bounding box center [427, 361] width 23 height 9
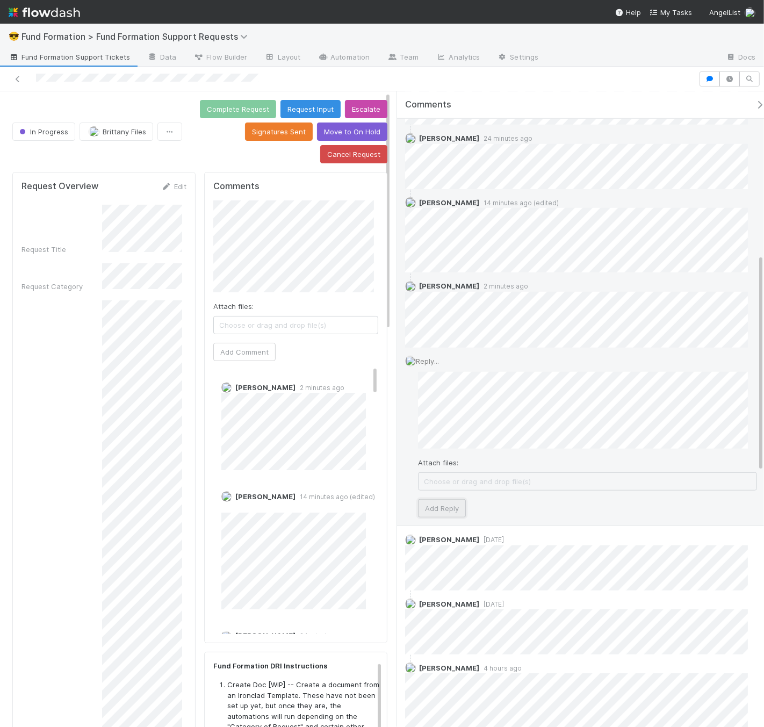
click at [460, 514] on button "Add Reply" at bounding box center [442, 508] width 48 height 18
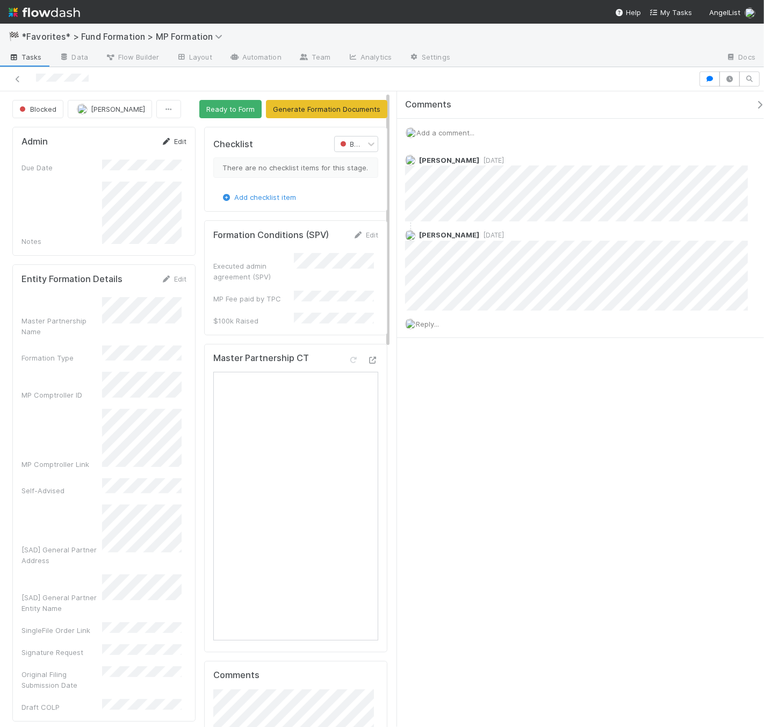
click at [172, 144] on div "Edit" at bounding box center [173, 141] width 25 height 11
click at [171, 138] on link "Edit" at bounding box center [173, 141] width 25 height 9
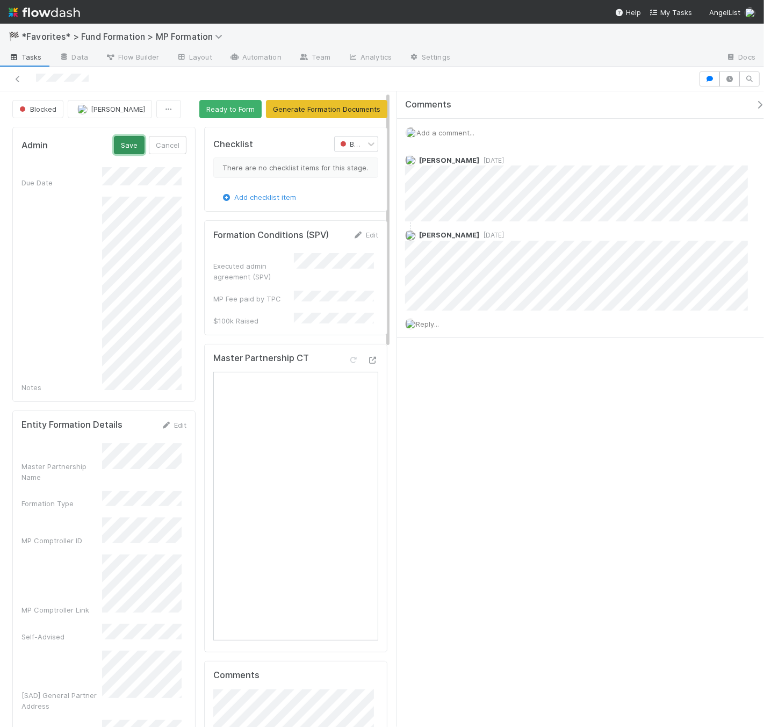
drag, startPoint x: 125, startPoint y: 147, endPoint x: 144, endPoint y: 154, distance: 20.7
click at [125, 147] on button "Save" at bounding box center [129, 145] width 31 height 18
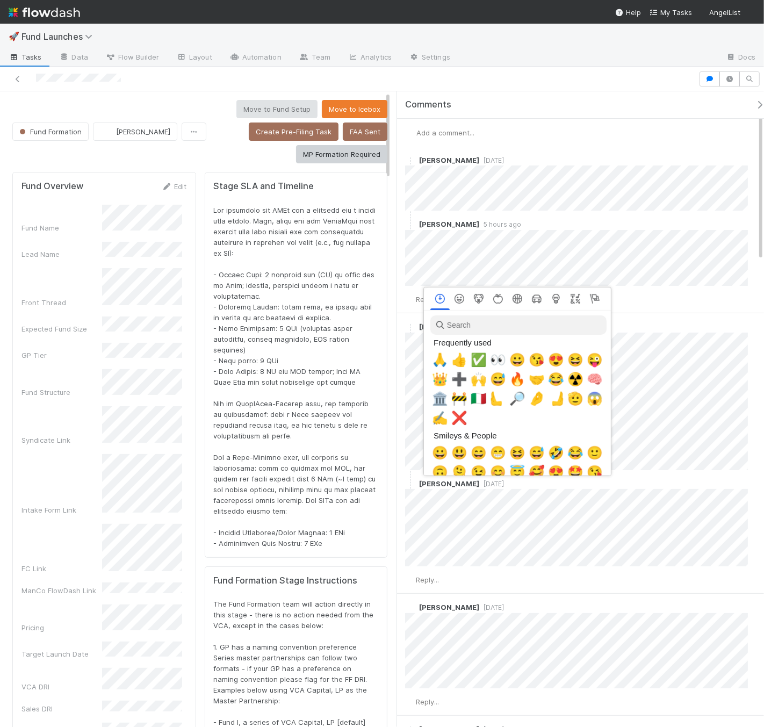
scroll to position [0, 4]
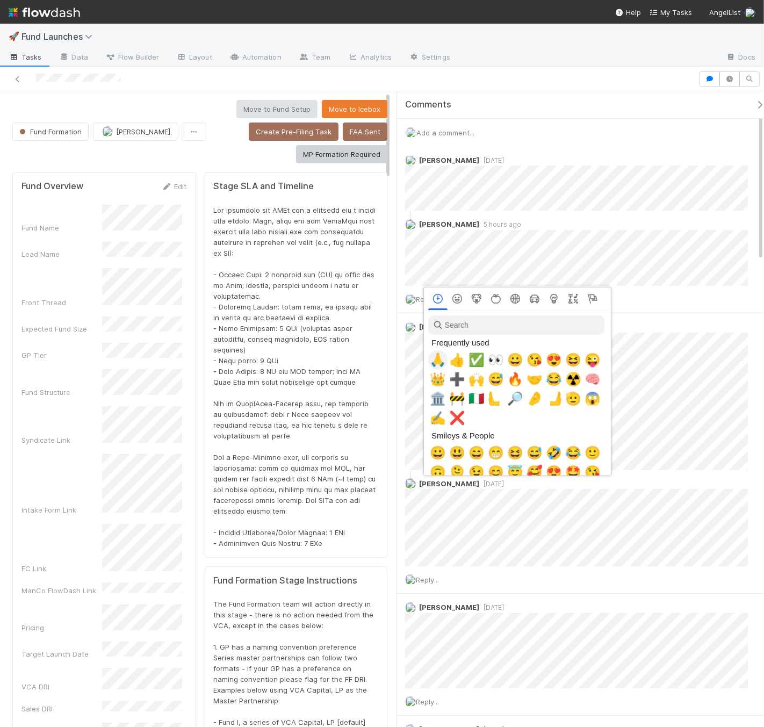
click at [432, 361] on span "🙏" at bounding box center [438, 359] width 16 height 15
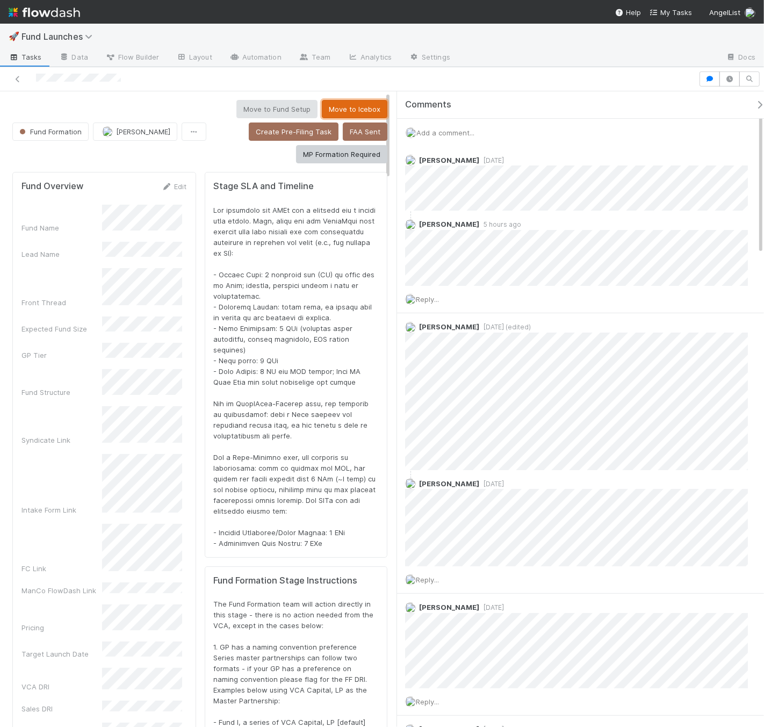
click at [342, 106] on button "Move to Icebox" at bounding box center [355, 109] width 66 height 18
